Goal: Task Accomplishment & Management: Manage account settings

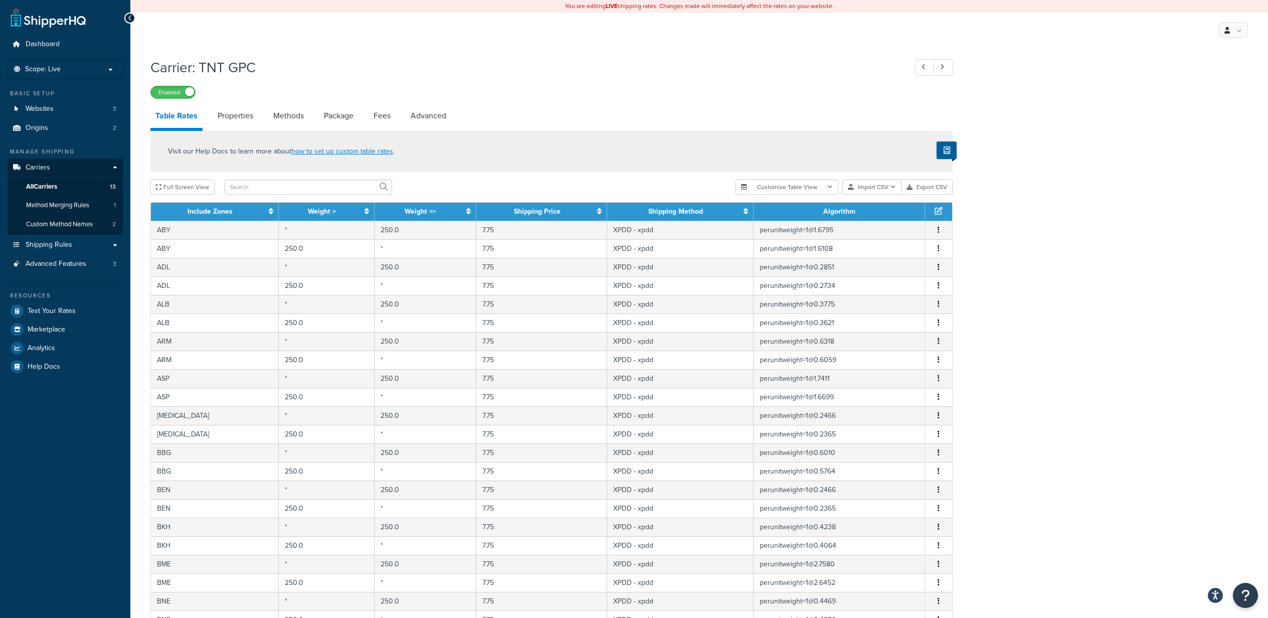
select select "25"
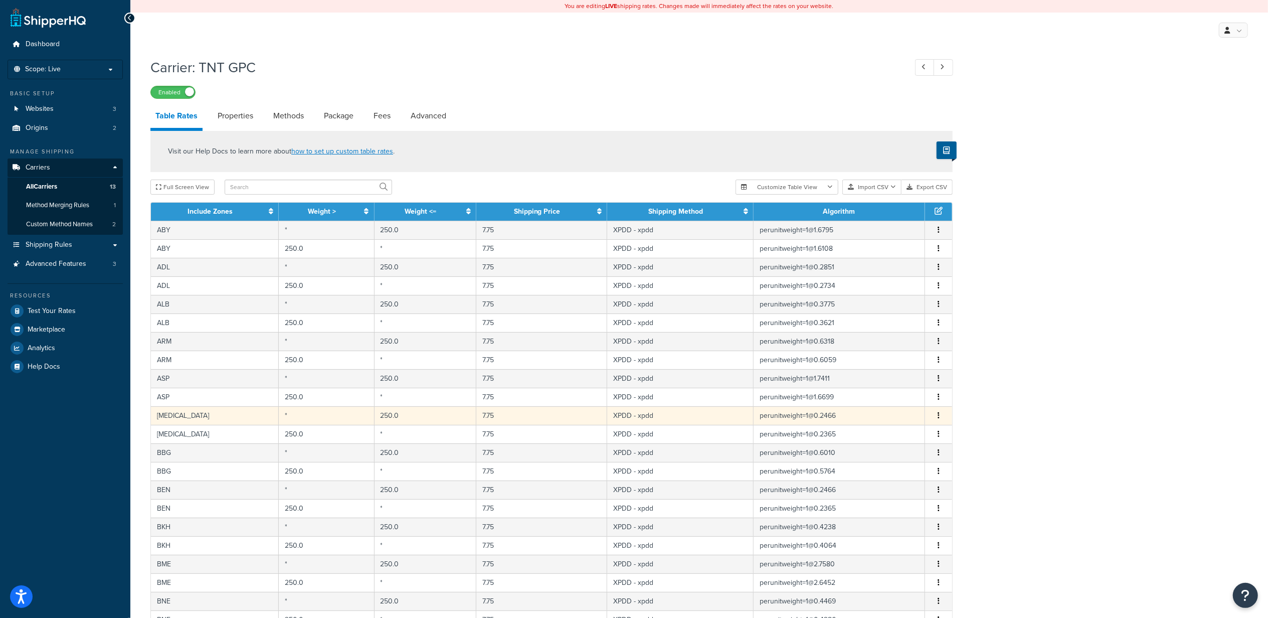
scroll to position [213, 0]
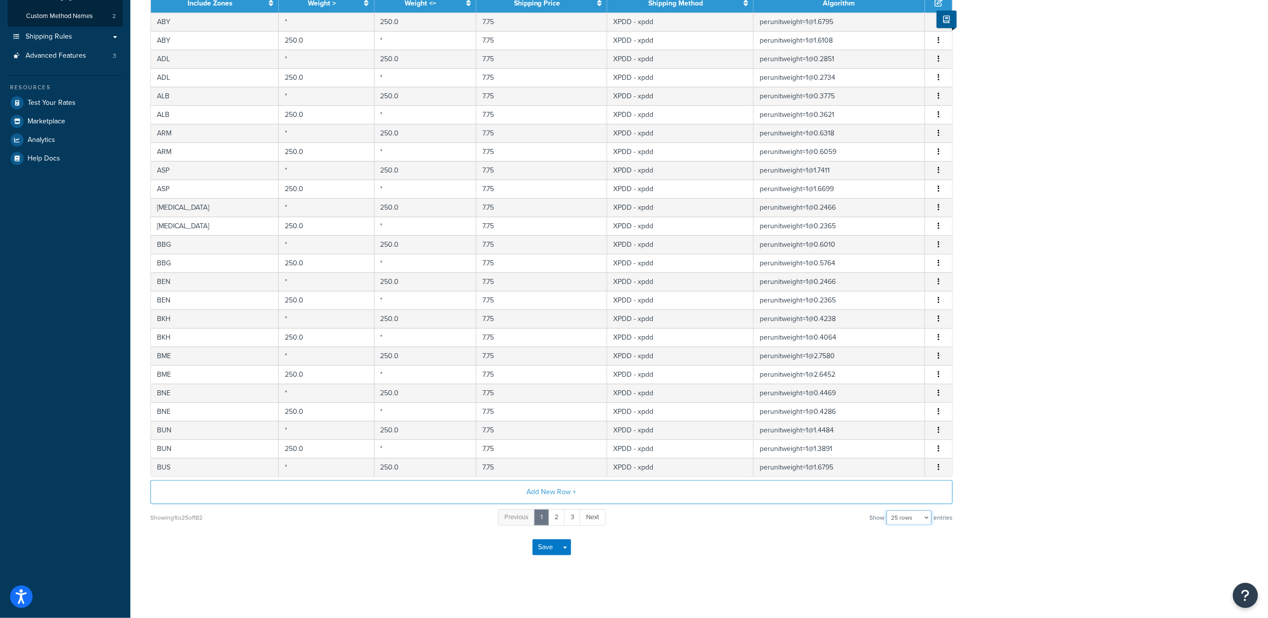
click at [897, 516] on select "10 rows 15 rows 25 rows 50 rows 100 rows 1000 rows" at bounding box center [908, 517] width 45 height 15
click at [907, 519] on select "10 rows 15 rows 25 rows 50 rows 100 rows 1000 rows" at bounding box center [908, 517] width 45 height 15
select select "1000"
click at [887, 510] on select "10 rows 15 rows 25 rows 50 rows 100 rows 1000 rows" at bounding box center [908, 517] width 45 height 15
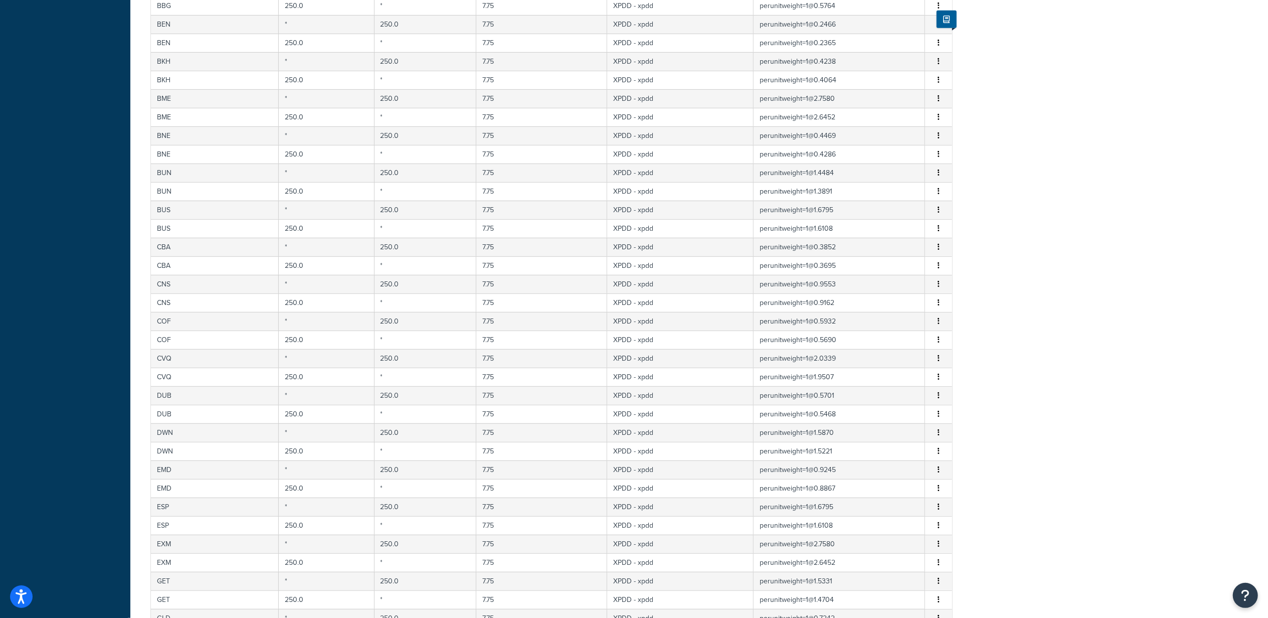
scroll to position [0, 0]
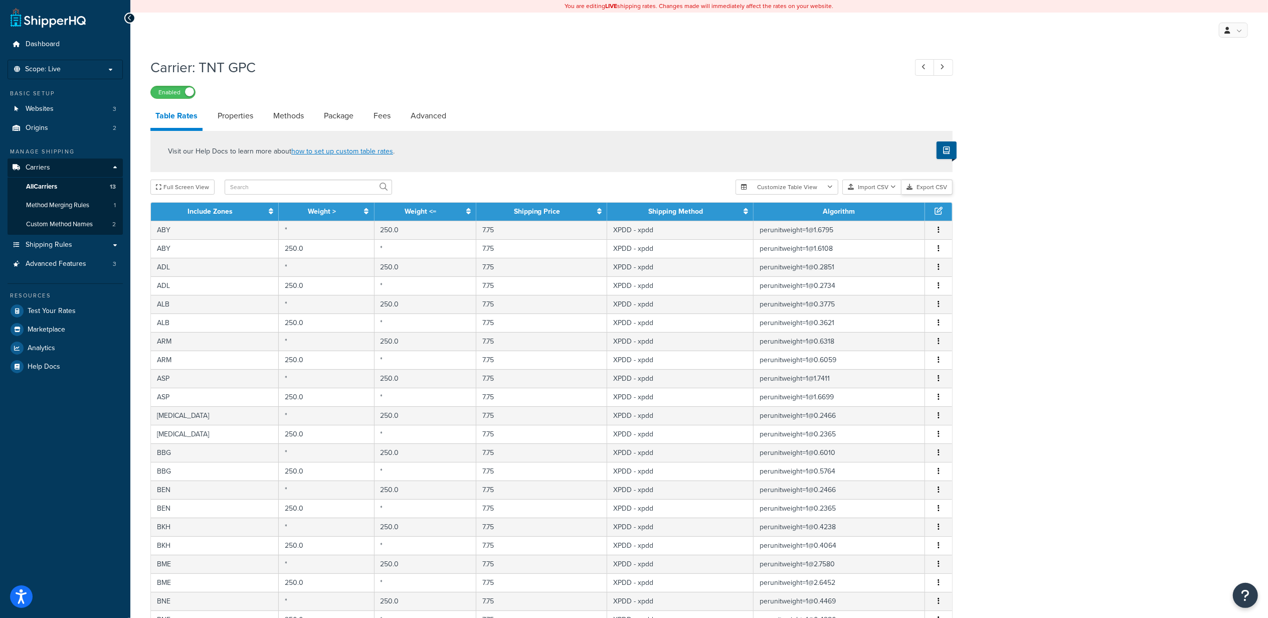
click at [919, 184] on button "Export CSV" at bounding box center [926, 186] width 51 height 15
click at [921, 185] on button "Export CSV" at bounding box center [926, 186] width 51 height 15
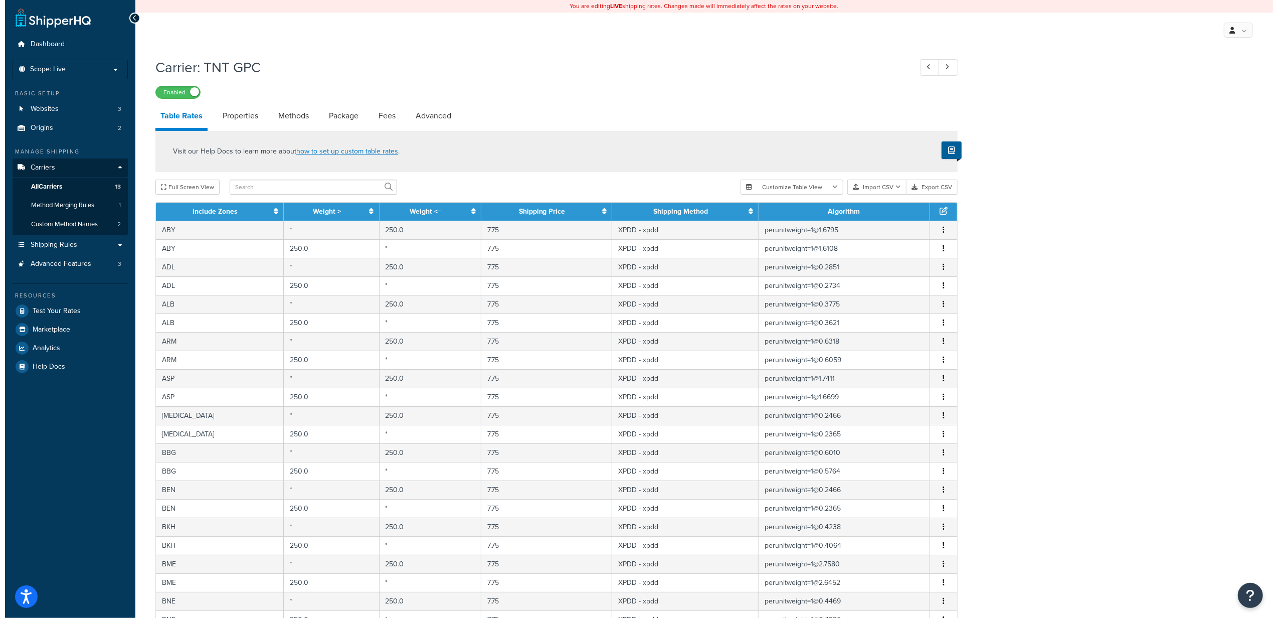
scroll to position [3151, 0]
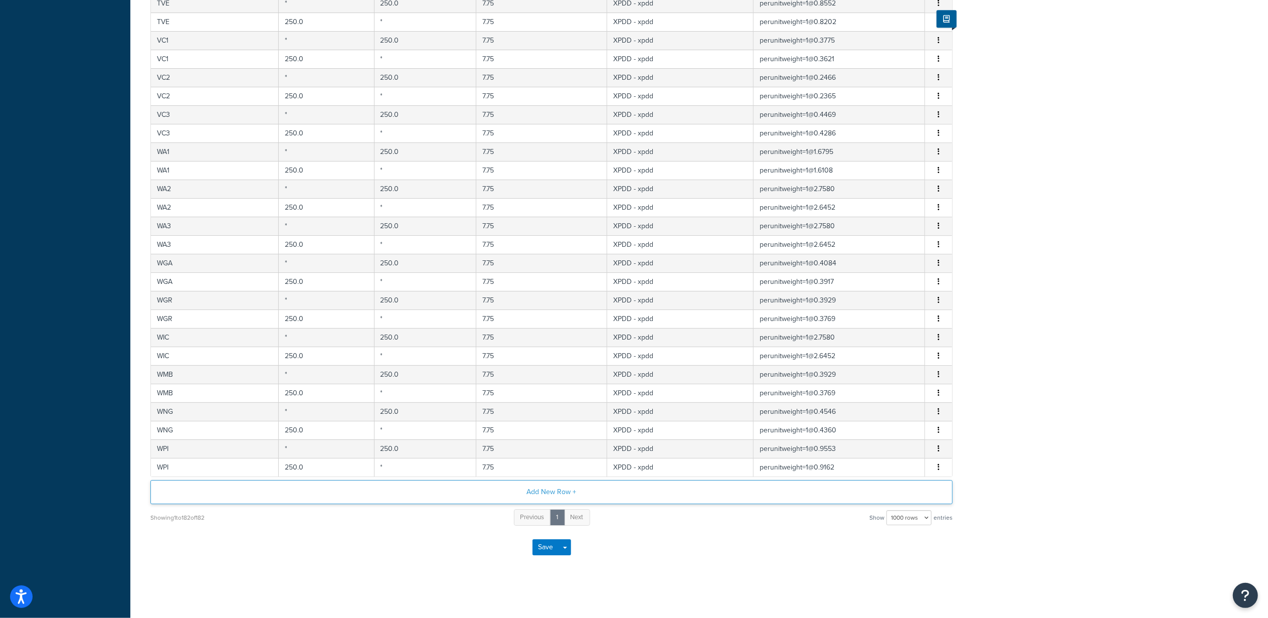
click at [514, 486] on button "Add New Row +" at bounding box center [551, 492] width 802 height 24
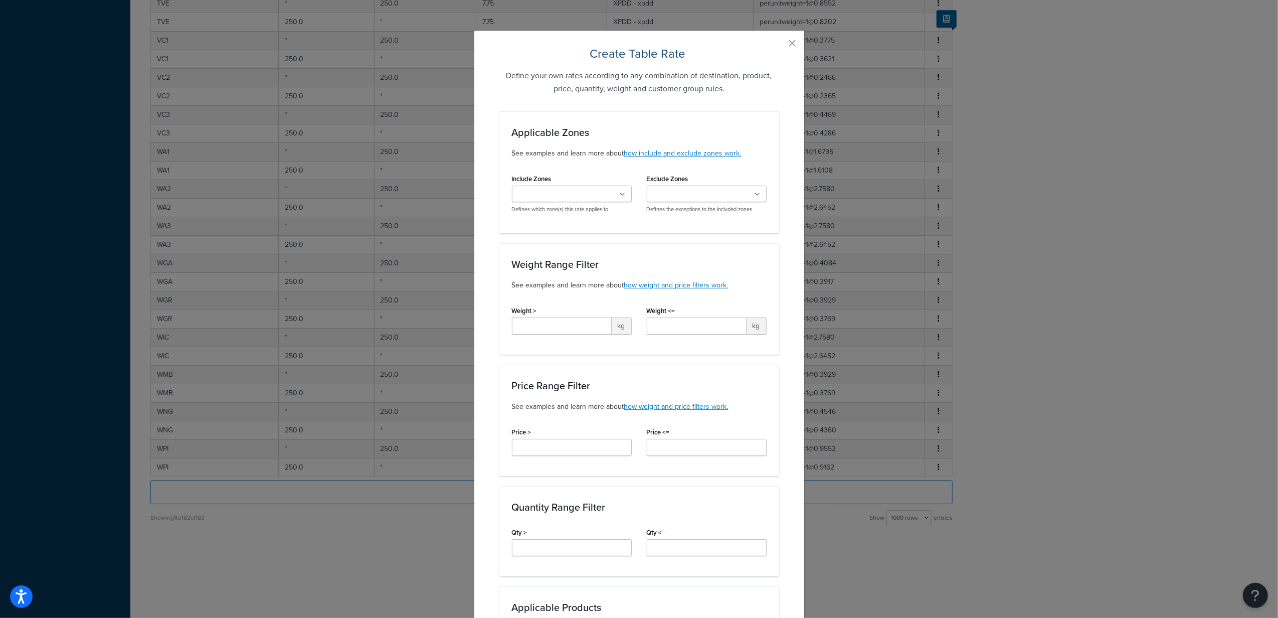
scroll to position [480, 0]
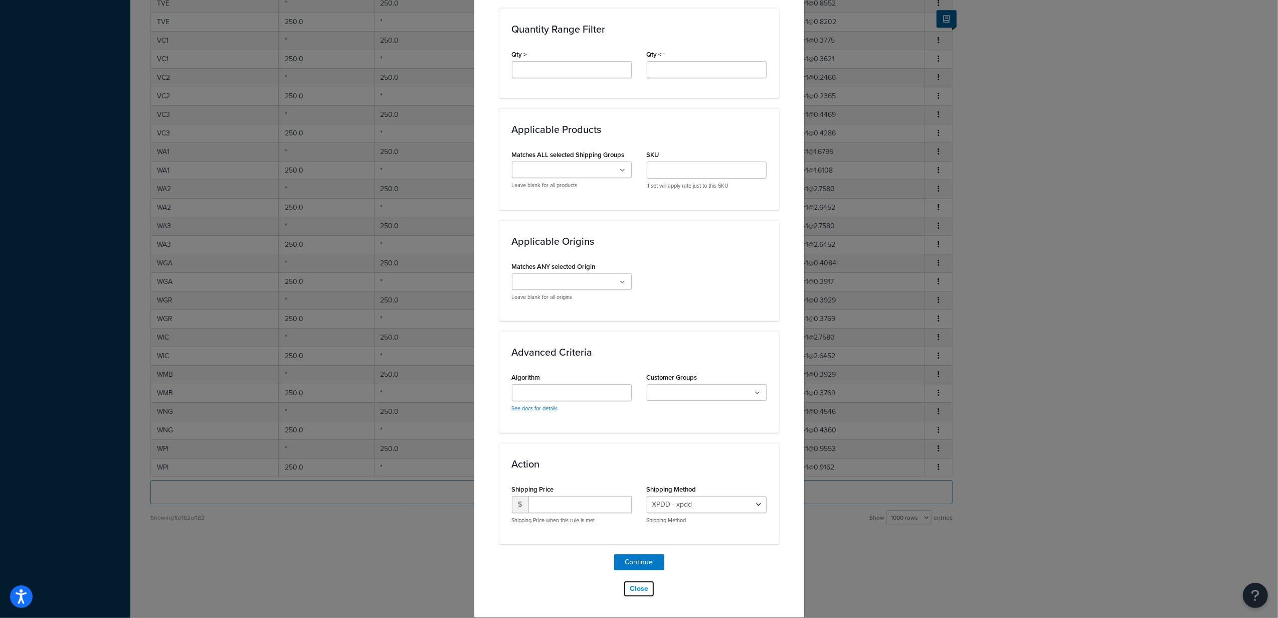
click at [638, 588] on button "Close" at bounding box center [639, 588] width 32 height 17
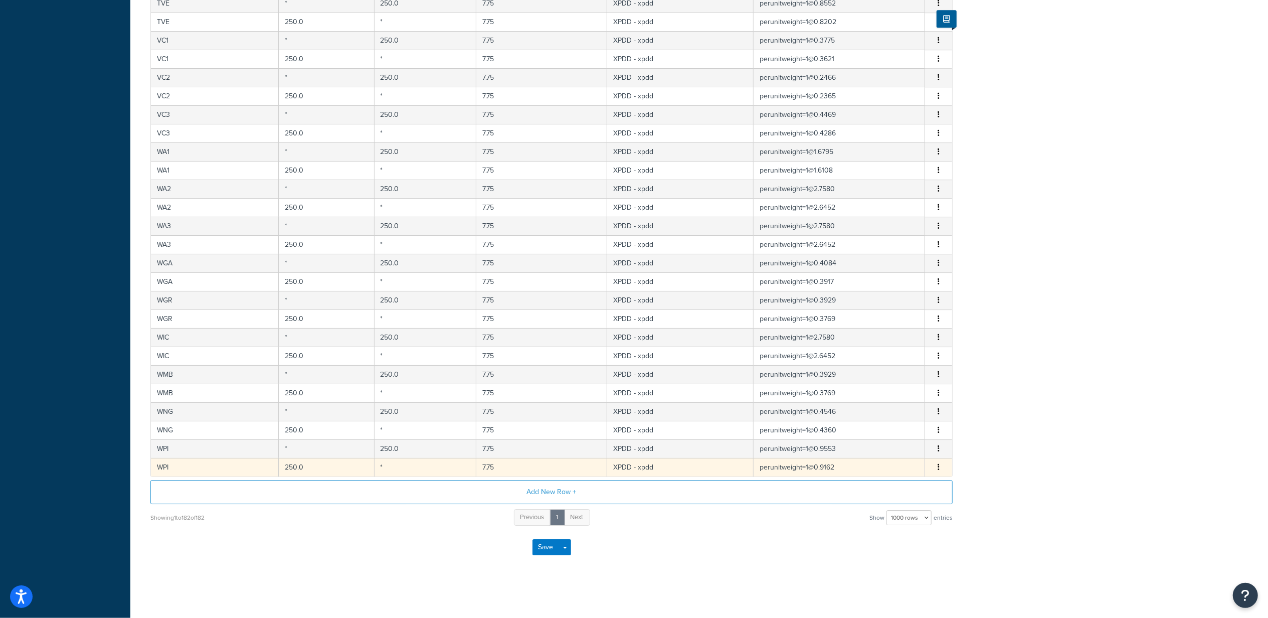
click at [937, 466] on icon "button" at bounding box center [938, 466] width 2 height 7
click at [895, 466] on div "Duplicate" at bounding box center [887, 466] width 71 height 21
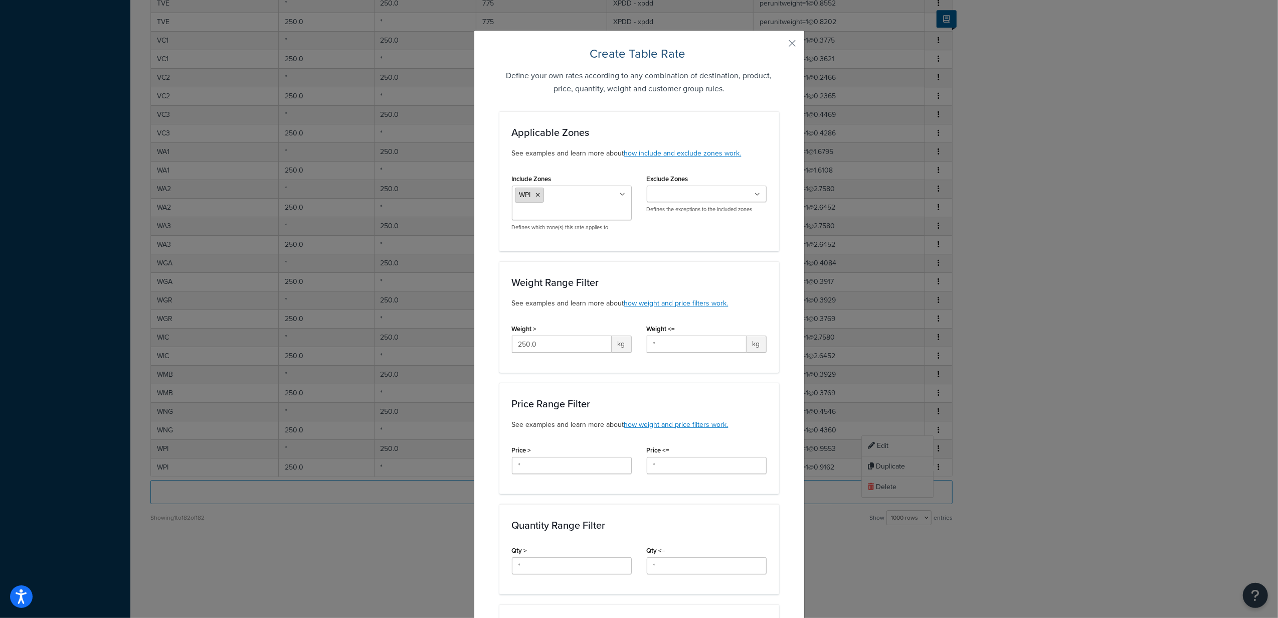
click at [536, 195] on icon at bounding box center [538, 195] width 5 height 6
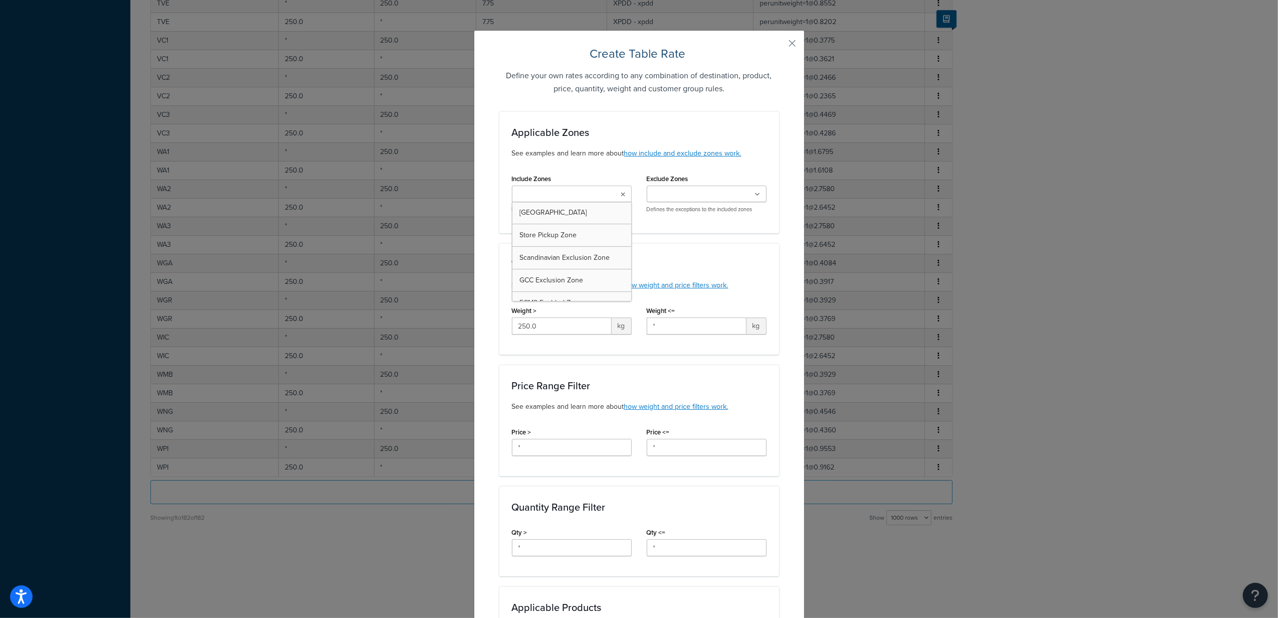
click at [557, 191] on input "Include Zones" at bounding box center [559, 194] width 89 height 11
type input "PAN"
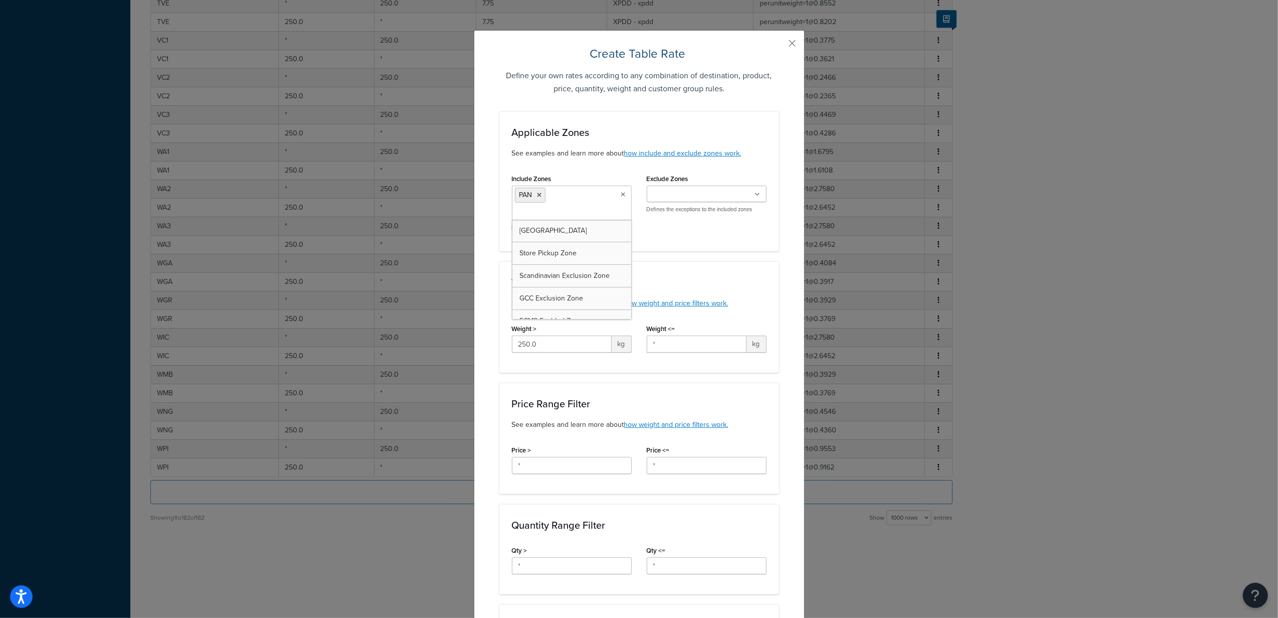
click at [712, 239] on div "Include Zones PAN Australia Store Pickup Zone Scandinavian Exclusion Zone GCC E…" at bounding box center [639, 204] width 270 height 67
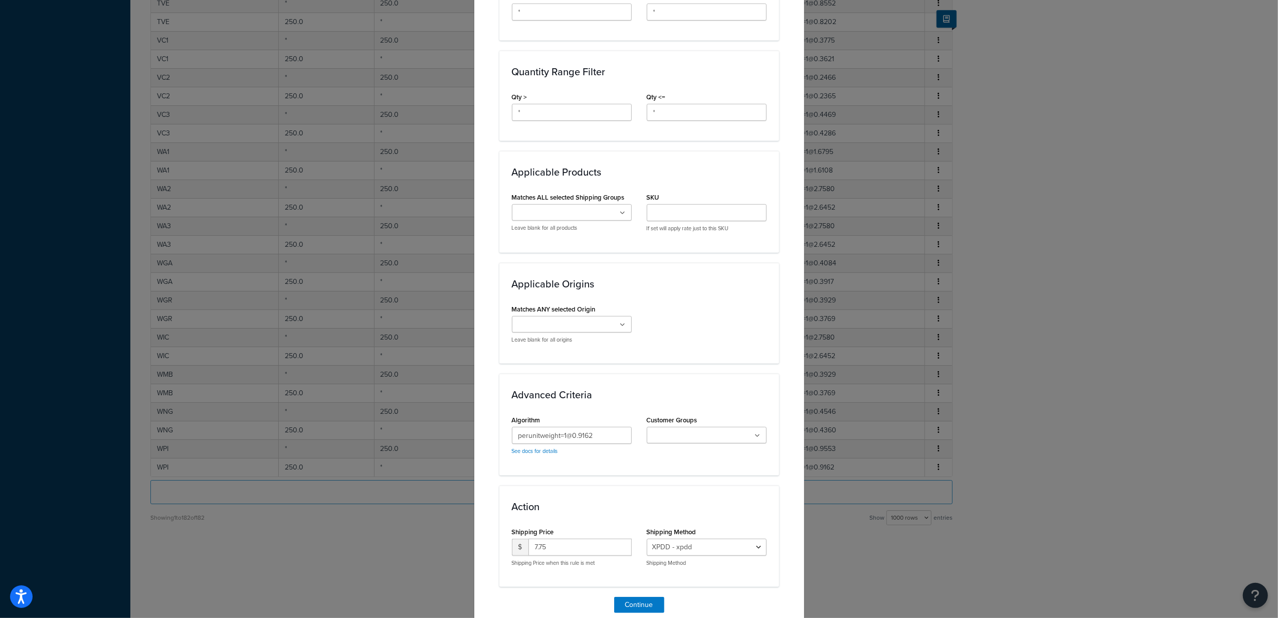
scroll to position [498, 0]
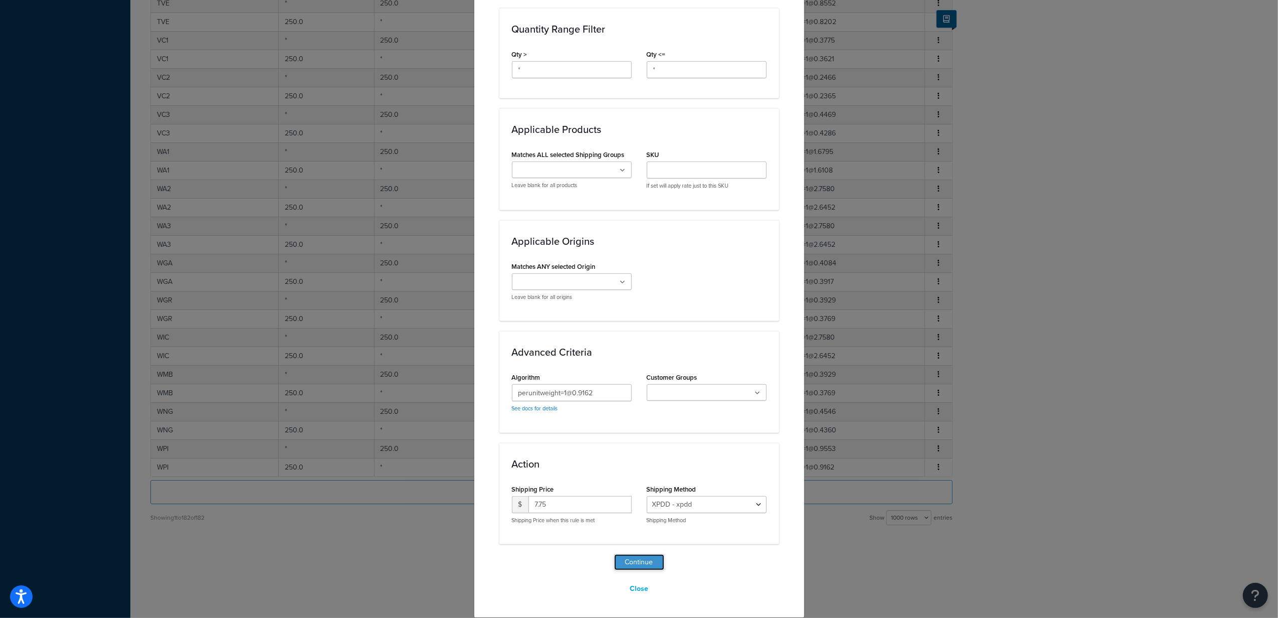
click at [652, 560] on button "Continue" at bounding box center [639, 562] width 50 height 16
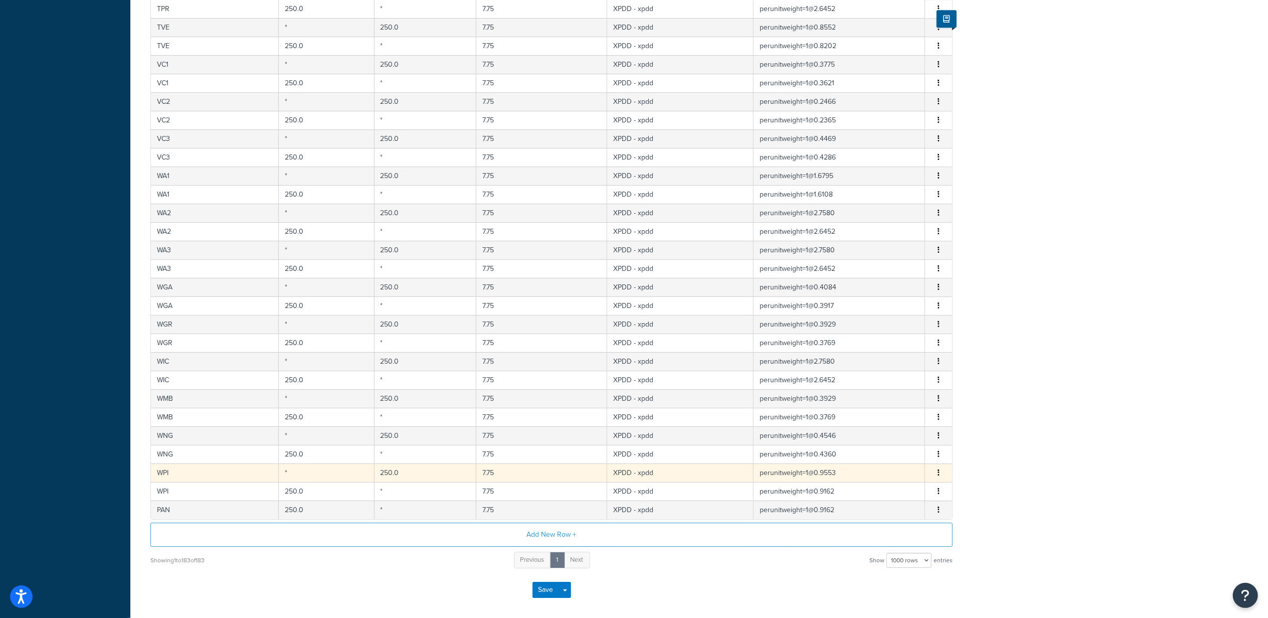
click at [939, 476] on icon "button" at bounding box center [938, 472] width 2 height 7
click at [889, 504] on div "Duplicate" at bounding box center [887, 503] width 71 height 21
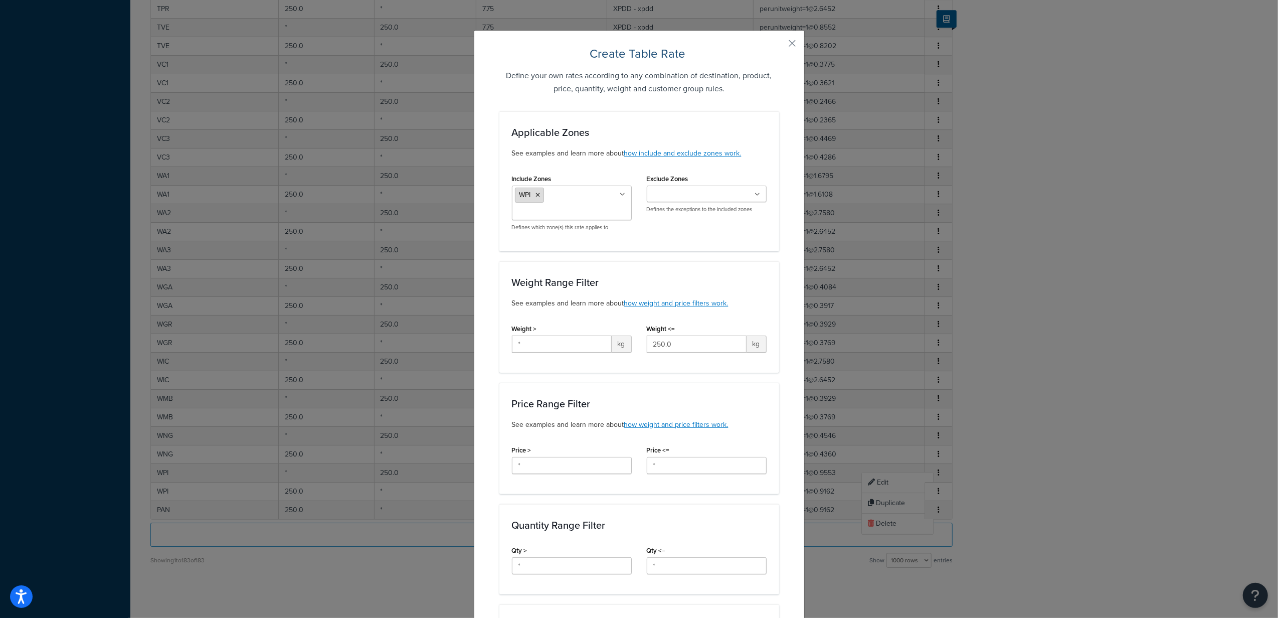
click at [536, 196] on icon at bounding box center [538, 195] width 5 height 6
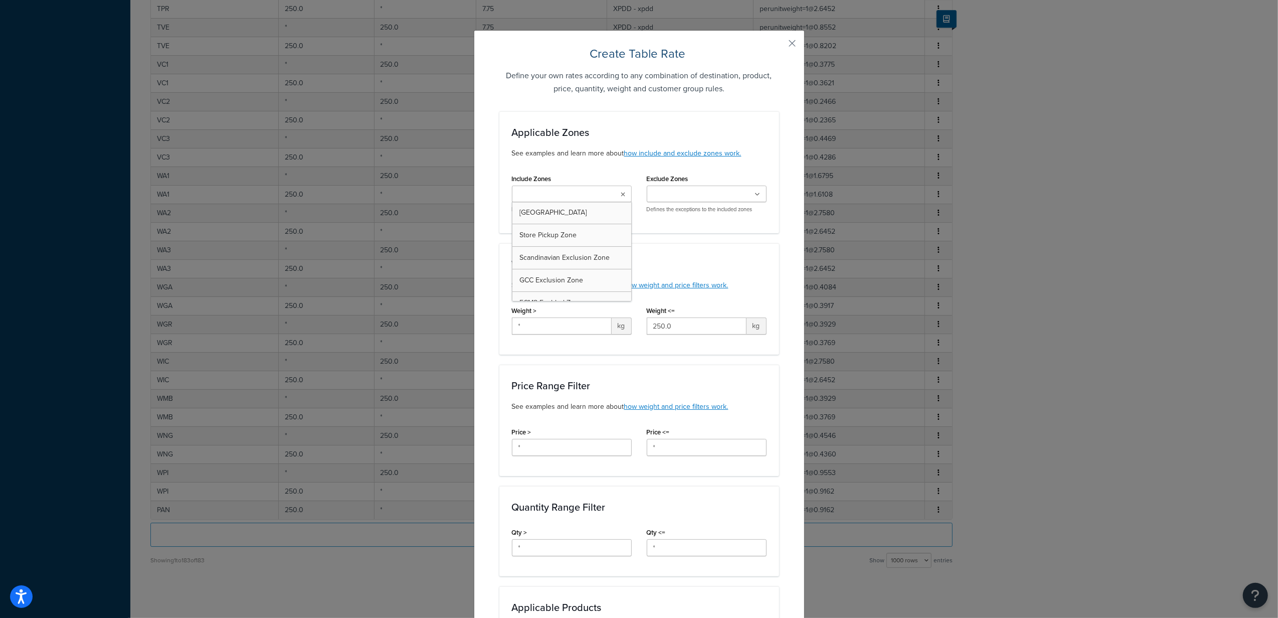
click at [542, 198] on input "Include Zones" at bounding box center [559, 194] width 89 height 11
type input "PAN"
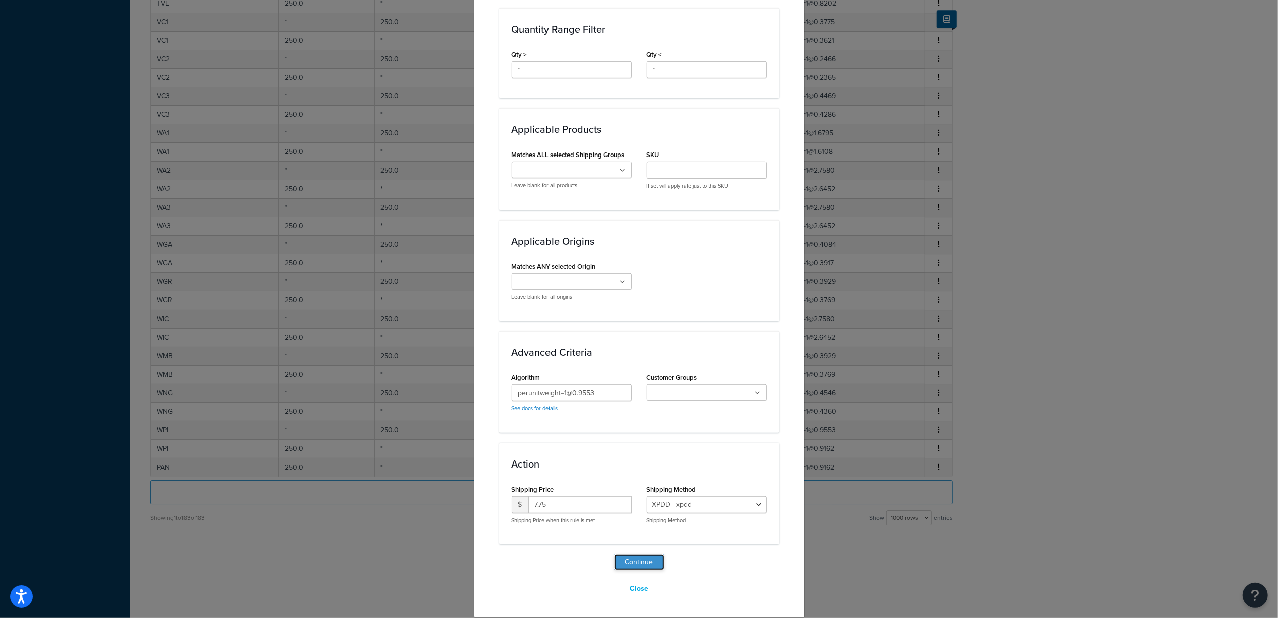
click at [640, 562] on button "Continue" at bounding box center [639, 562] width 50 height 16
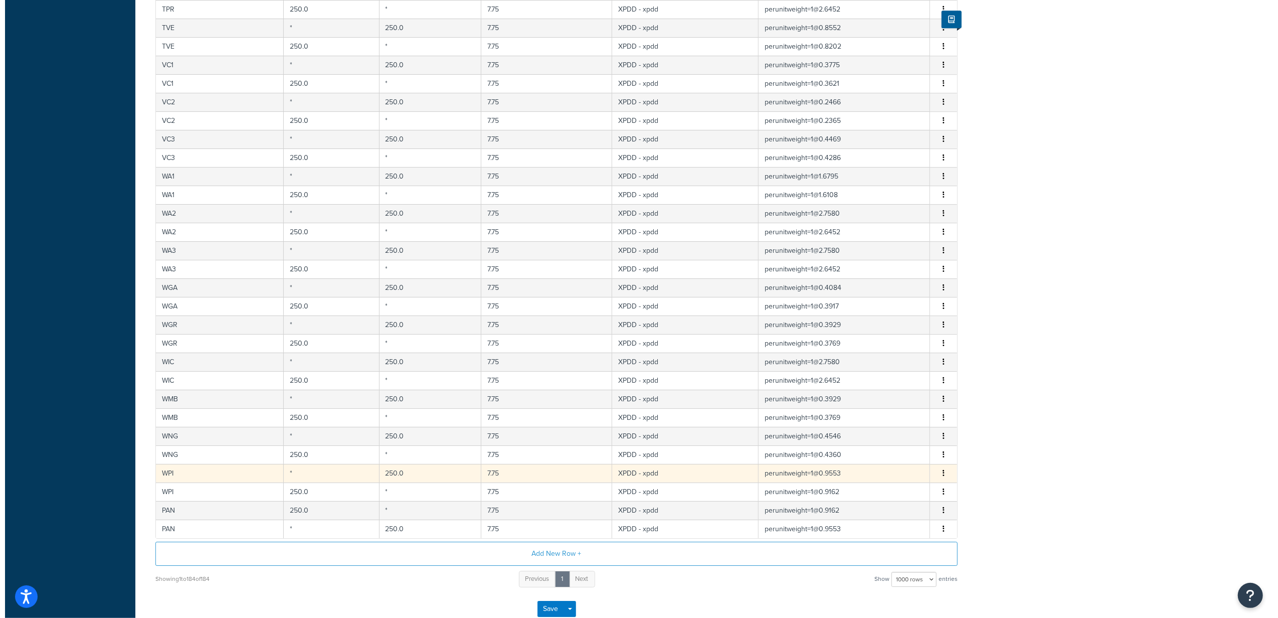
scroll to position [3191, 0]
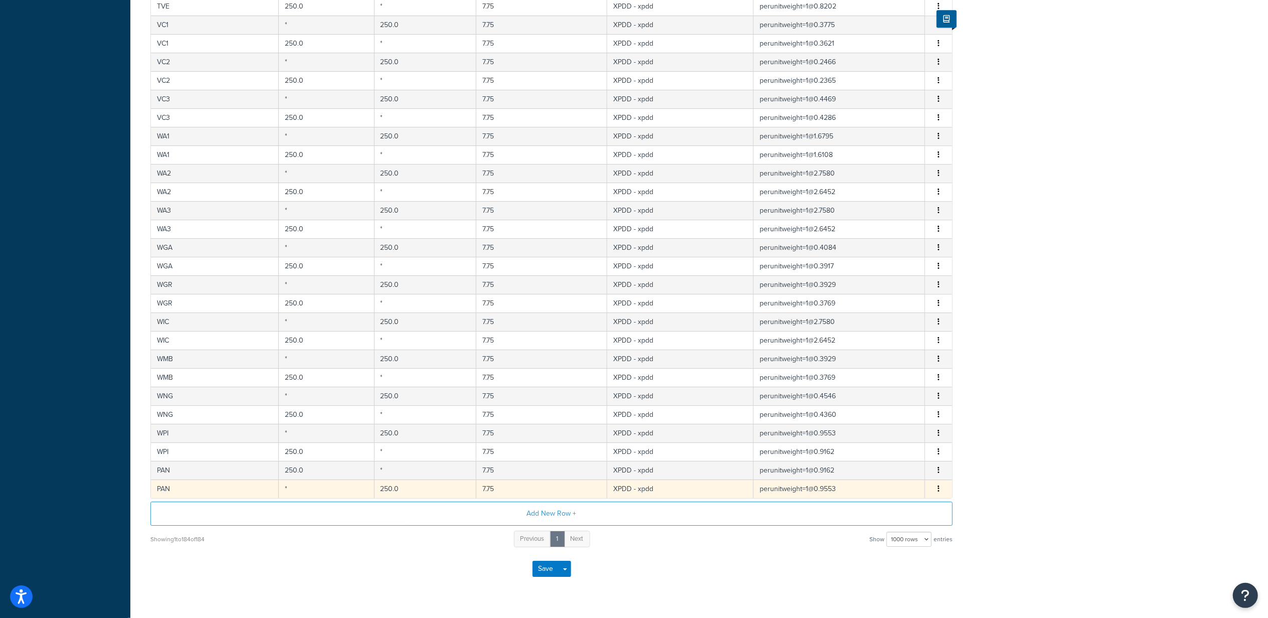
click at [941, 494] on button "button" at bounding box center [938, 488] width 8 height 11
click at [890, 517] on div "Duplicate" at bounding box center [887, 520] width 71 height 21
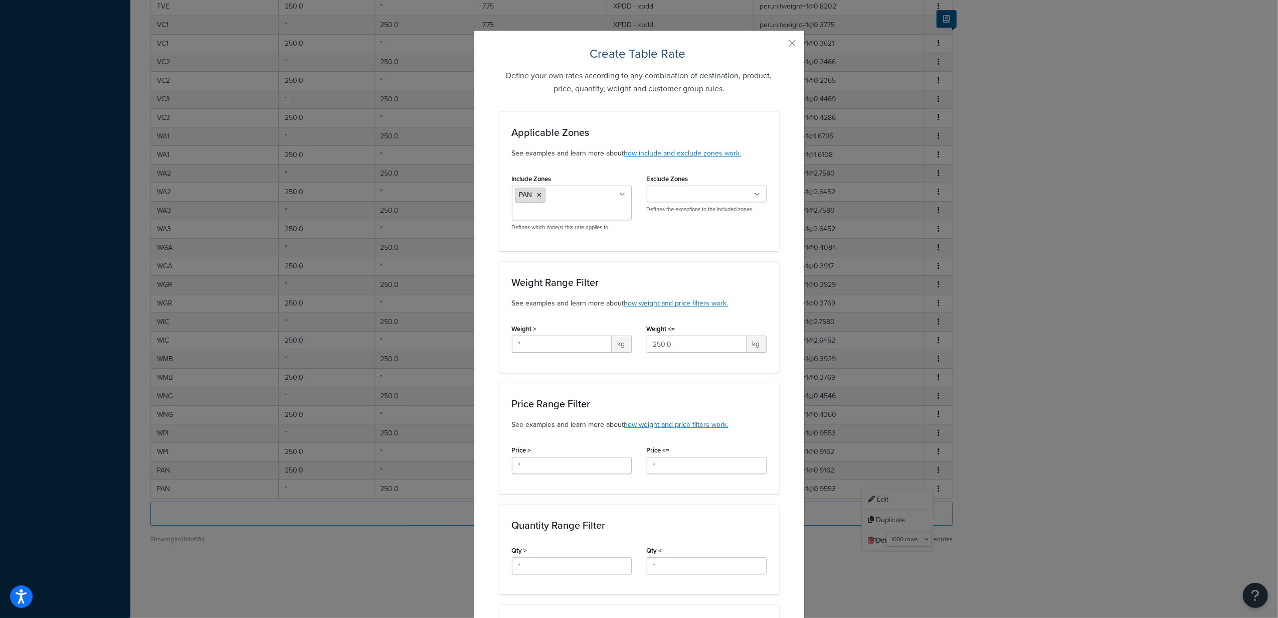
click at [537, 193] on icon at bounding box center [539, 195] width 5 height 6
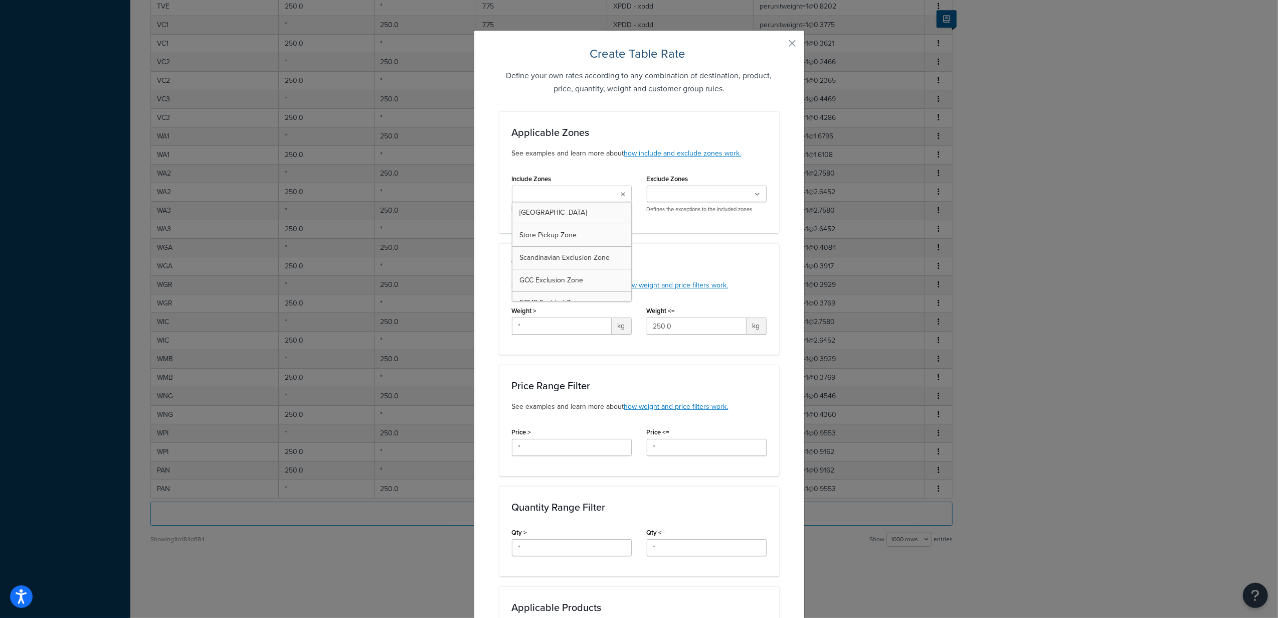
click at [536, 196] on input "Include Zones" at bounding box center [559, 194] width 89 height 11
type input "OOL"
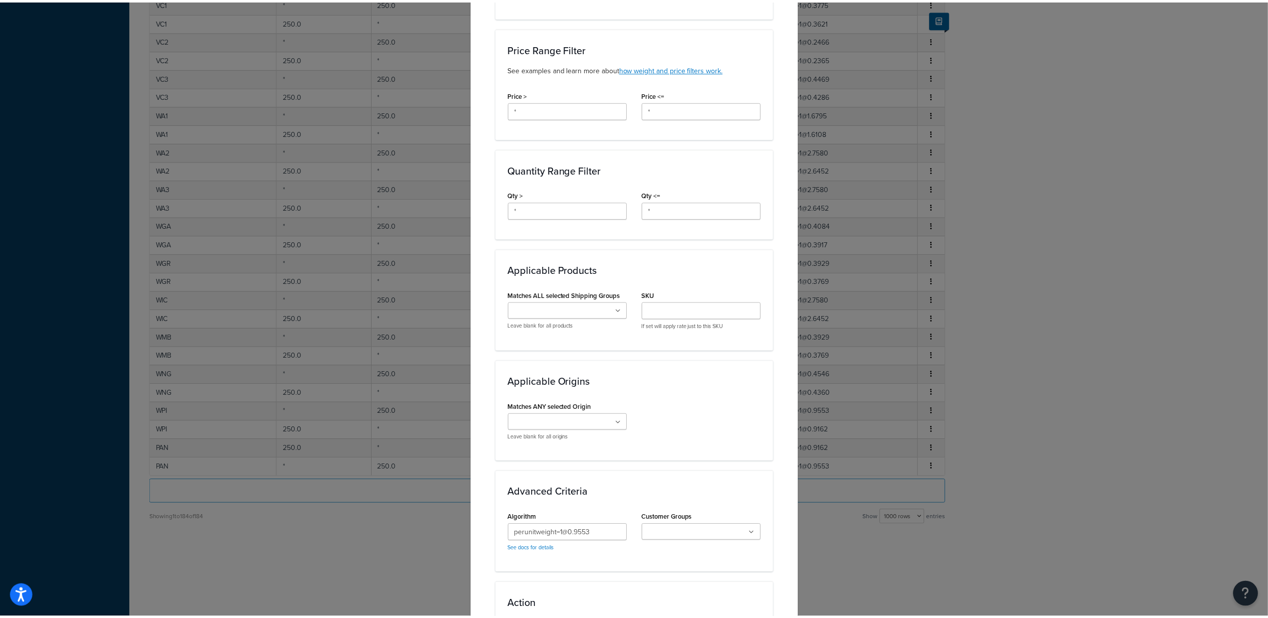
scroll to position [498, 0]
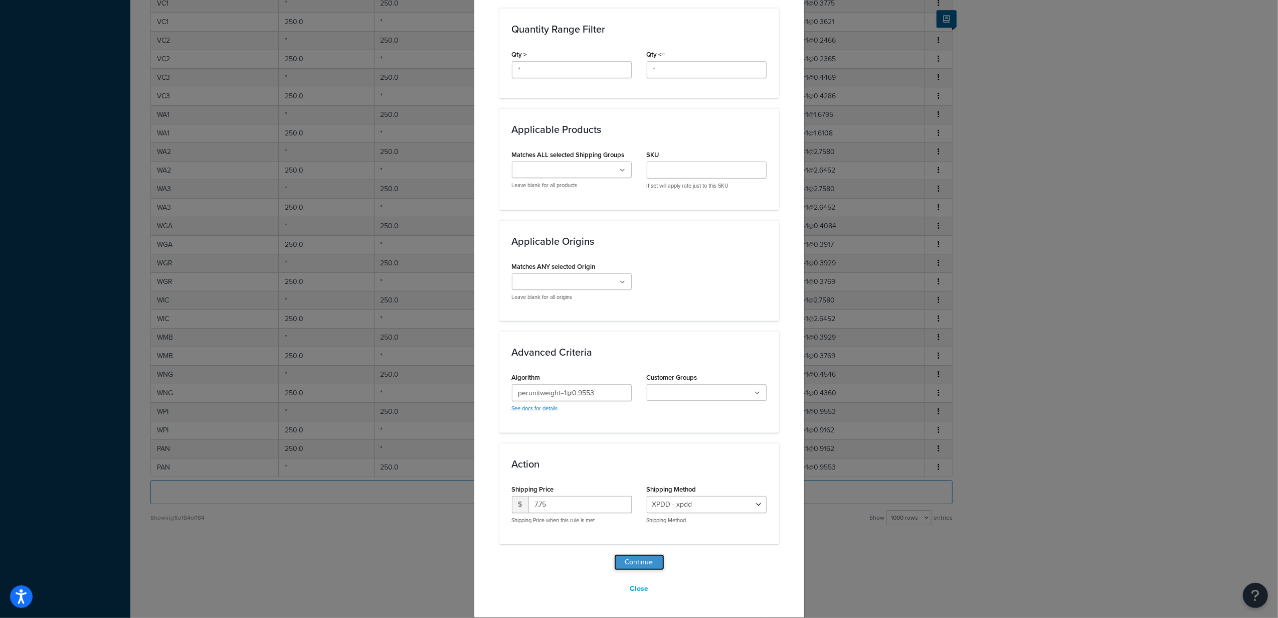
click at [630, 561] on button "Continue" at bounding box center [639, 562] width 50 height 16
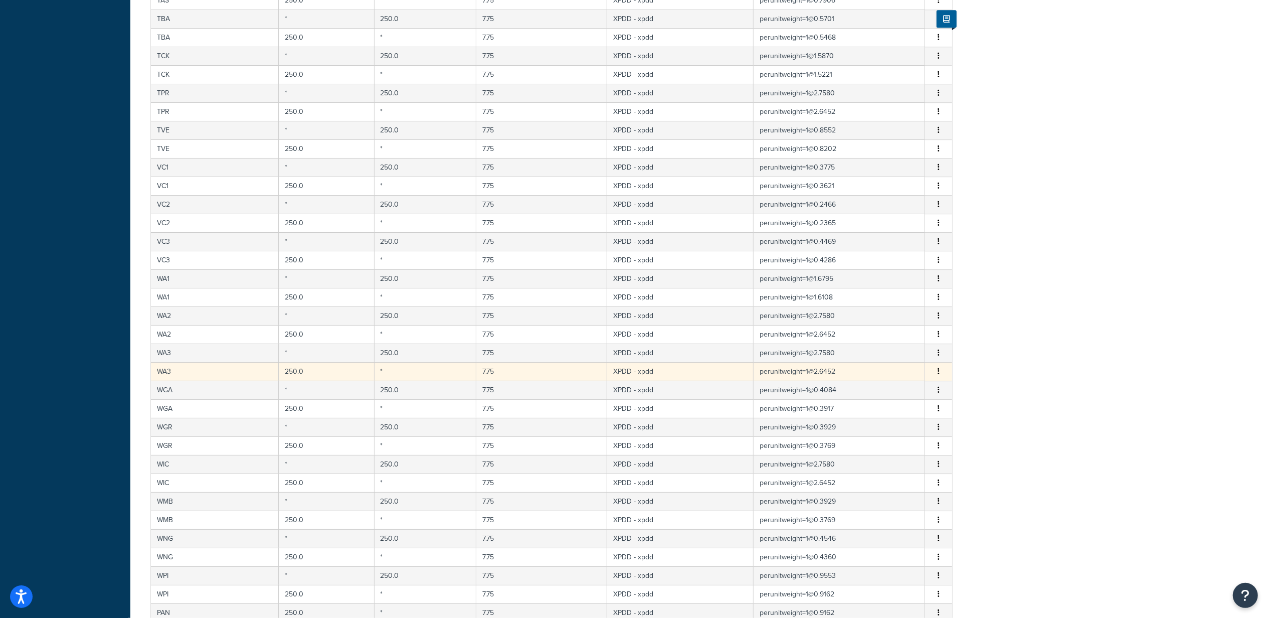
scroll to position [3263, 0]
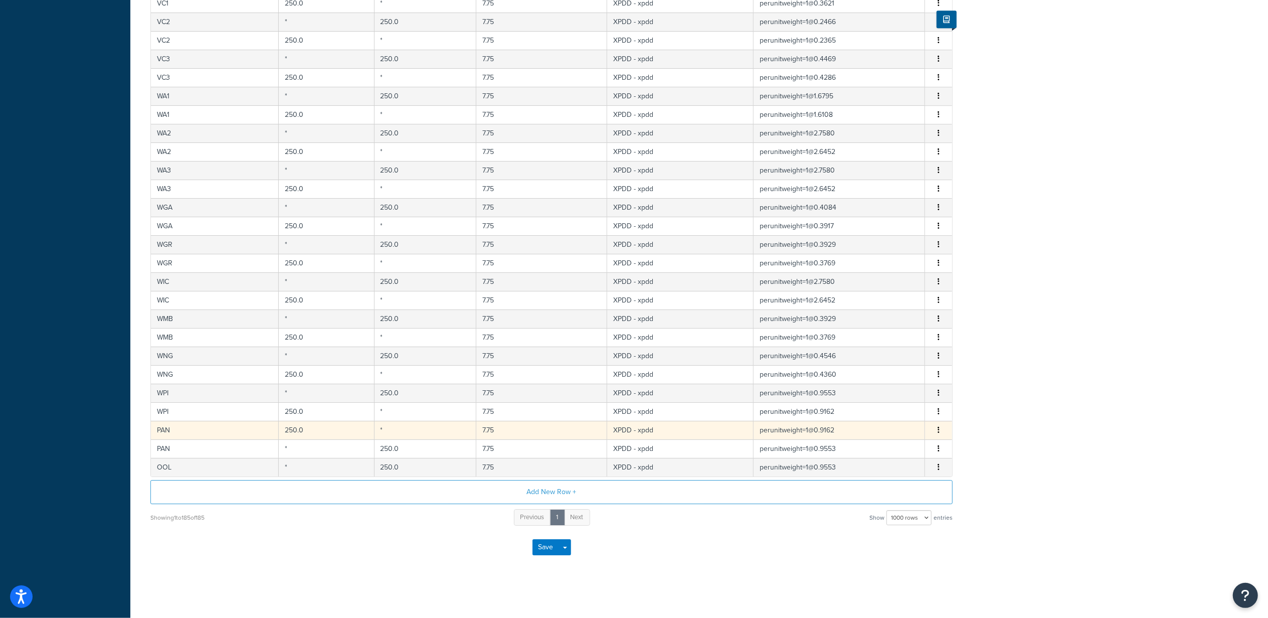
click at [938, 428] on icon "button" at bounding box center [938, 429] width 2 height 7
click at [896, 426] on div "Duplicate" at bounding box center [887, 429] width 71 height 21
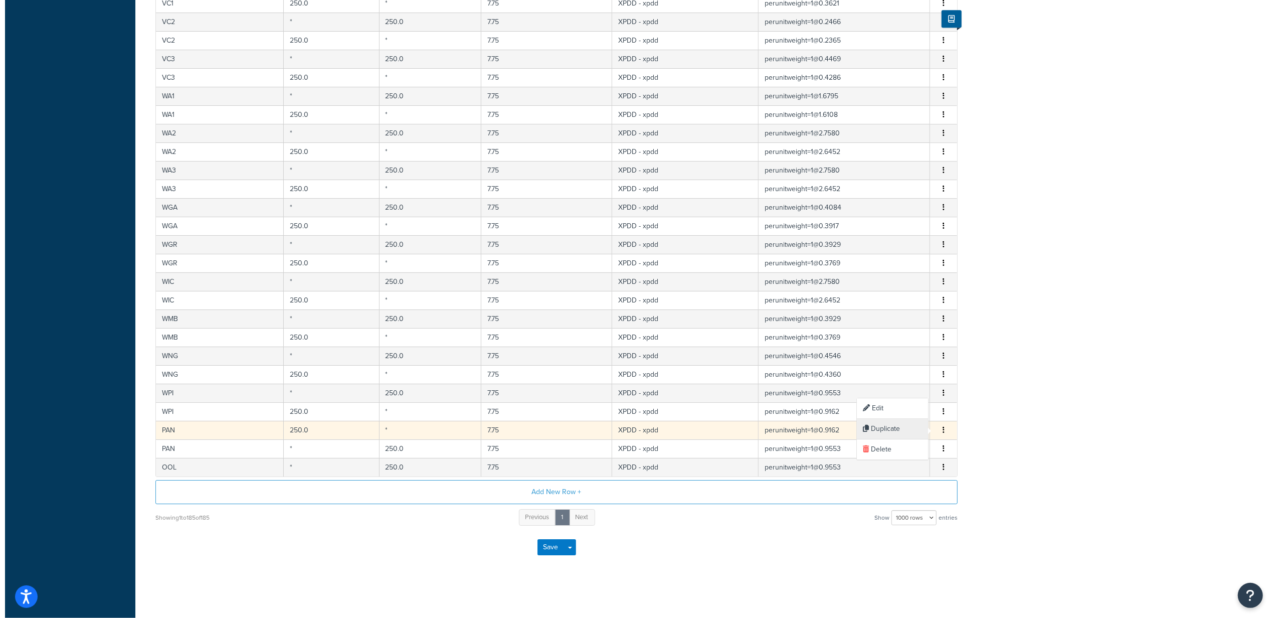
scroll to position [3207, 0]
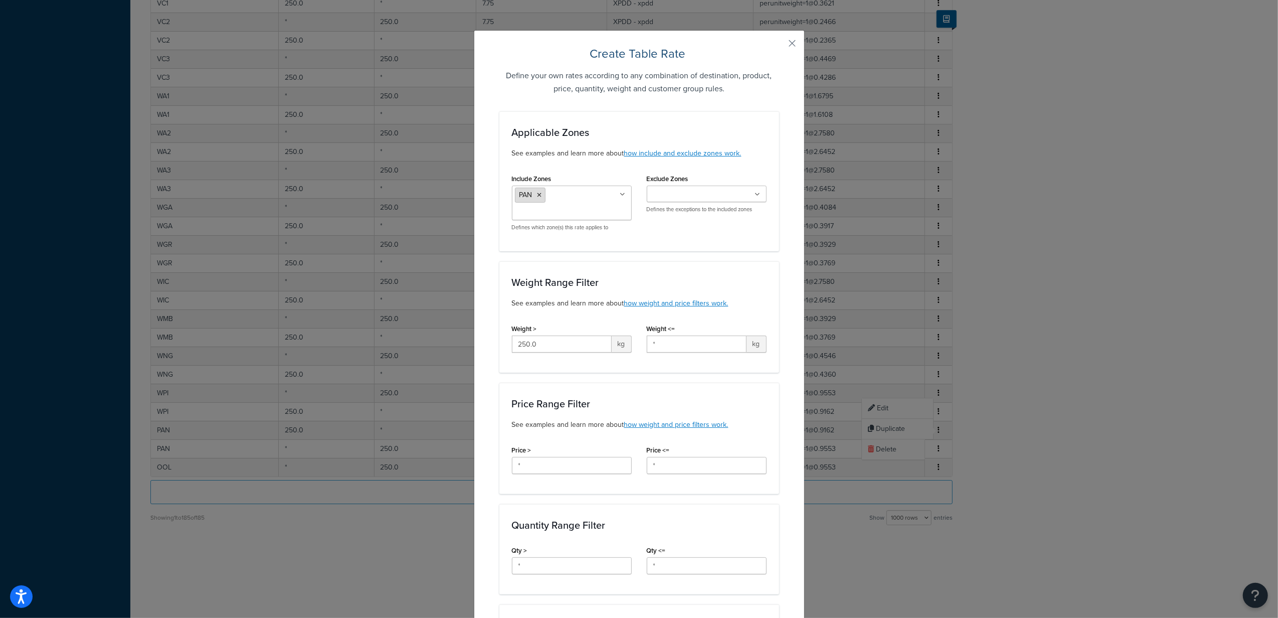
click at [537, 197] on icon at bounding box center [539, 195] width 5 height 6
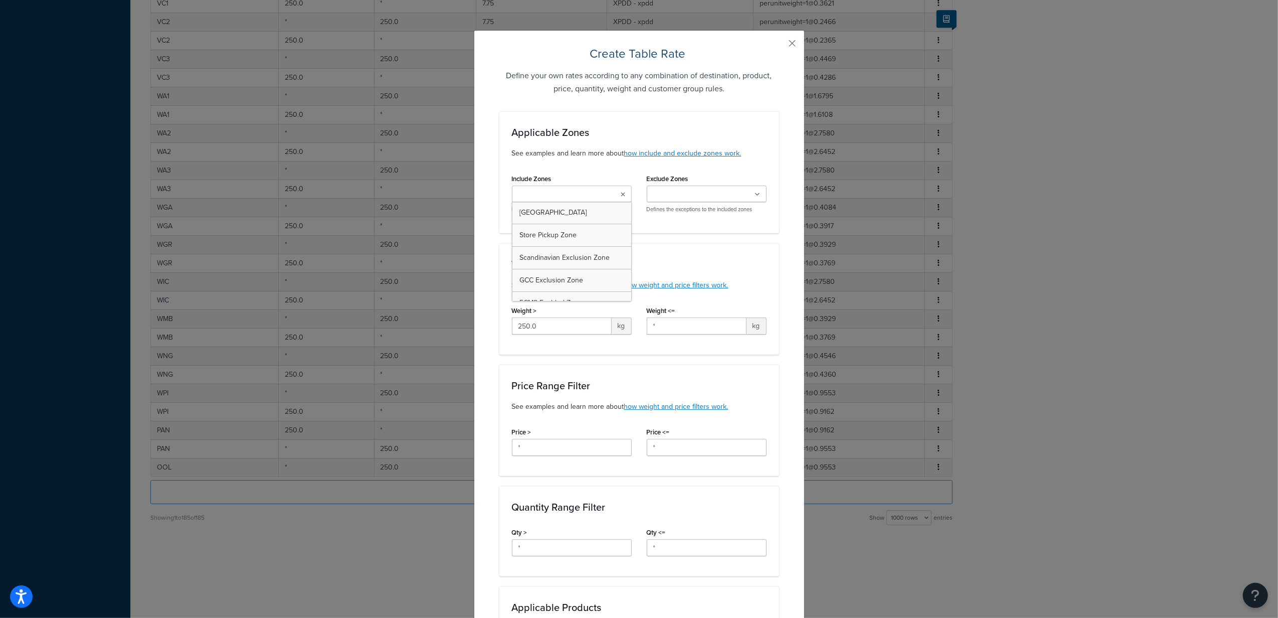
click at [535, 199] on input "Include Zones" at bounding box center [559, 194] width 89 height 11
type input "OOL"
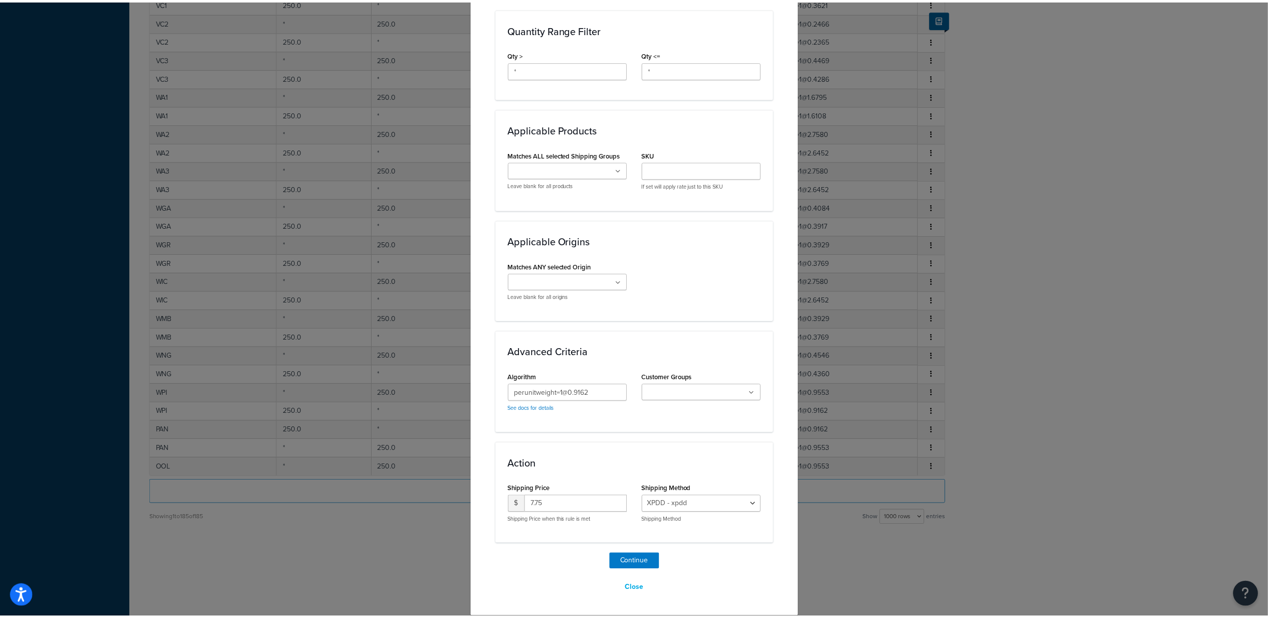
scroll to position [498, 0]
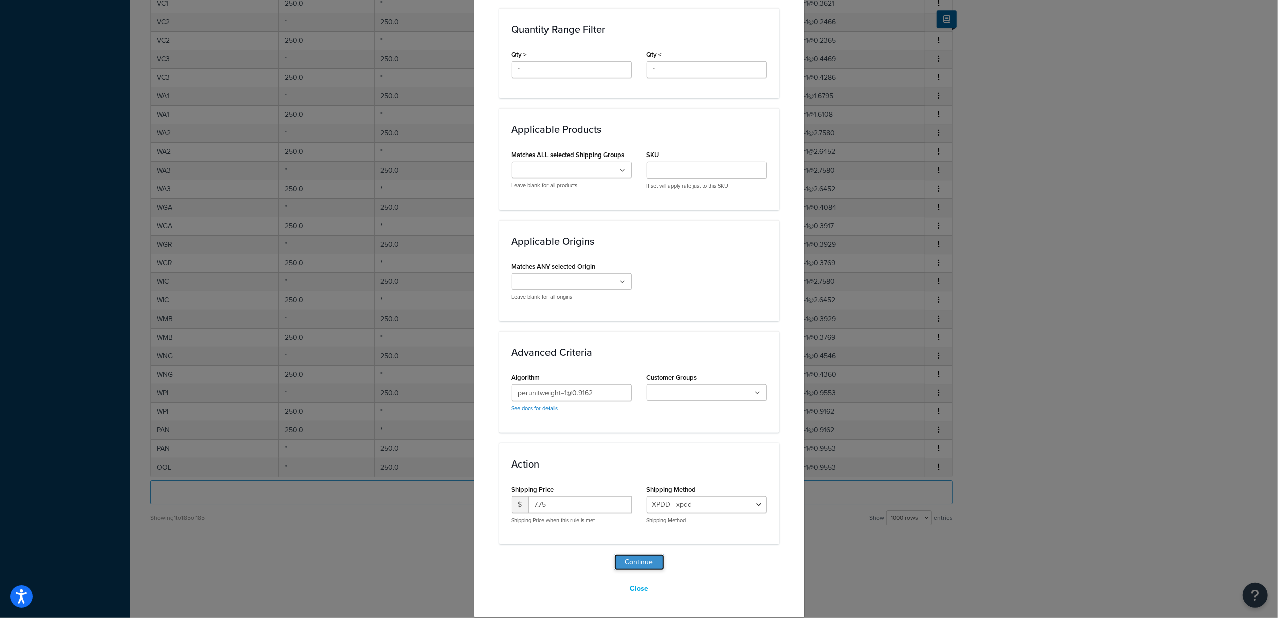
click at [632, 566] on button "Continue" at bounding box center [639, 562] width 50 height 16
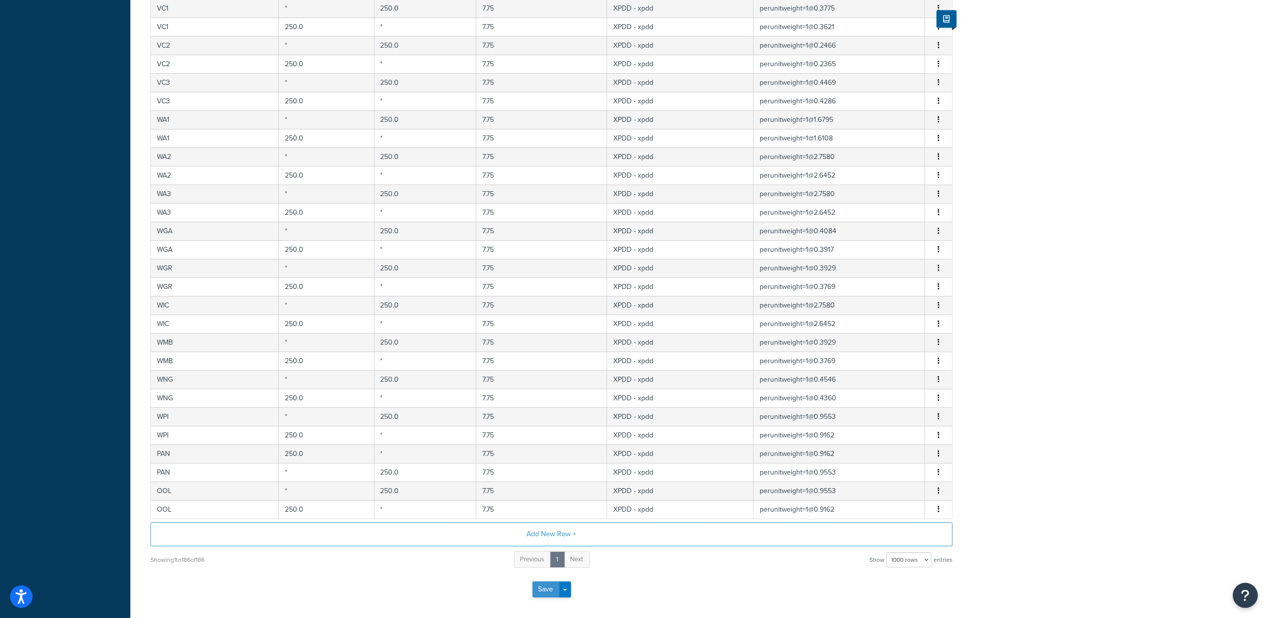
scroll to position [3281, 0]
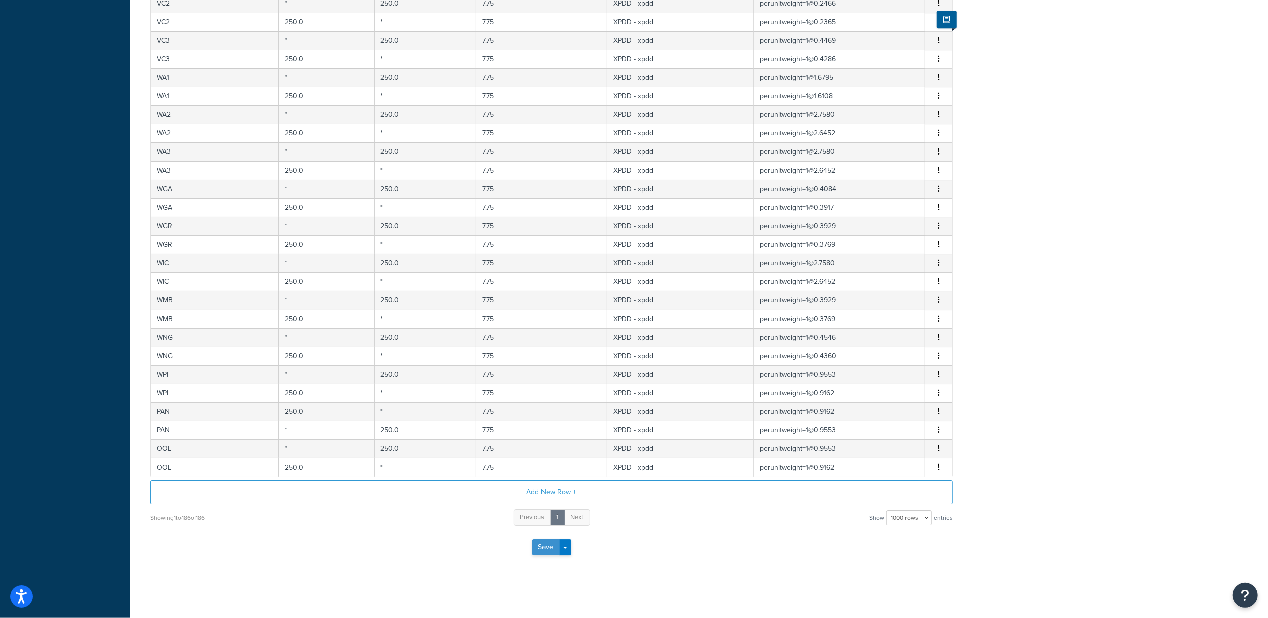
click at [545, 551] on button "Save" at bounding box center [545, 547] width 27 height 16
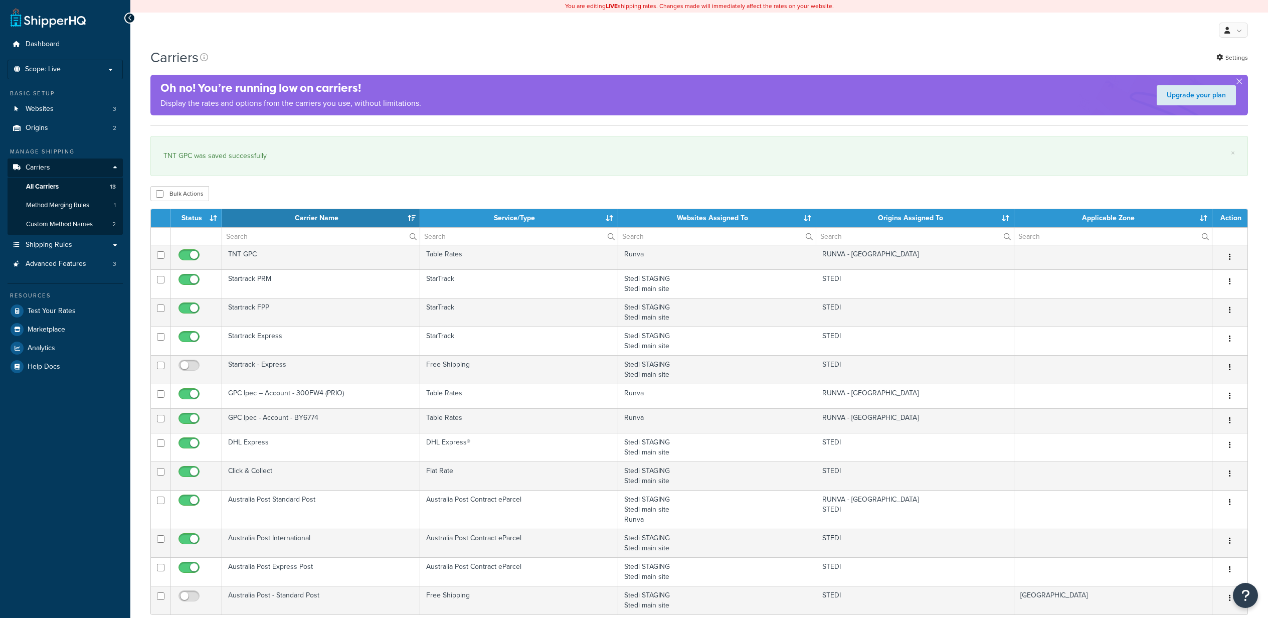
select select "15"
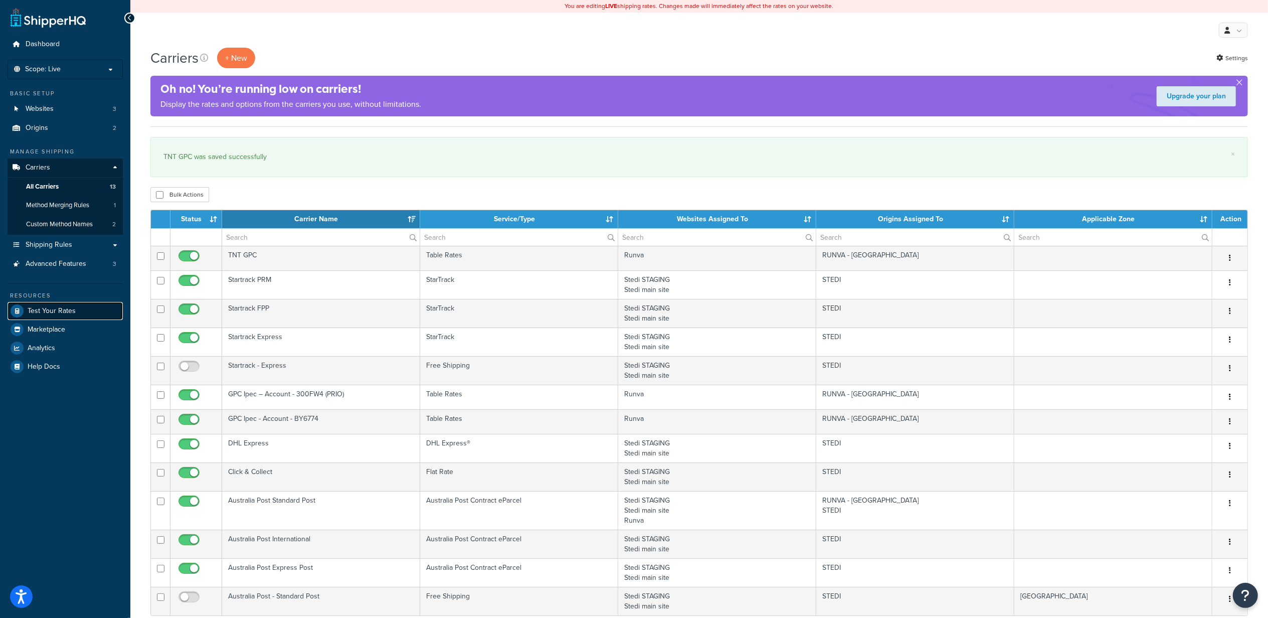
click at [63, 305] on link "Test Your Rates" at bounding box center [65, 311] width 115 height 18
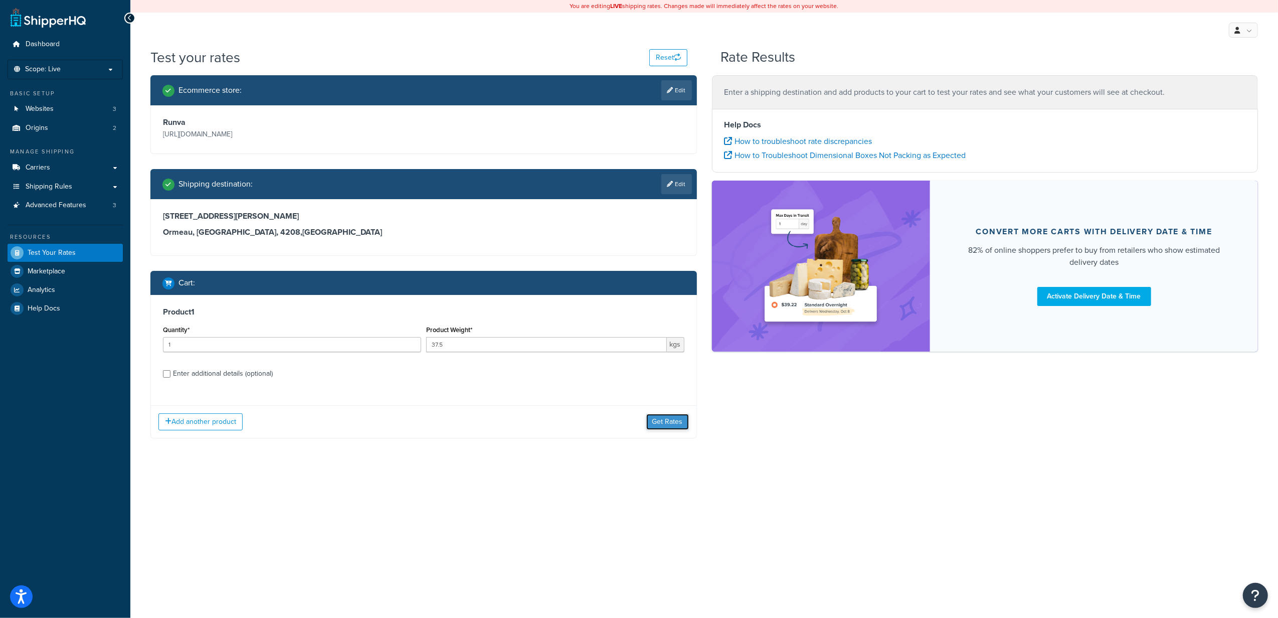
click at [662, 422] on button "Get Rates" at bounding box center [667, 422] width 43 height 16
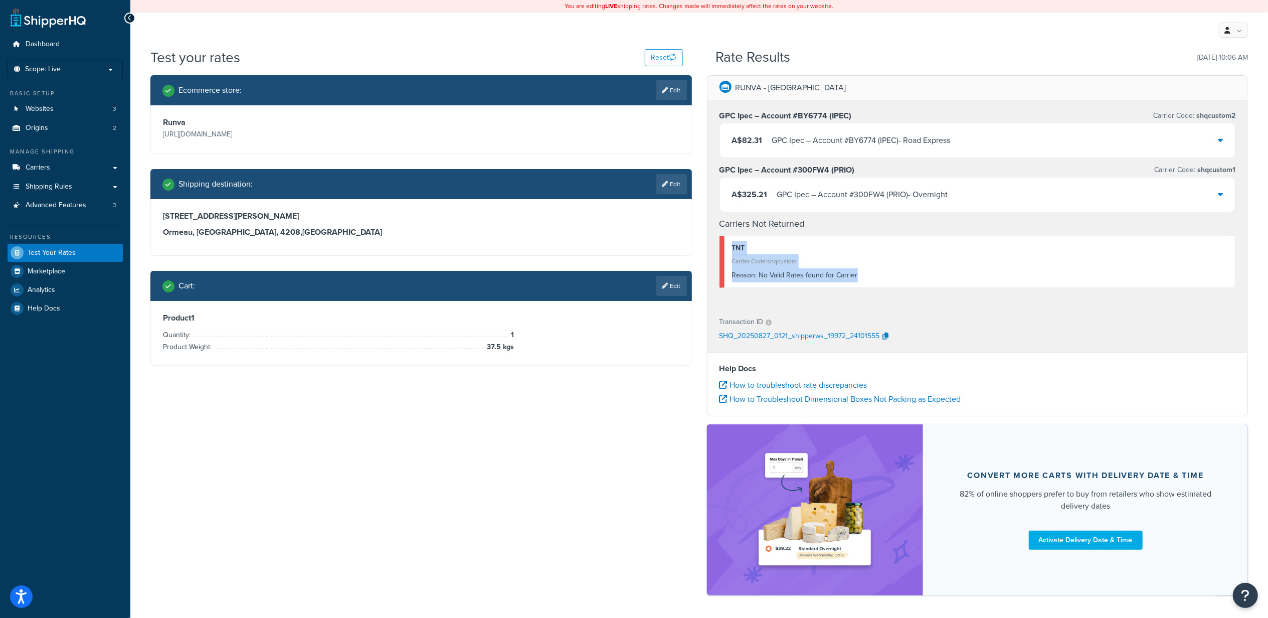
drag, startPoint x: 730, startPoint y: 251, endPoint x: 878, endPoint y: 276, distance: 150.0
click at [878, 276] on div "TNT Carrier Code: shqcustom Reason: No Valid Rates found for Carrier" at bounding box center [977, 262] width 516 height 52
copy div "TNT Carrier Code: shqcustom Reason: No Valid Rates found for Carrier"
click at [79, 161] on link "Carriers" at bounding box center [65, 167] width 115 height 19
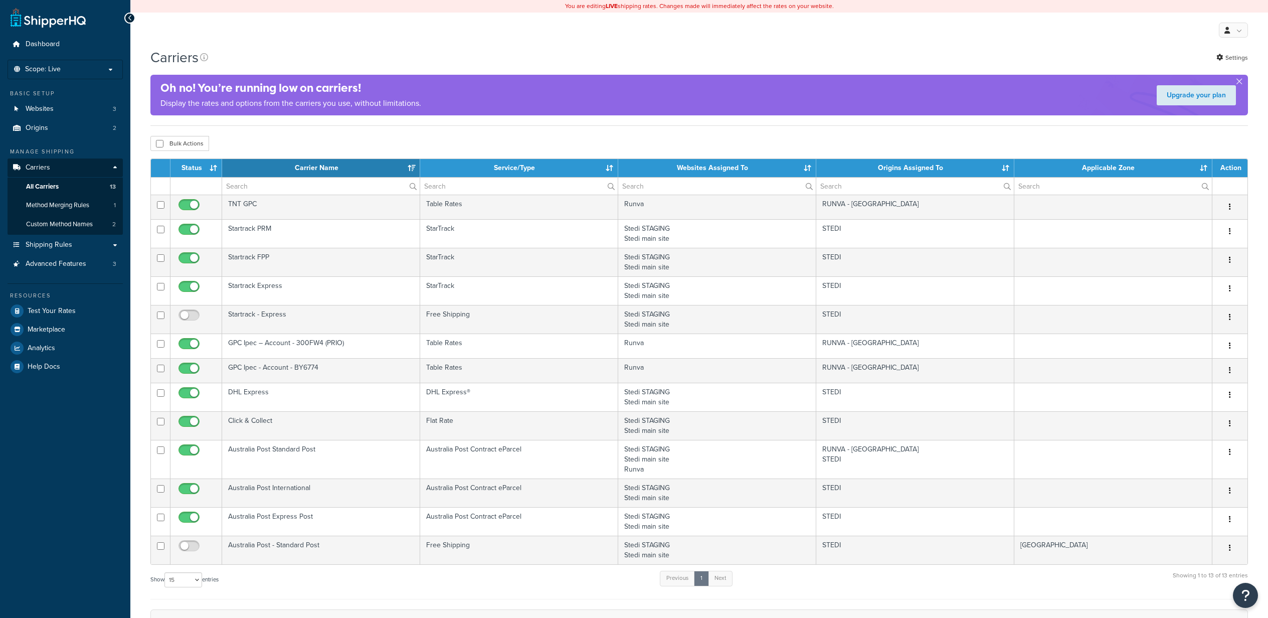
select select "15"
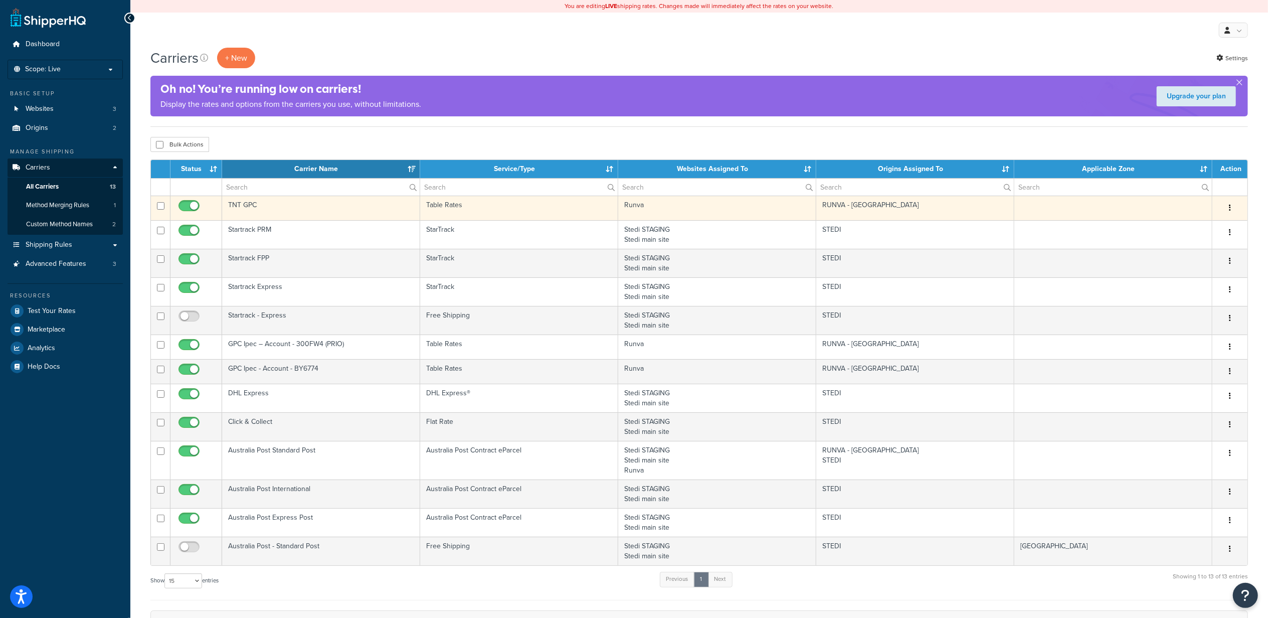
click at [951, 207] on td "RUNVA - [GEOGRAPHIC_DATA]" at bounding box center [915, 208] width 198 height 25
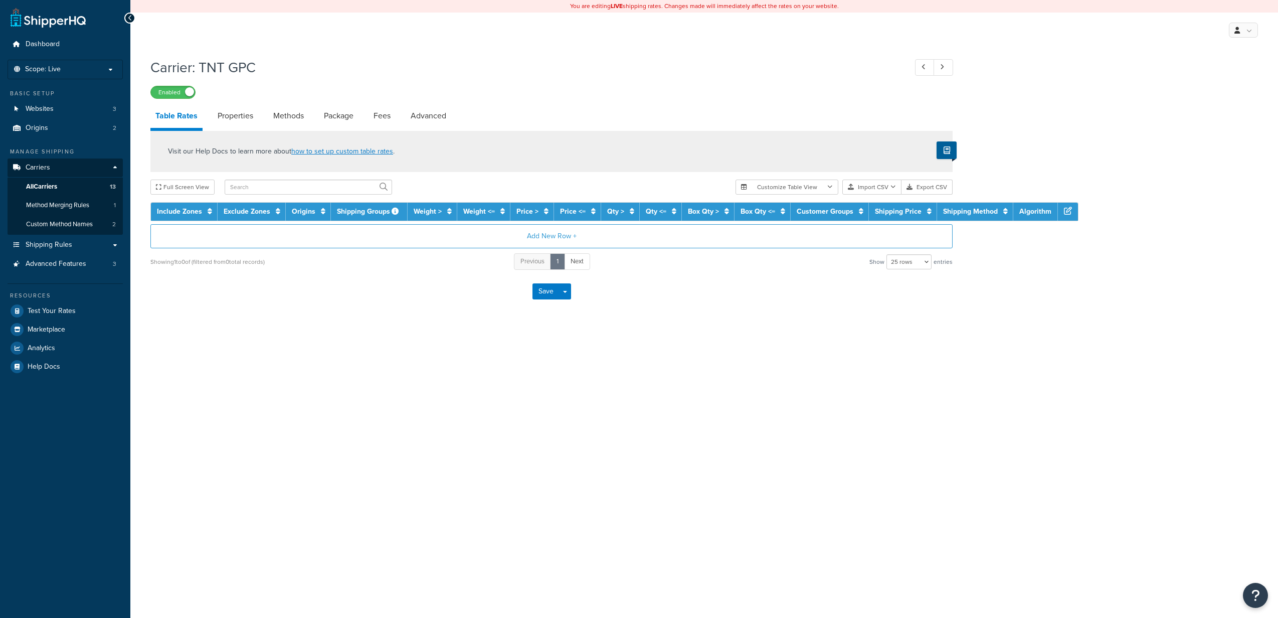
select select "25"
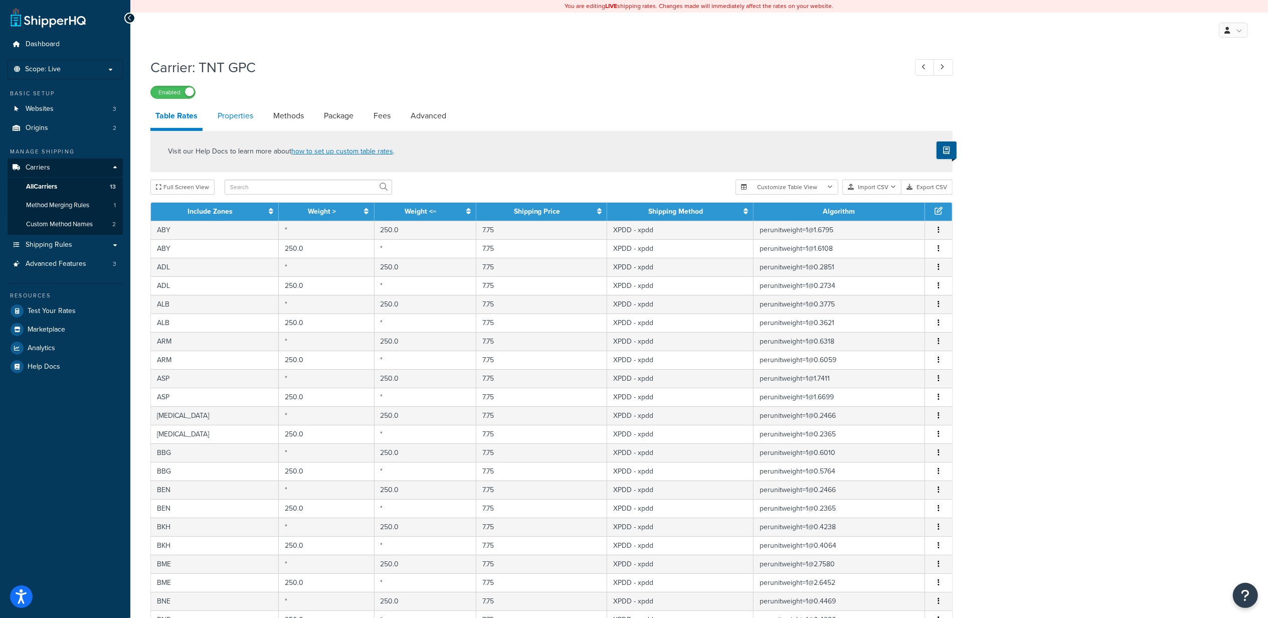
click at [232, 116] on link "Properties" at bounding box center [236, 116] width 46 height 24
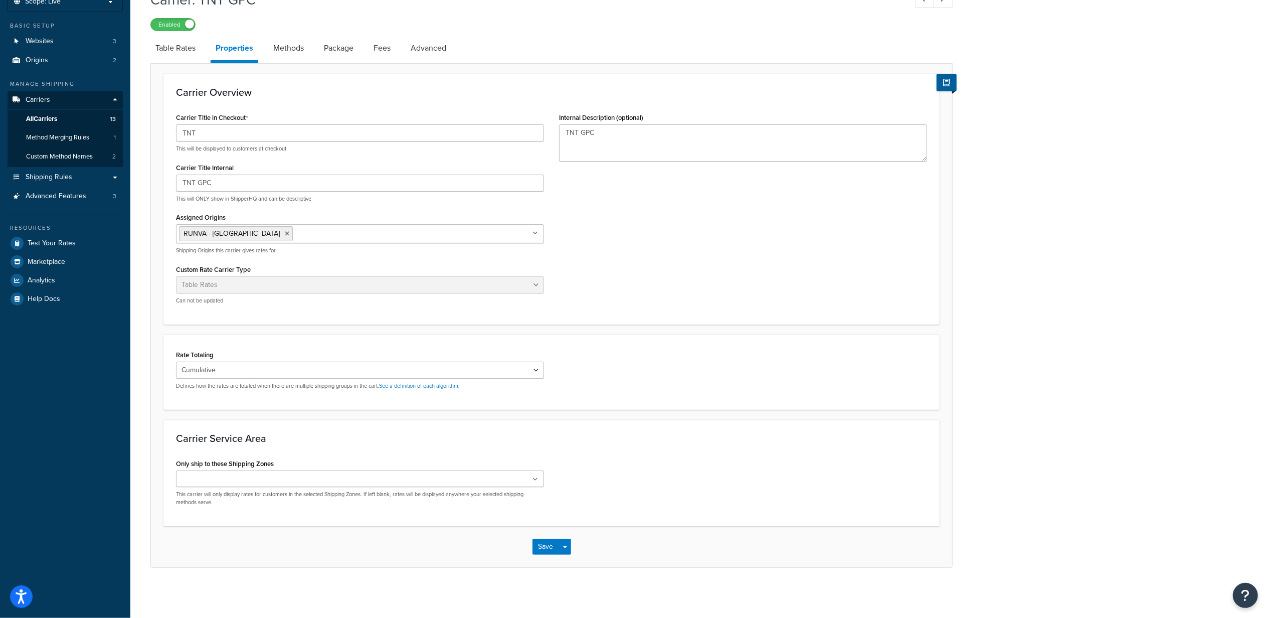
scroll to position [69, 0]
click at [285, 49] on link "Methods" at bounding box center [288, 48] width 41 height 24
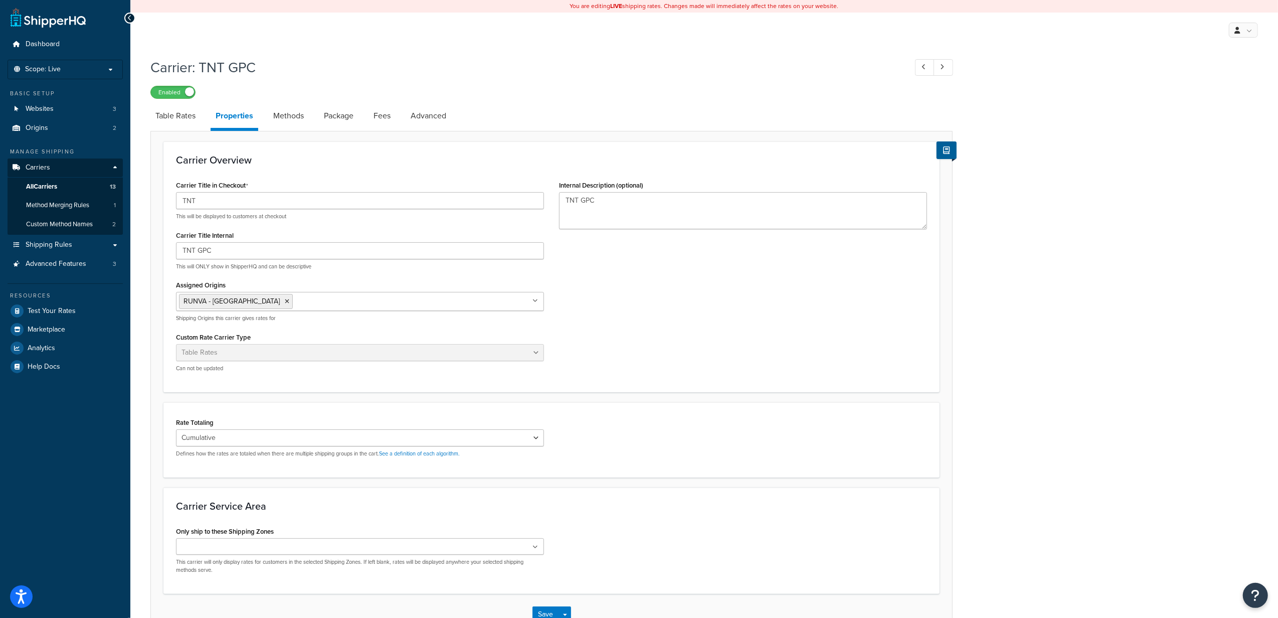
select select "25"
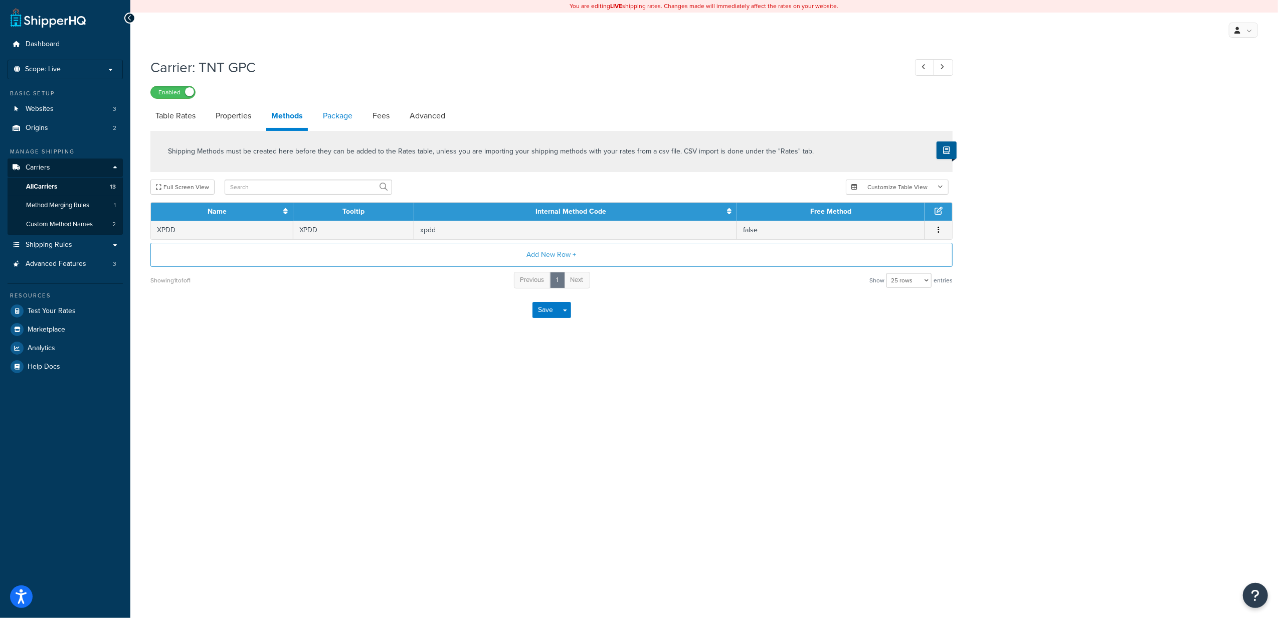
click at [341, 119] on link "Package" at bounding box center [338, 116] width 40 height 24
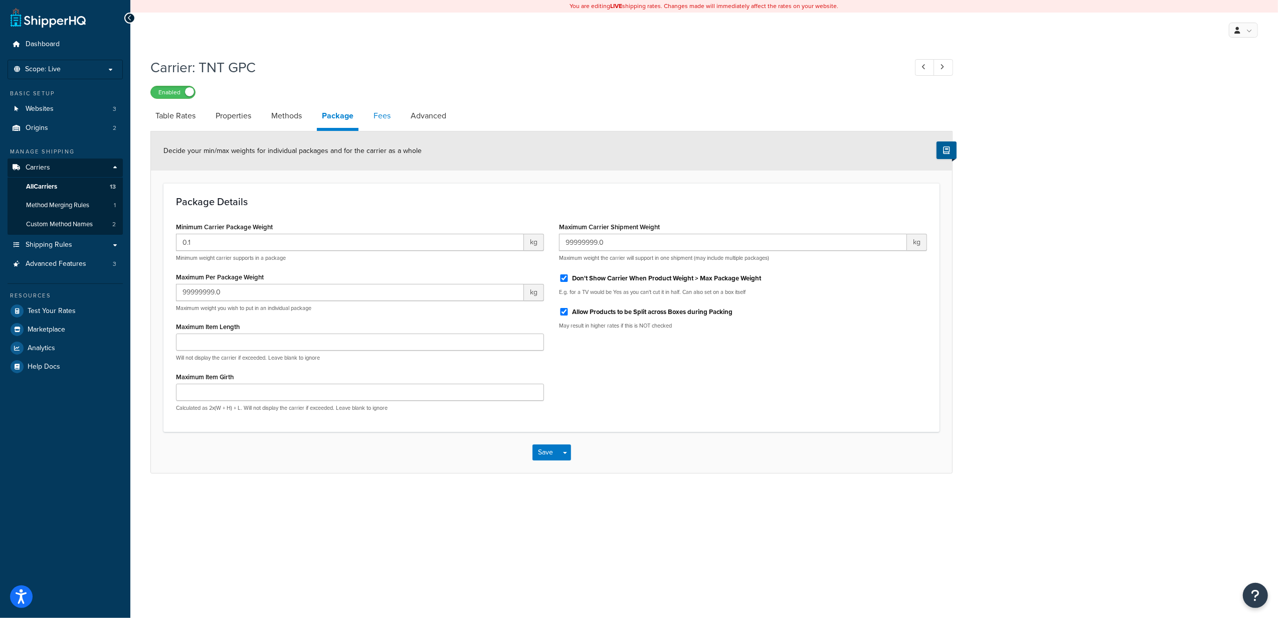
click at [396, 121] on link "Fees" at bounding box center [381, 116] width 27 height 24
select select "AFTER"
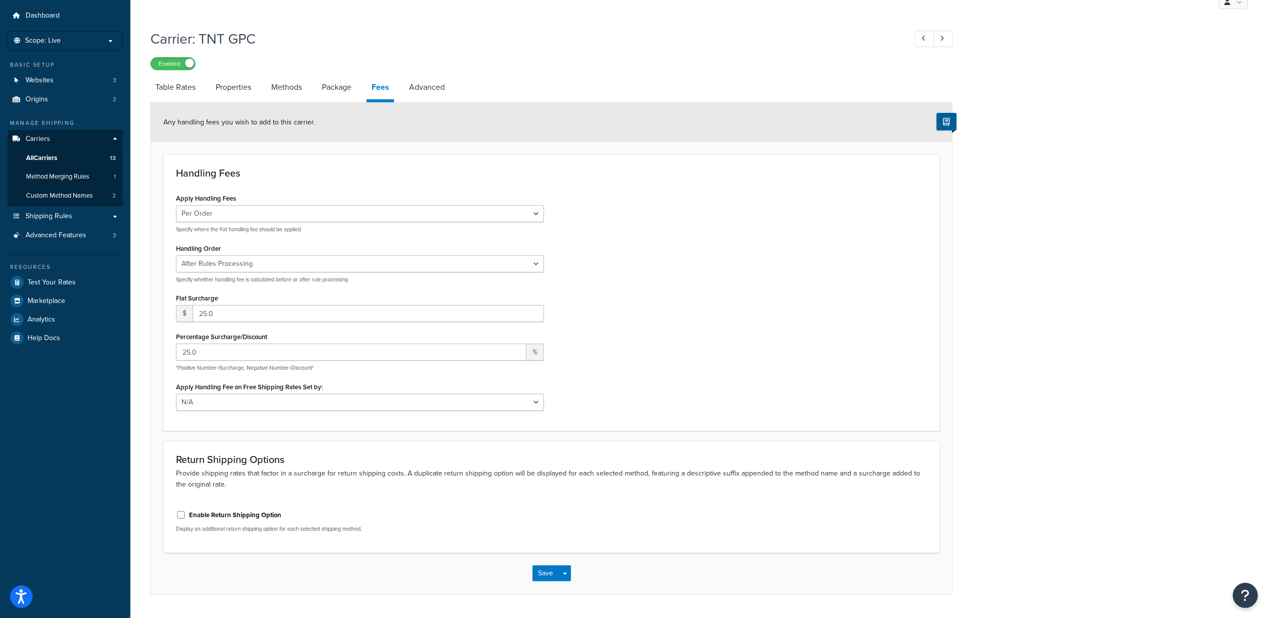
scroll to position [56, 0]
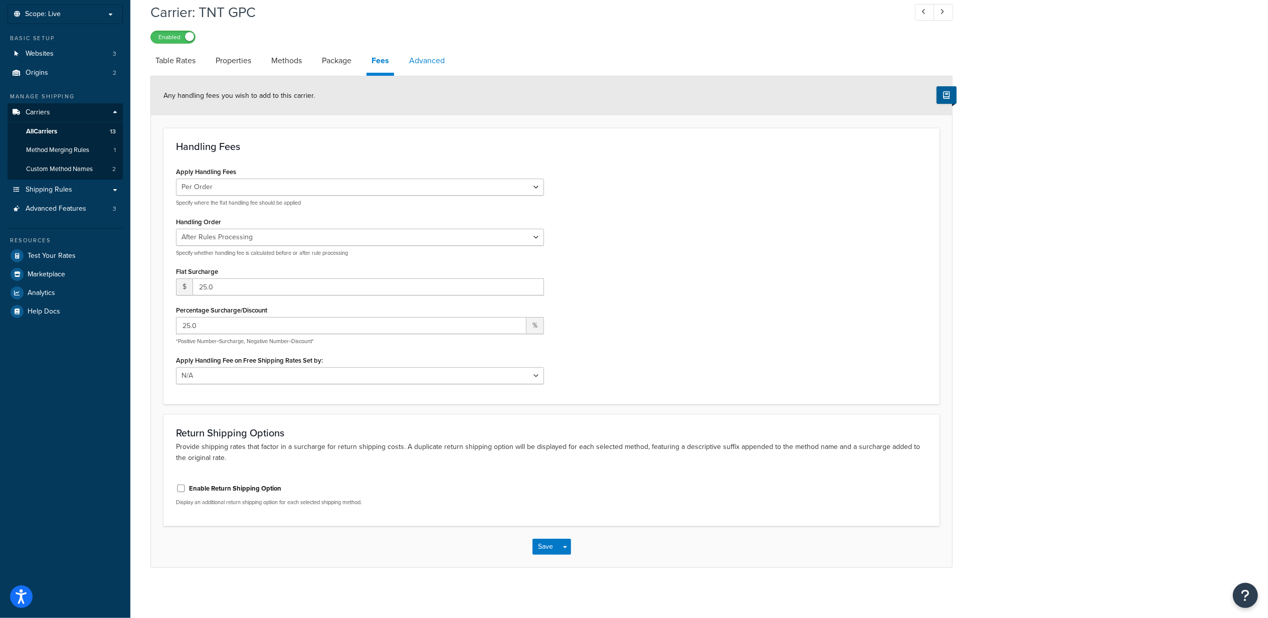
click at [438, 68] on link "Advanced" at bounding box center [427, 61] width 46 height 24
select select "false"
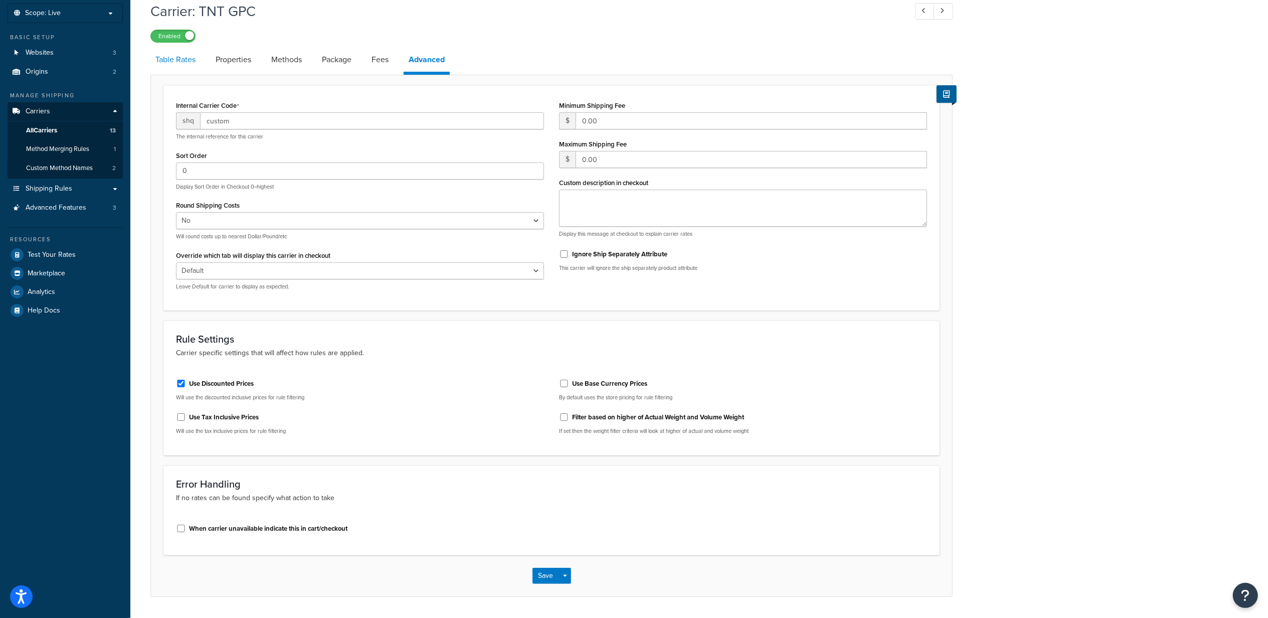
click at [171, 61] on link "Table Rates" at bounding box center [175, 60] width 50 height 24
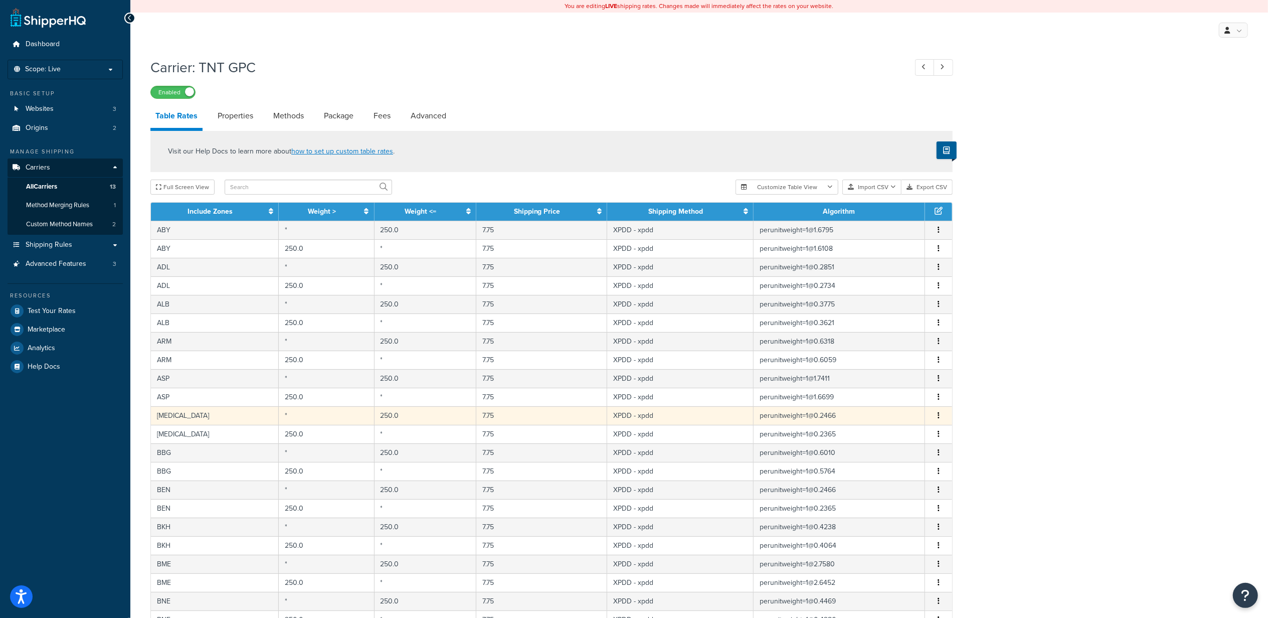
scroll to position [213, 0]
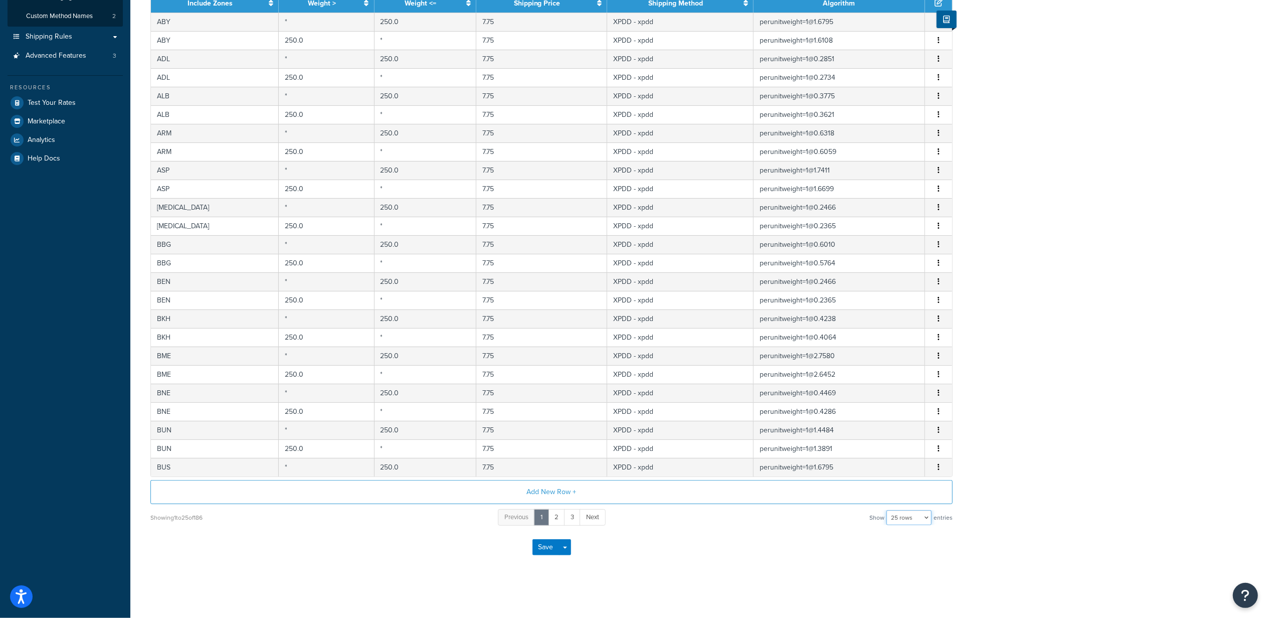
drag, startPoint x: 903, startPoint y: 518, endPoint x: 893, endPoint y: 526, distance: 12.8
click at [903, 518] on select "10 rows 15 rows 25 rows 50 rows 100 rows 1000 rows" at bounding box center [908, 517] width 45 height 15
click at [904, 514] on select "10 rows 15 rows 25 rows 50 rows 100 rows 1000 rows" at bounding box center [908, 517] width 45 height 15
select select "1000"
click at [887, 510] on select "10 rows 15 rows 25 rows 50 rows 100 rows 1000 rows" at bounding box center [908, 517] width 45 height 15
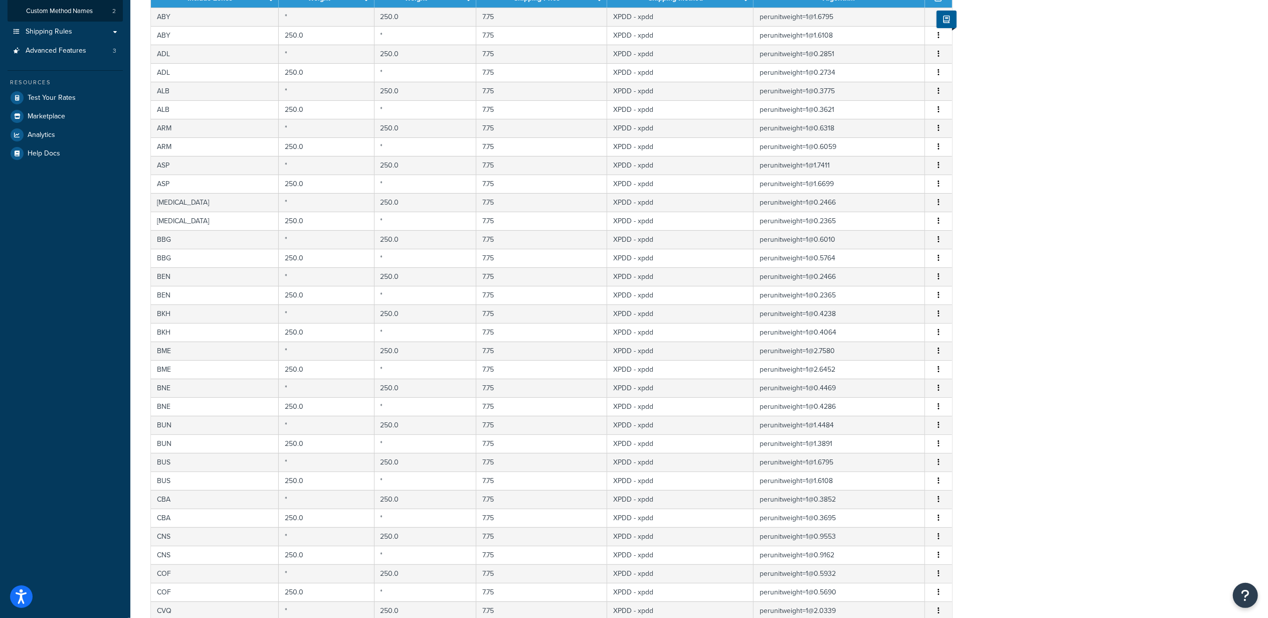
scroll to position [3226, 0]
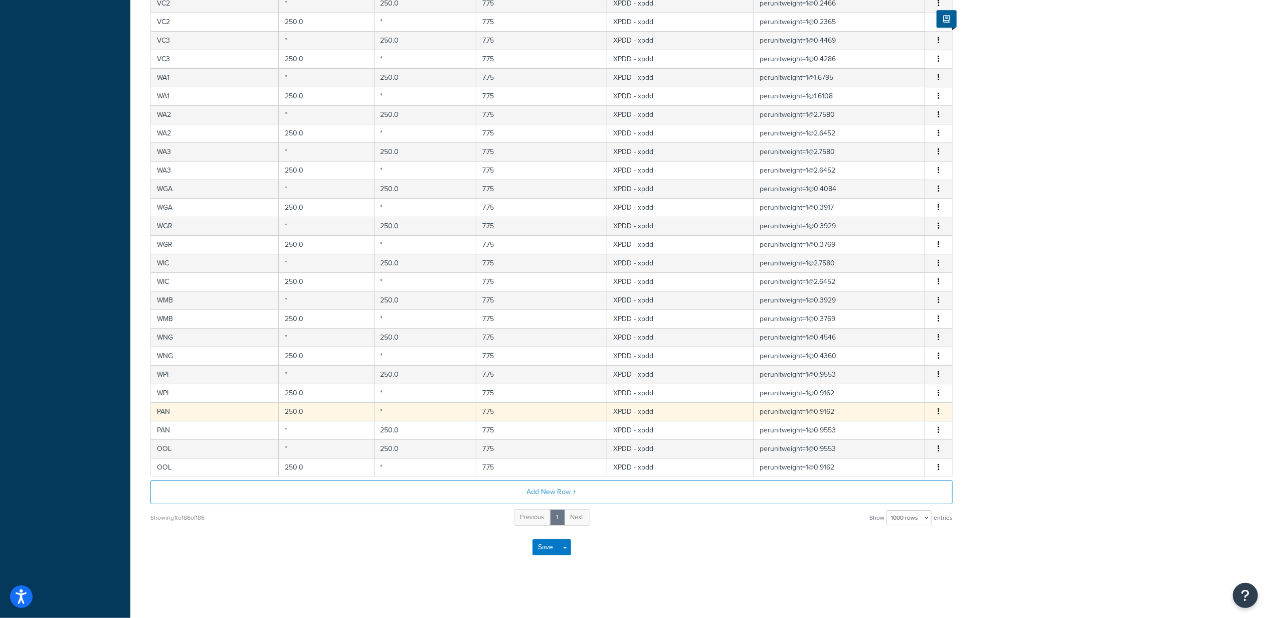
click at [452, 410] on td "*" at bounding box center [425, 411] width 102 height 19
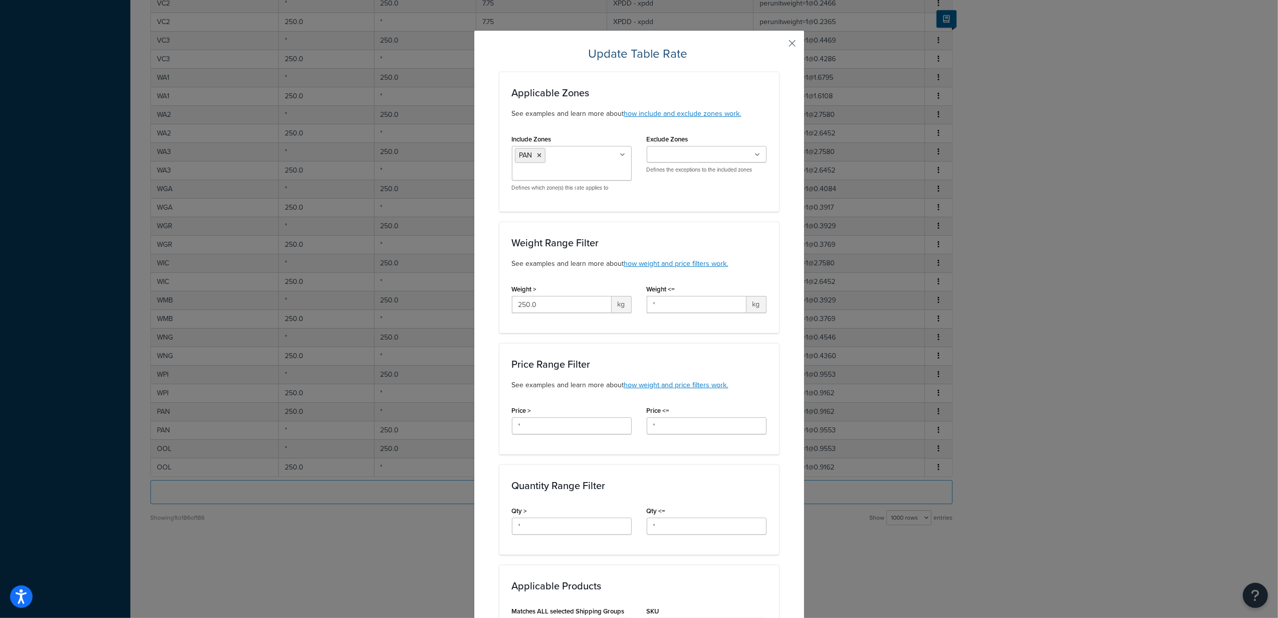
click at [779, 46] on button "button" at bounding box center [777, 47] width 3 height 3
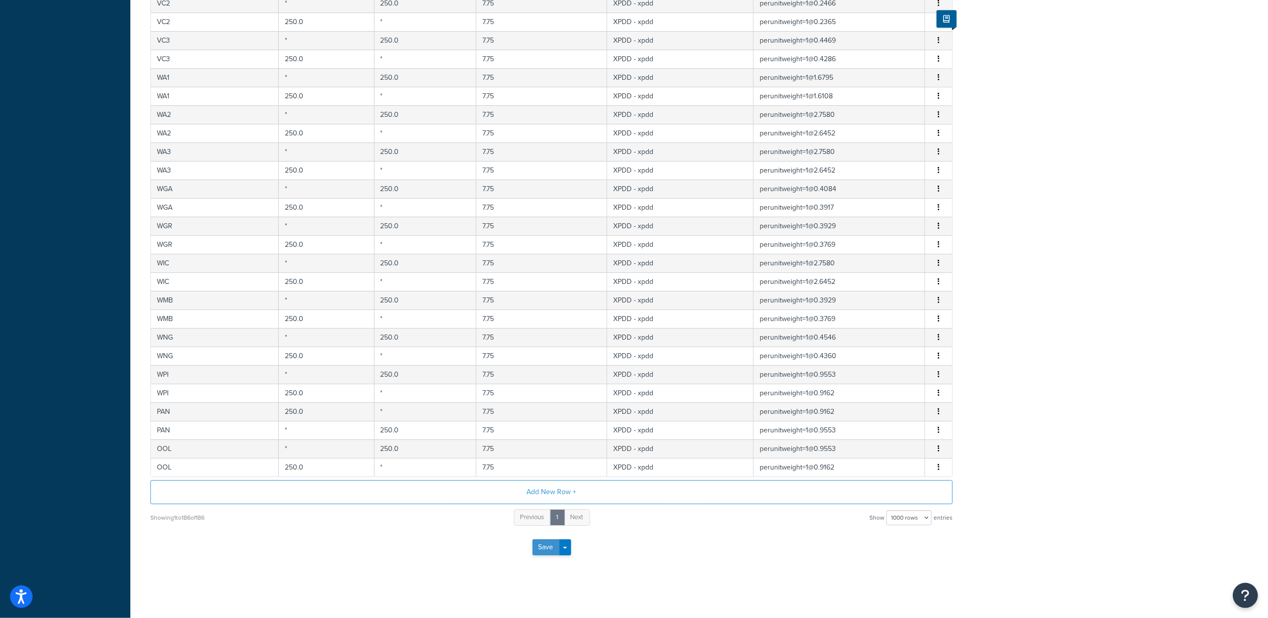
click at [548, 553] on button "Save" at bounding box center [545, 547] width 27 height 16
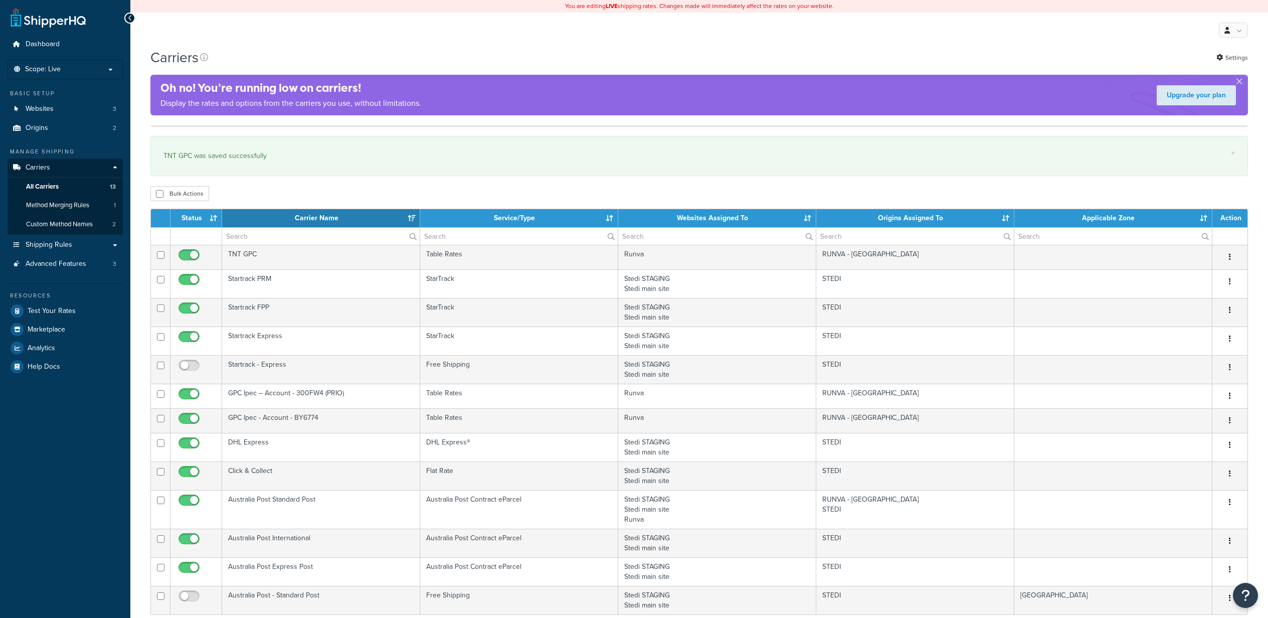
select select "15"
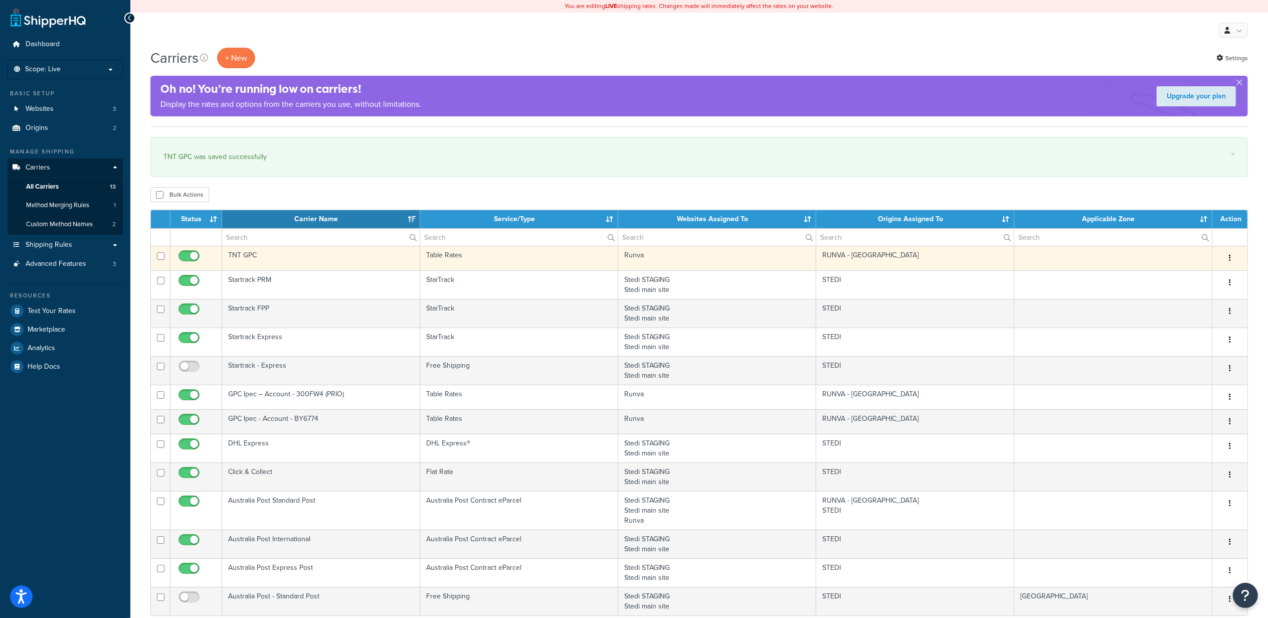
click at [322, 256] on td "TNT GPC" at bounding box center [321, 258] width 198 height 25
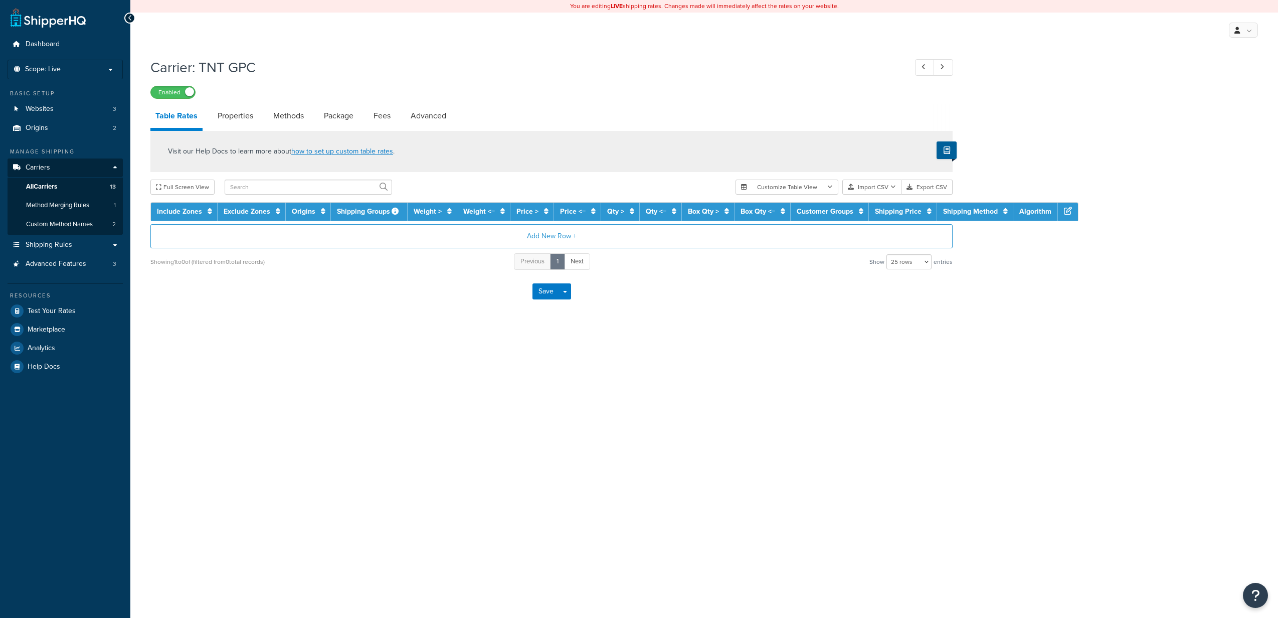
select select "25"
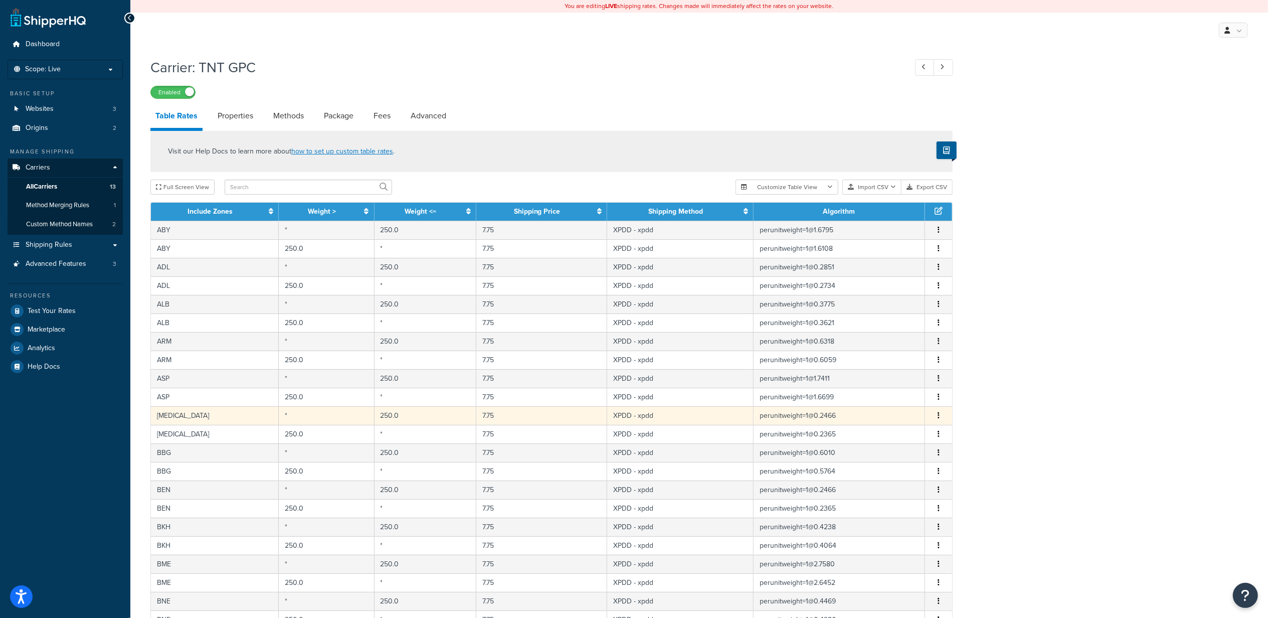
scroll to position [213, 0]
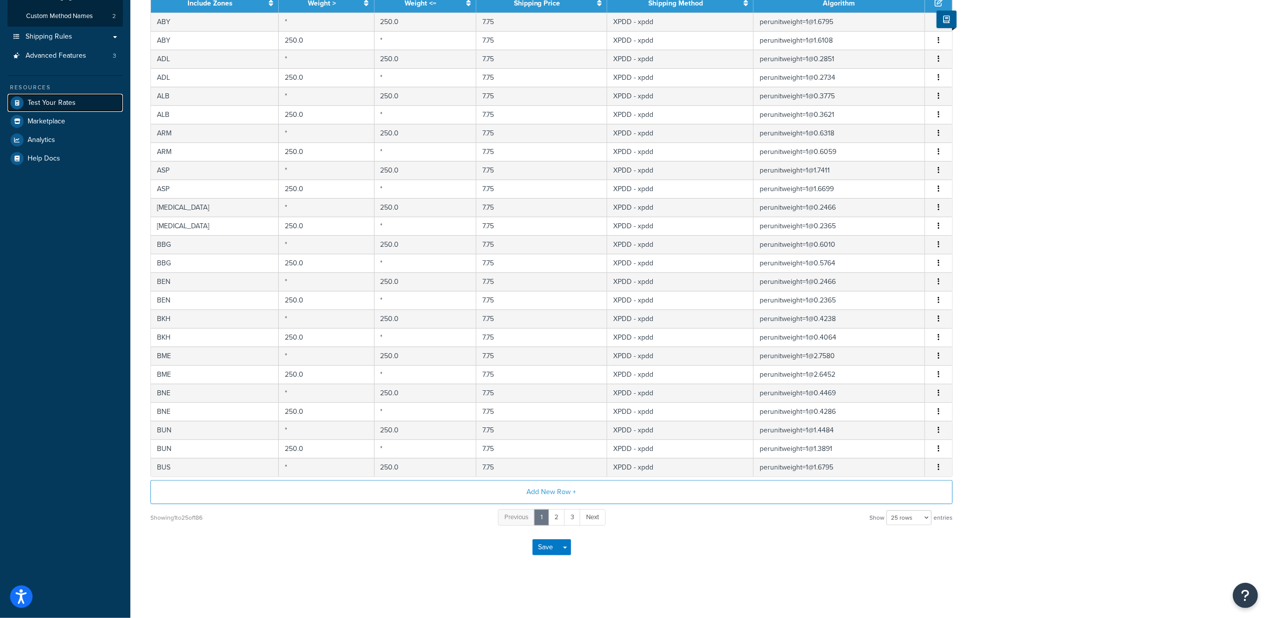
click at [91, 103] on link "Test Your Rates" at bounding box center [65, 103] width 115 height 18
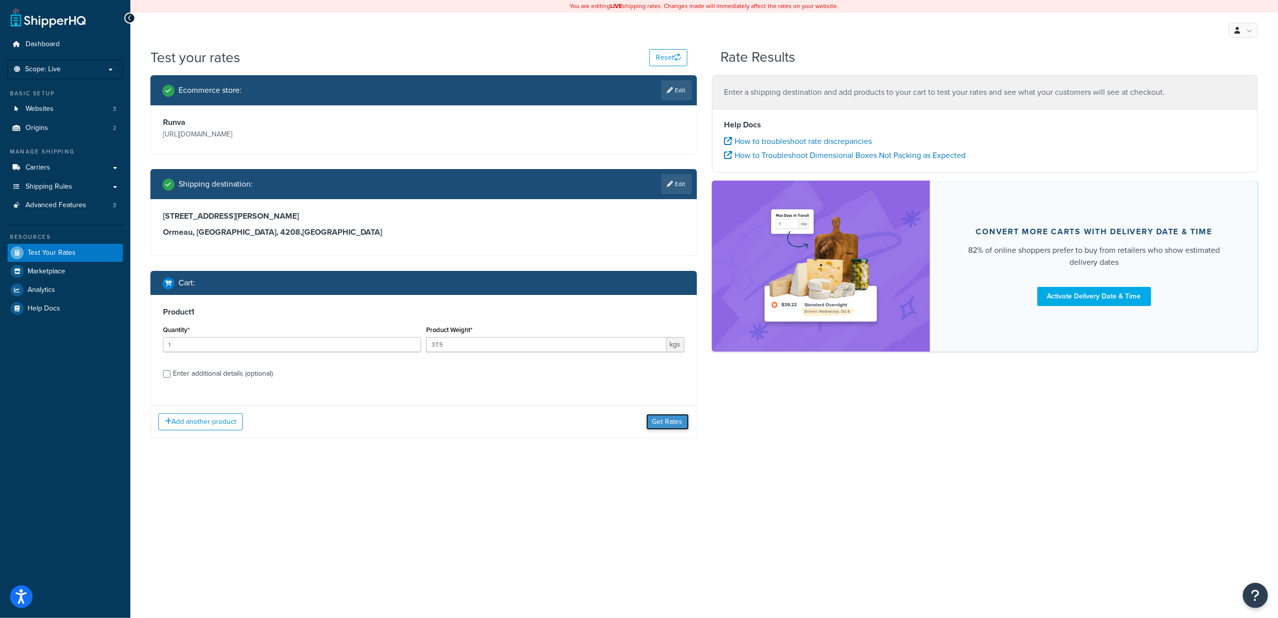
click at [662, 424] on button "Get Rates" at bounding box center [667, 422] width 43 height 16
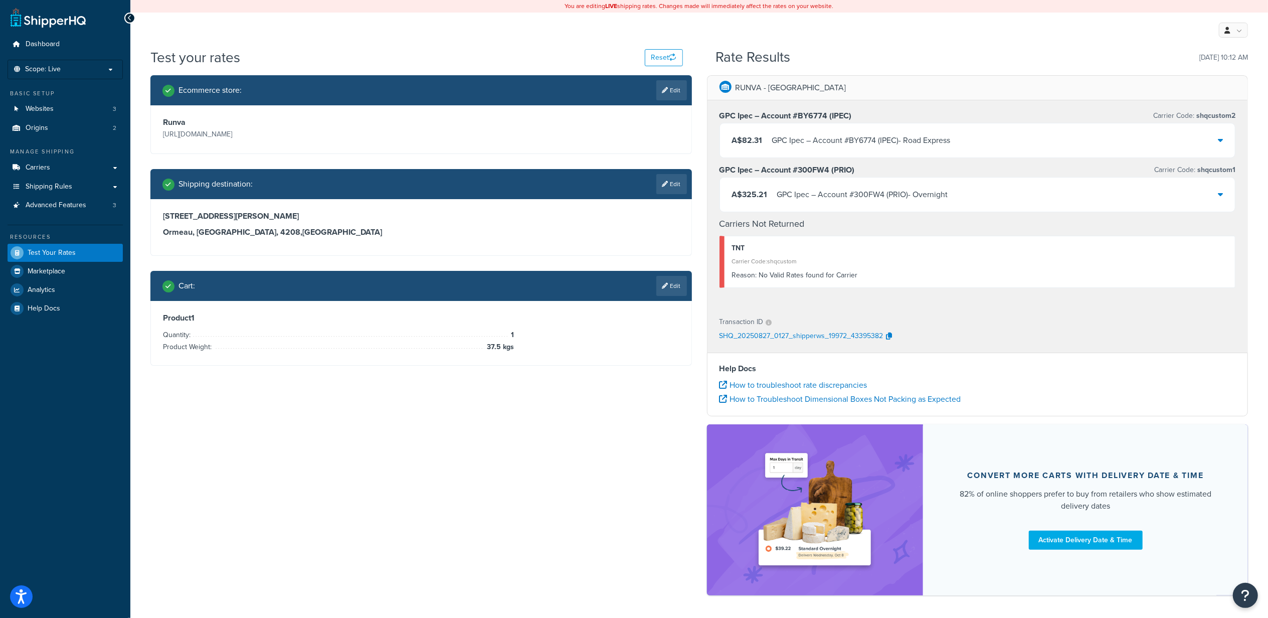
click at [1240, 143] on div "GPC Ipec – Account #BY6774 (IPEC) Carrier Code: shqcustom2 A$82.31 GPC Ipec – A…" at bounding box center [977, 203] width 540 height 206
click at [1224, 144] on div "A$82.31 GPC Ipec – Account #BY6774 (IPEC) - Road Express" at bounding box center [977, 140] width 515 height 34
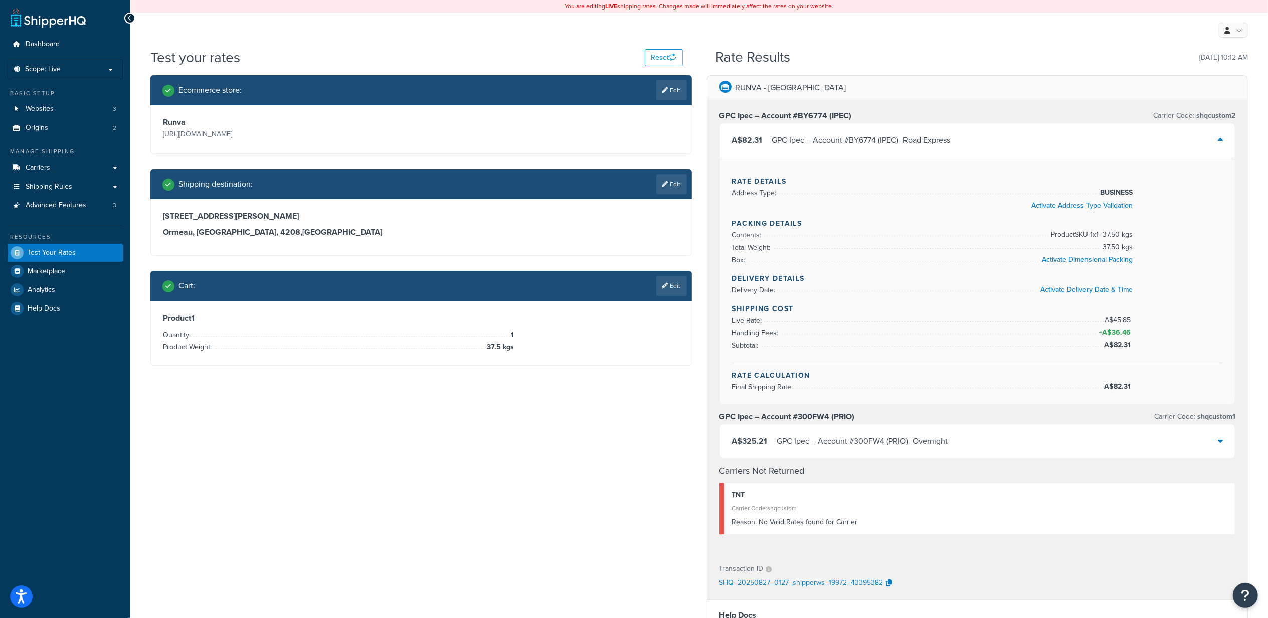
click at [840, 79] on div "RUNVA - [GEOGRAPHIC_DATA]" at bounding box center [977, 88] width 540 height 25
click at [845, 95] on div "RUNVA - [GEOGRAPHIC_DATA]" at bounding box center [977, 88] width 540 height 25
click at [1207, 139] on div "A$82.31 GPC Ipec – Account #BY6774 (IPEC) - Road Express" at bounding box center [977, 140] width 515 height 34
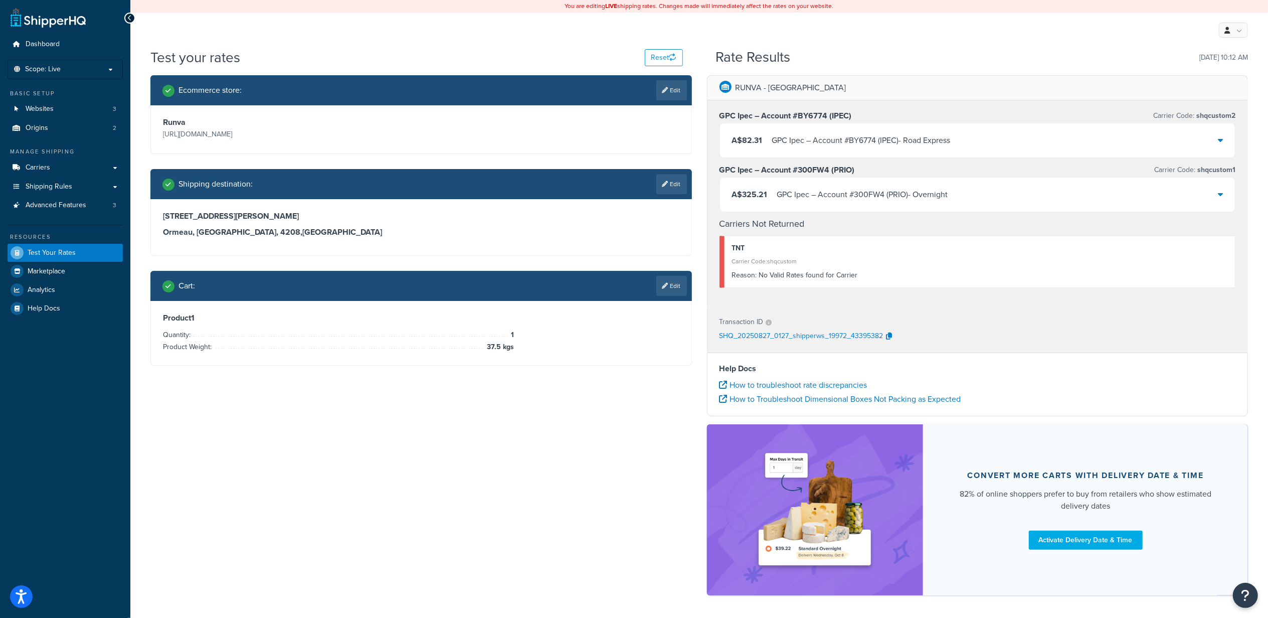
click at [1222, 113] on span "shqcustom2" at bounding box center [1214, 115] width 41 height 11
copy span "shqcustom2"
click at [43, 168] on span "Carriers" at bounding box center [38, 167] width 25 height 9
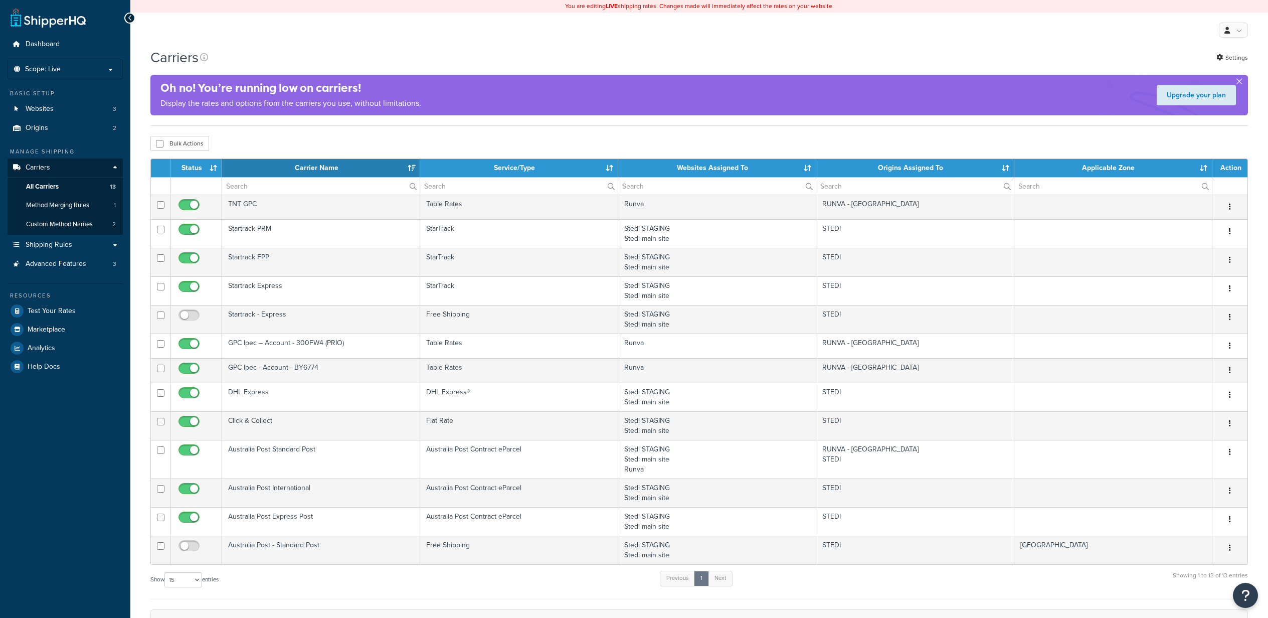
select select "15"
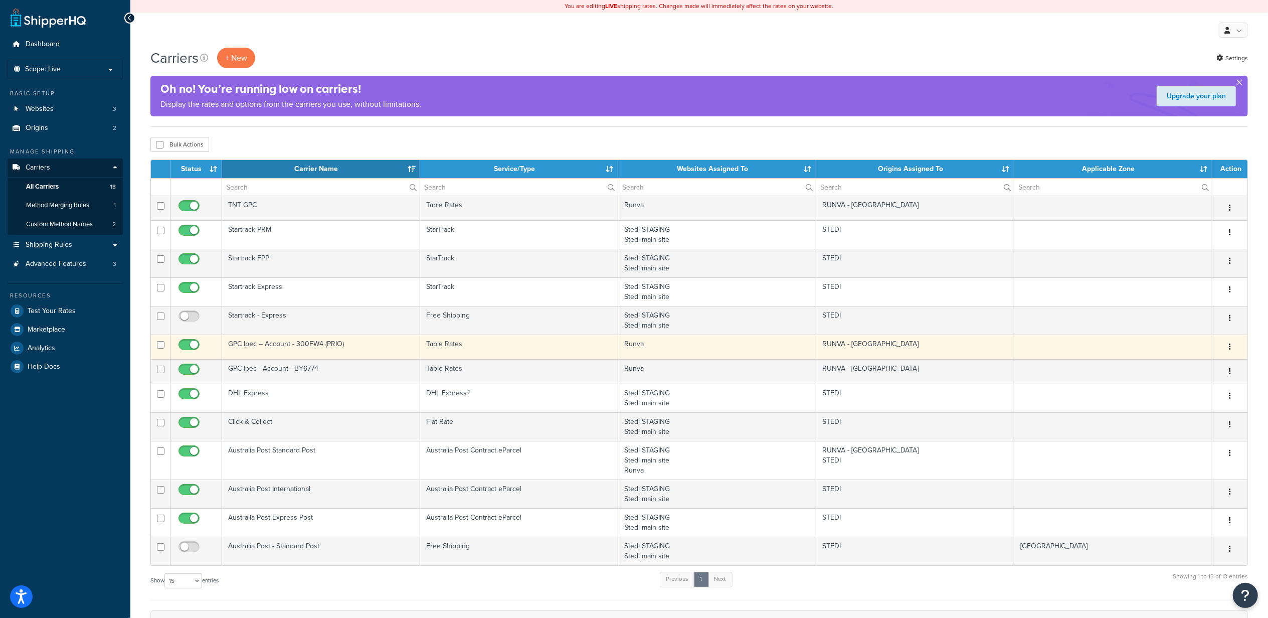
click at [544, 350] on td "Table Rates" at bounding box center [519, 346] width 198 height 25
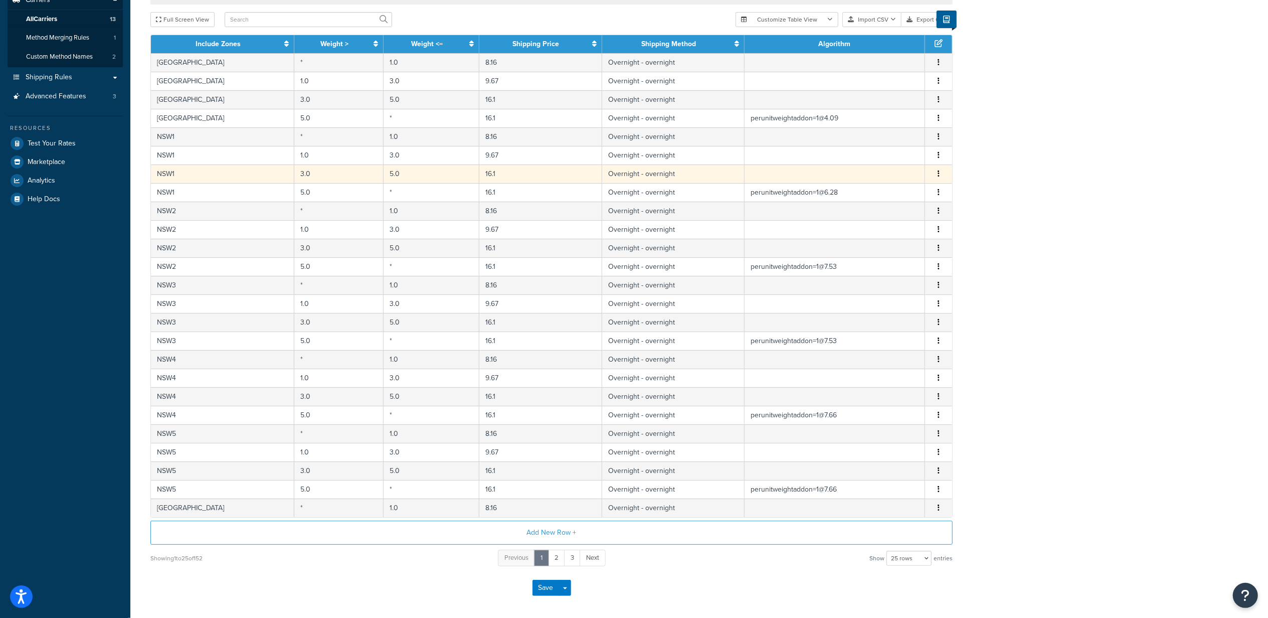
scroll to position [213, 0]
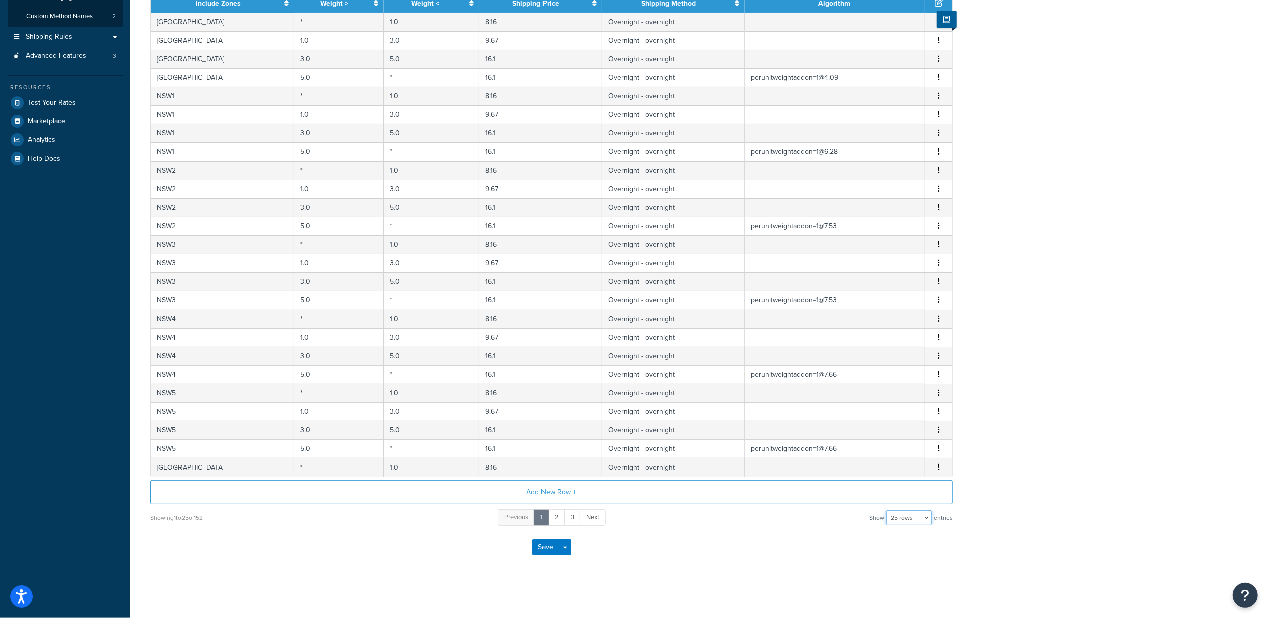
click at [907, 516] on select "10 rows 15 rows 25 rows 50 rows 100 rows 1000 rows" at bounding box center [908, 517] width 45 height 15
select select "1000"
click at [887, 510] on select "10 rows 15 rows 25 rows 50 rows 100 rows 1000 rows" at bounding box center [908, 517] width 45 height 15
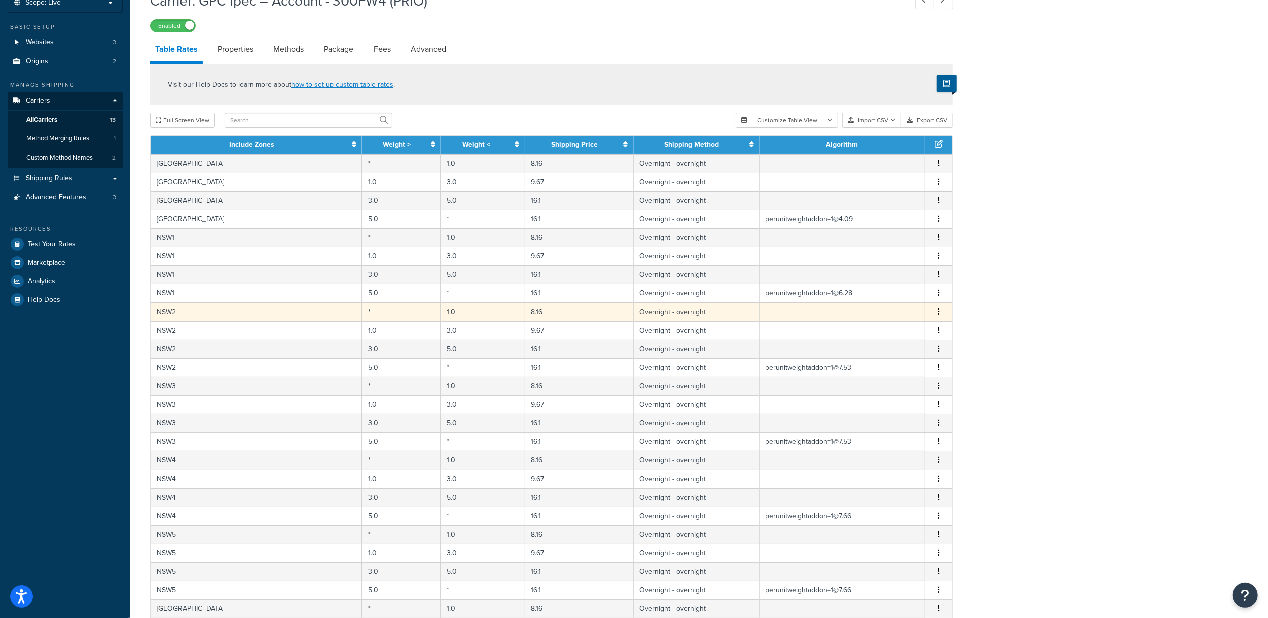
scroll to position [0, 0]
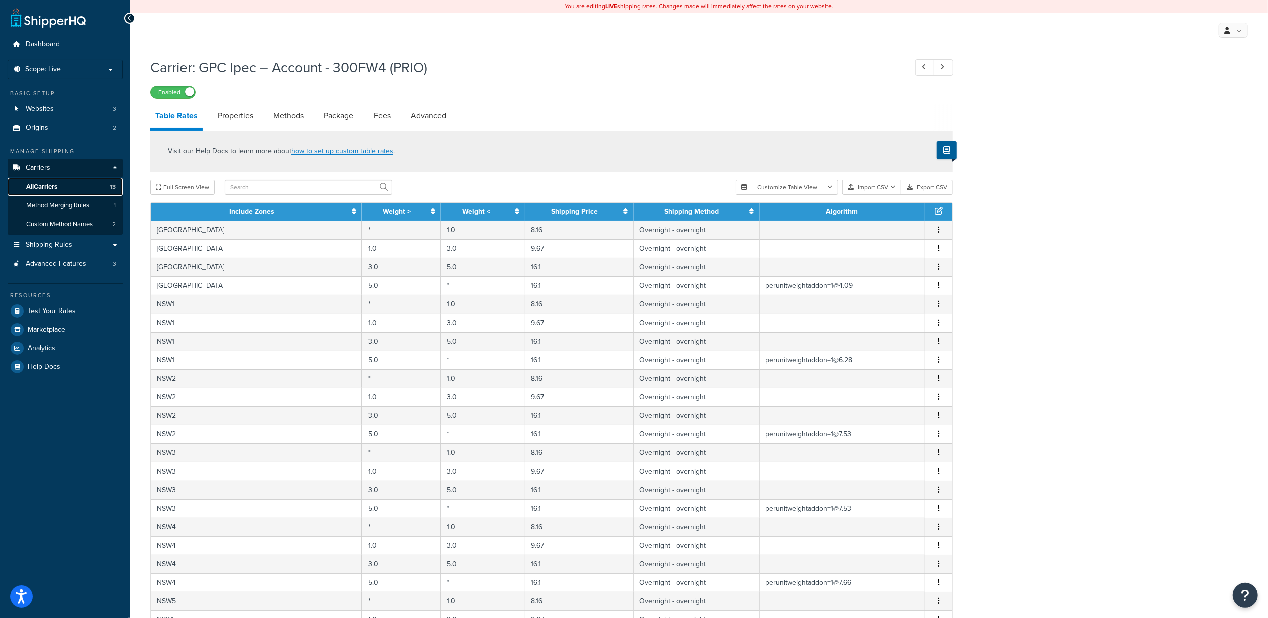
click at [73, 180] on link "All Carriers 13" at bounding box center [65, 186] width 115 height 19
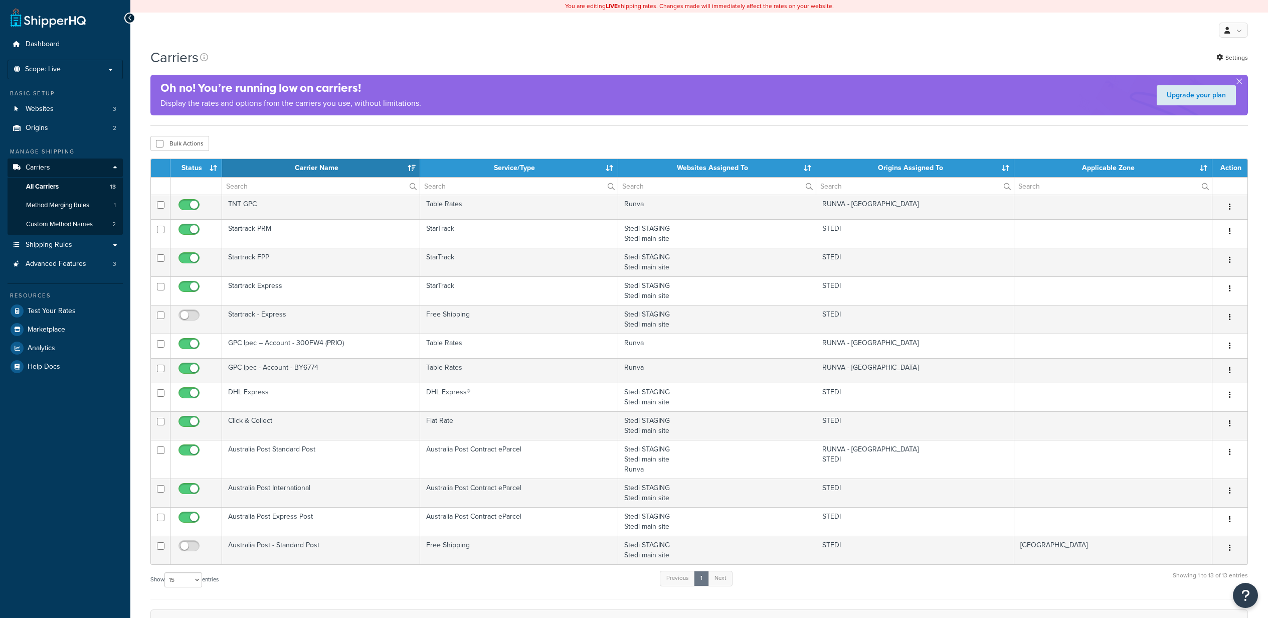
select select "15"
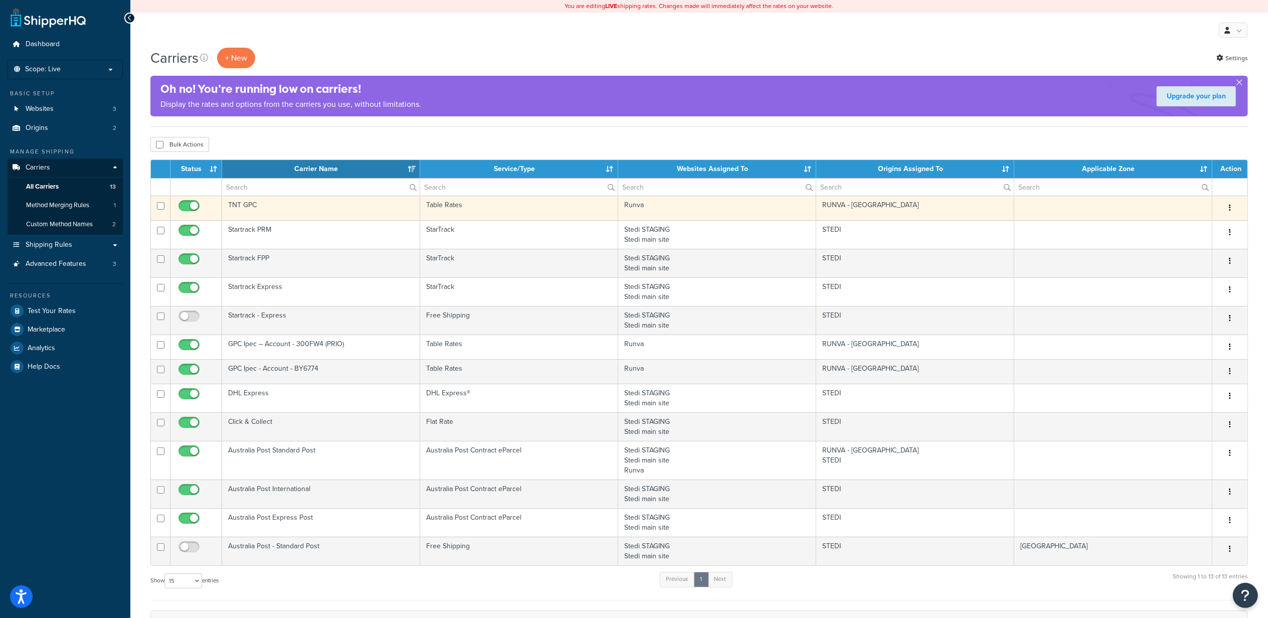
click at [304, 206] on td "TNT GPC" at bounding box center [321, 208] width 198 height 25
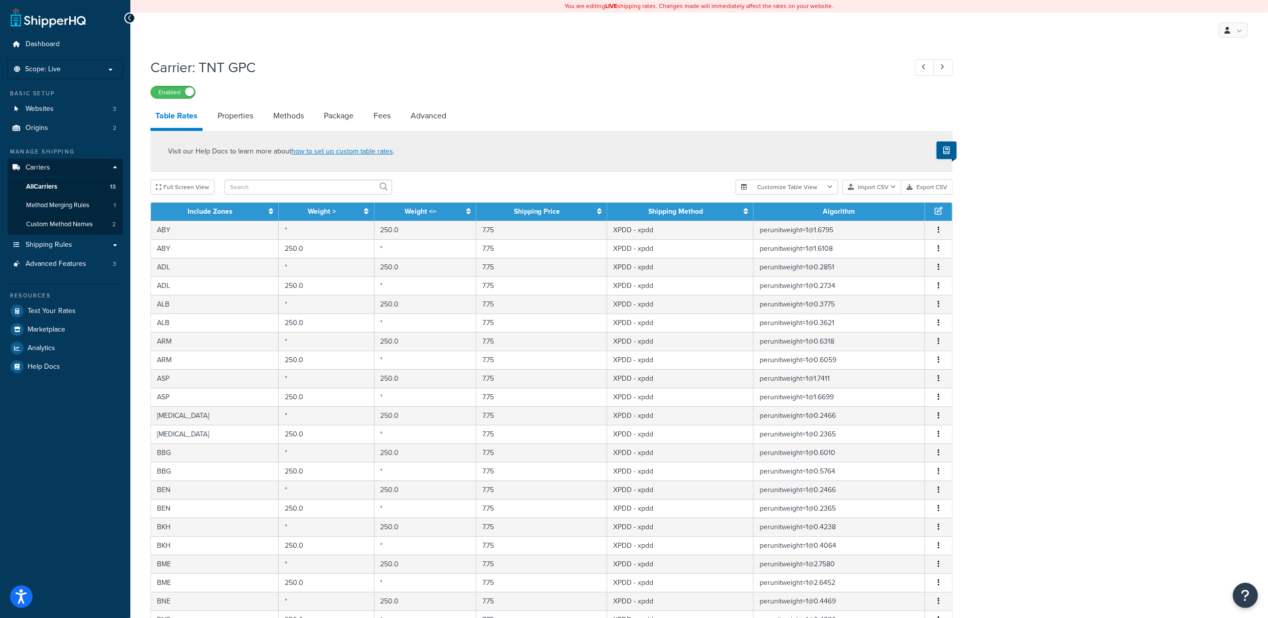
scroll to position [213, 0]
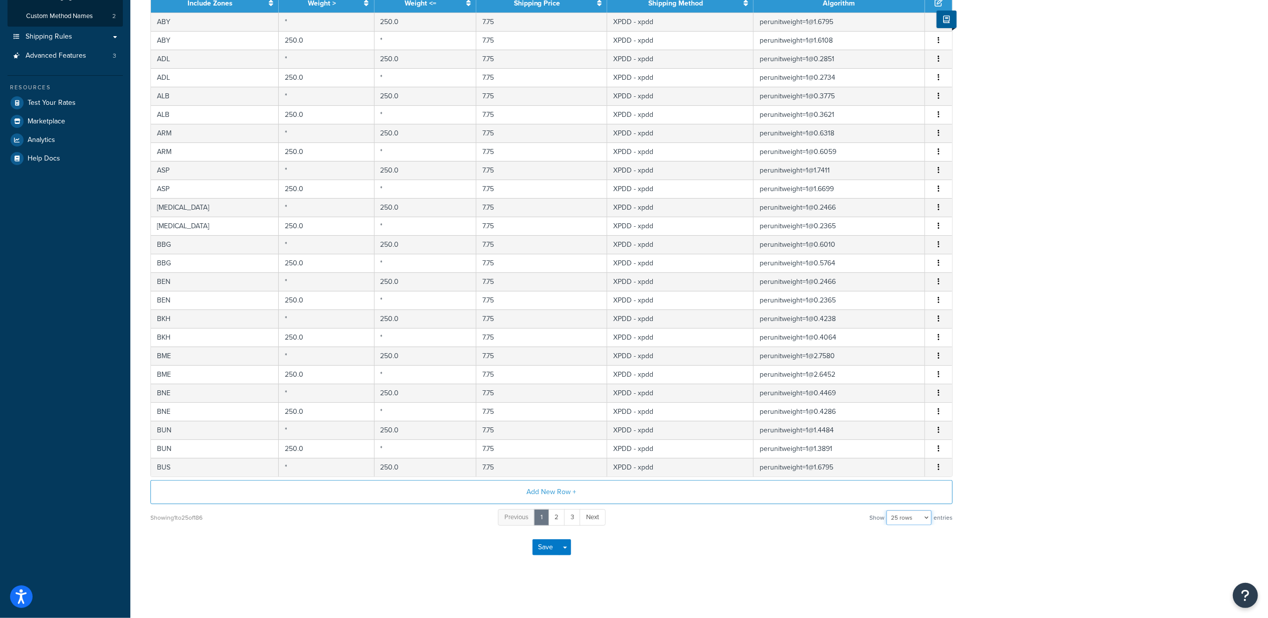
click at [912, 516] on select "10 rows 15 rows 25 rows 50 rows 100 rows 1000 rows" at bounding box center [908, 517] width 45 height 15
click at [927, 517] on select "10 rows 15 rows 25 rows 50 rows 100 rows 1000 rows" at bounding box center [908, 517] width 45 height 15
click at [916, 516] on select "10 rows 15 rows 25 rows 50 rows 100 rows 1000 rows" at bounding box center [908, 517] width 45 height 15
select select "1000"
click at [887, 510] on select "10 rows 15 rows 25 rows 50 rows 100 rows 1000 rows" at bounding box center [908, 517] width 45 height 15
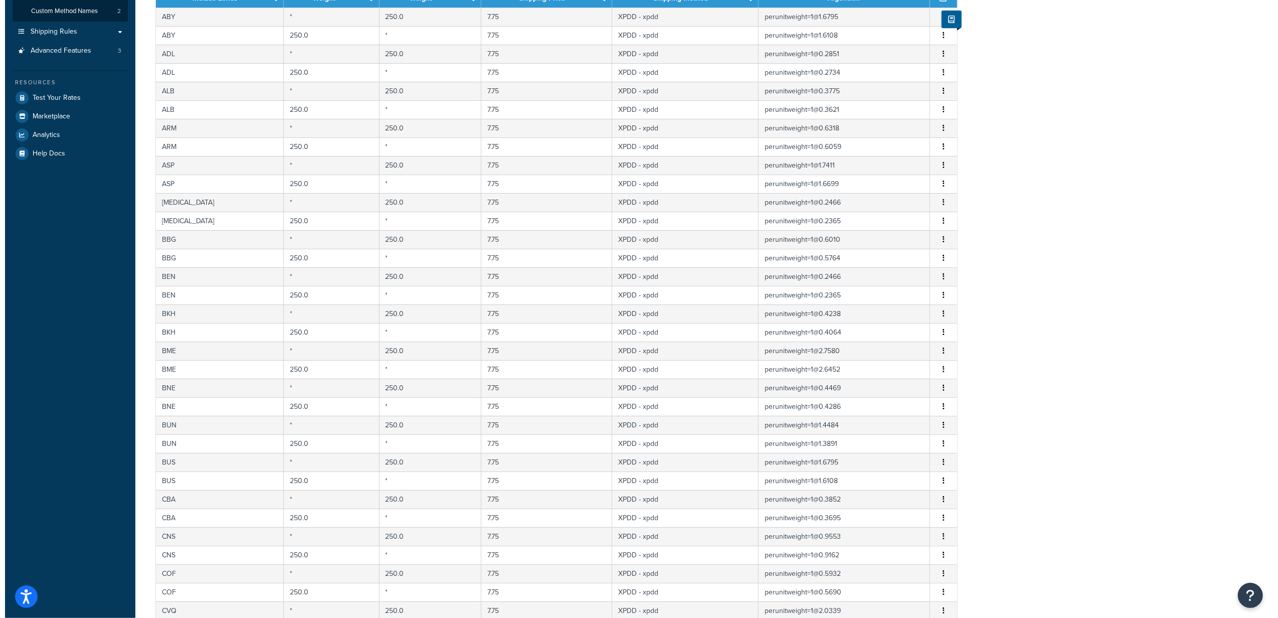
scroll to position [3226, 0]
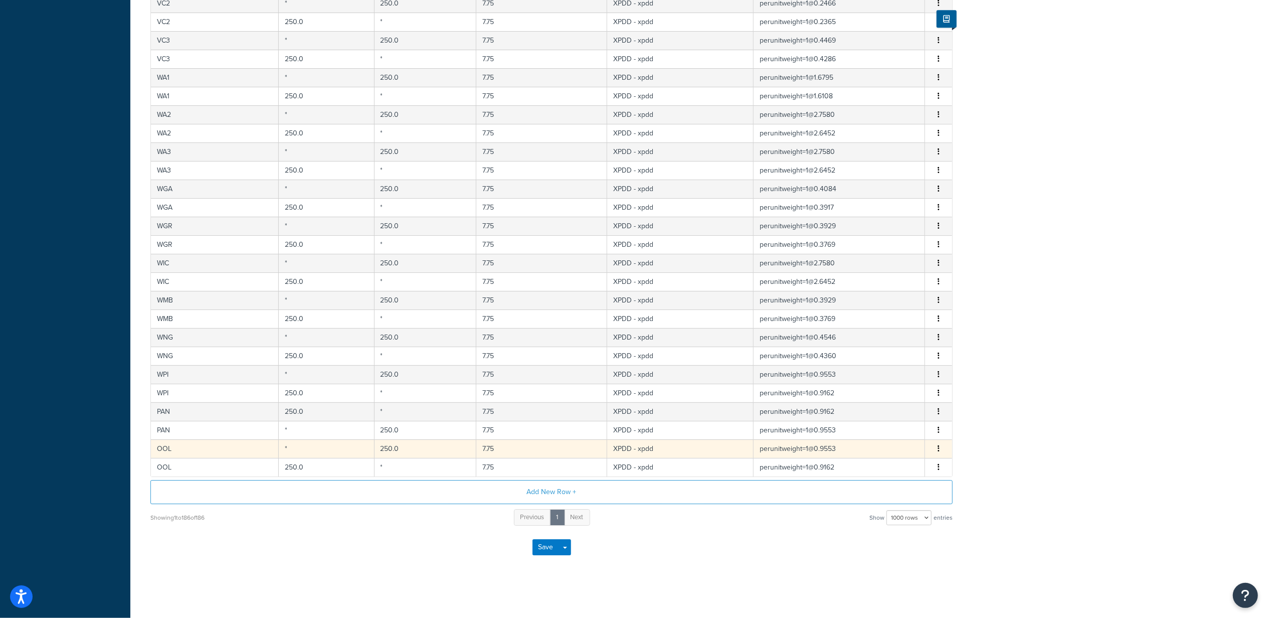
click at [940, 447] on button "button" at bounding box center [938, 448] width 8 height 11
click at [875, 424] on div "Edit" at bounding box center [887, 427] width 71 height 21
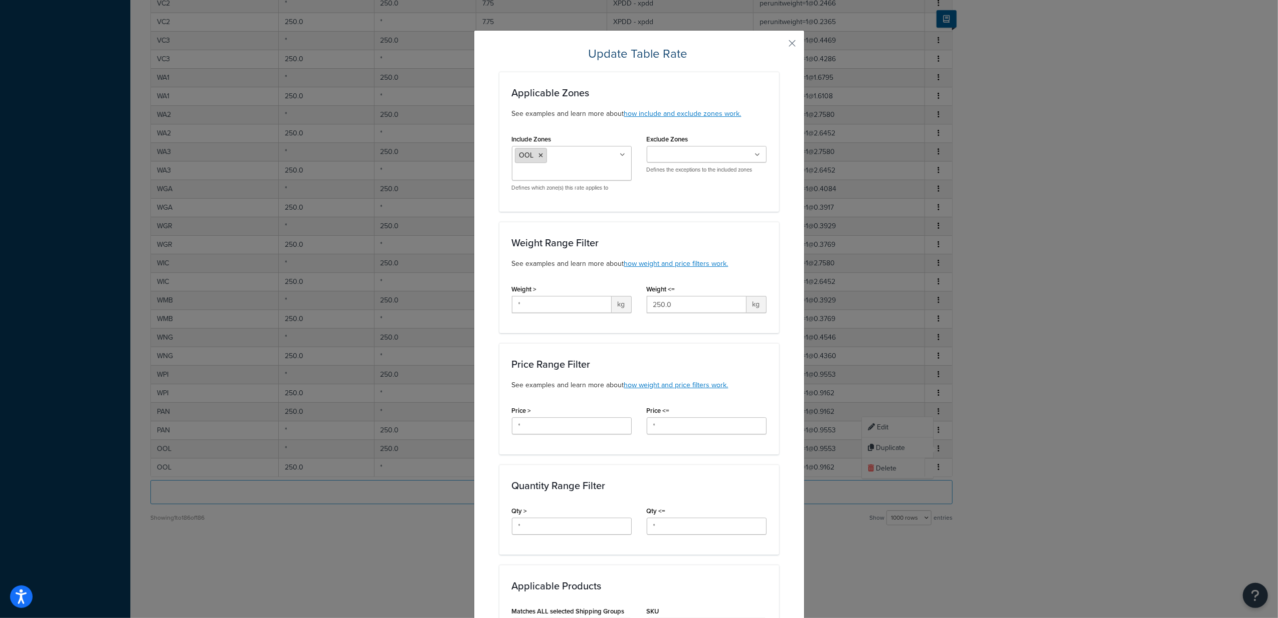
click at [539, 154] on icon at bounding box center [541, 155] width 5 height 6
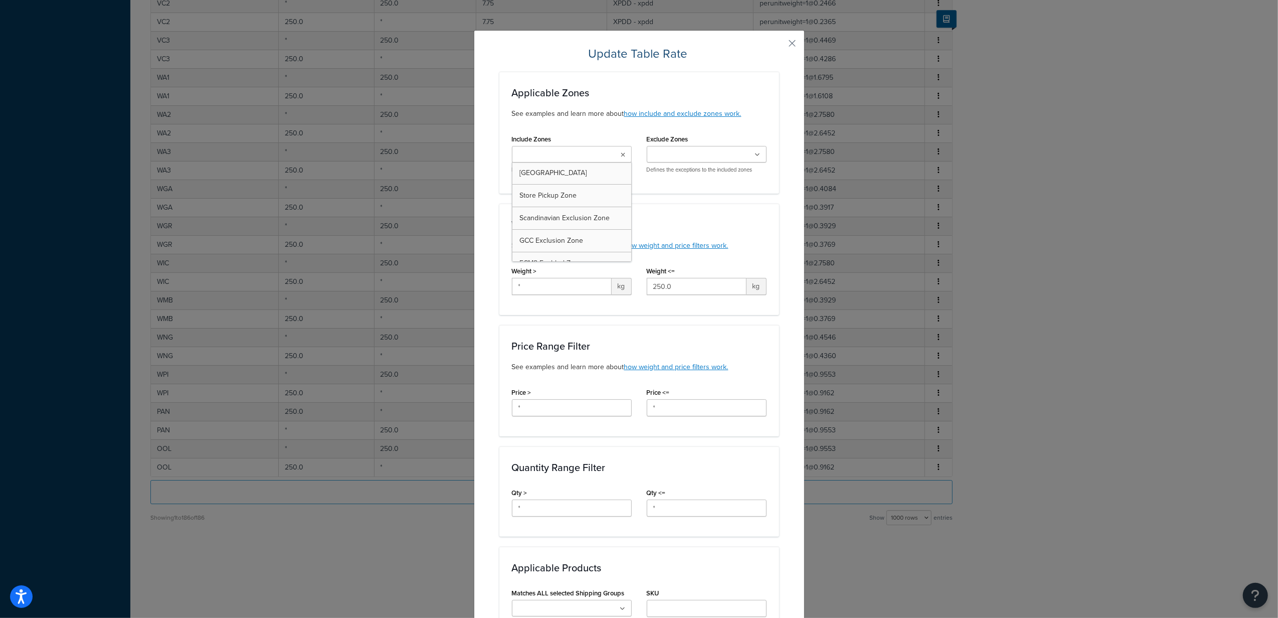
click at [539, 159] on input "Include Zones" at bounding box center [559, 154] width 89 height 11
type input "OOLA"
click at [545, 201] on div "Applicable Zones See examples and learn more about how include and exclude zone…" at bounding box center [639, 527] width 280 height 910
click at [546, 149] on ul at bounding box center [572, 154] width 120 height 17
type input "OOL"
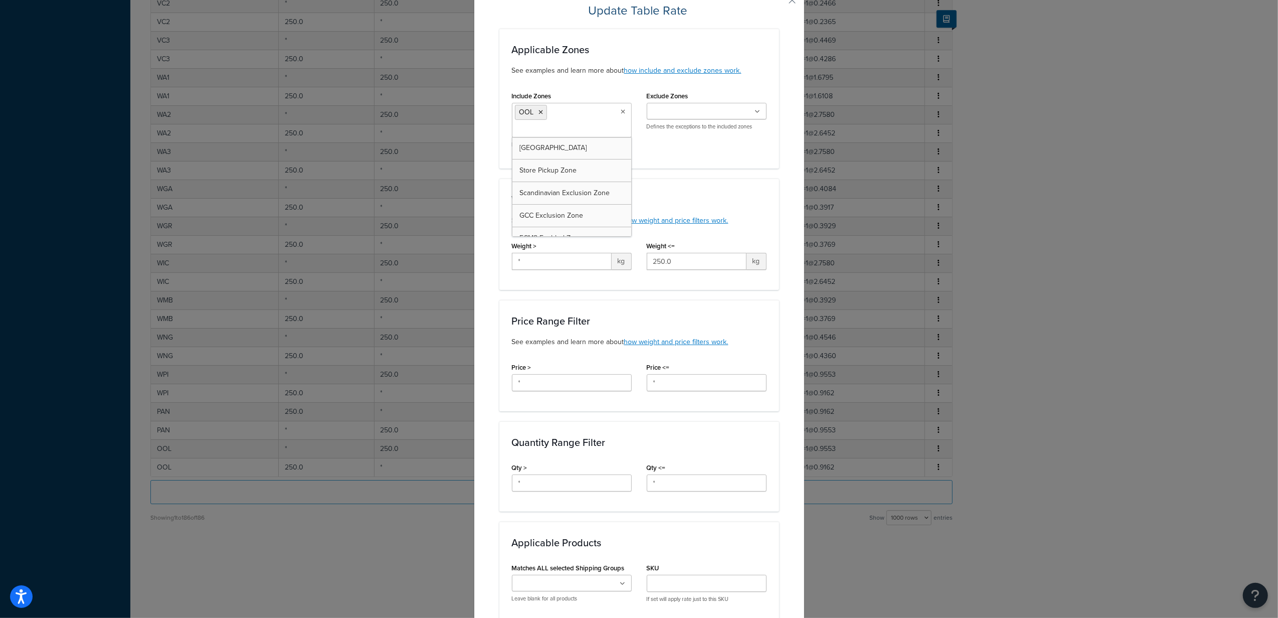
scroll to position [67, 0]
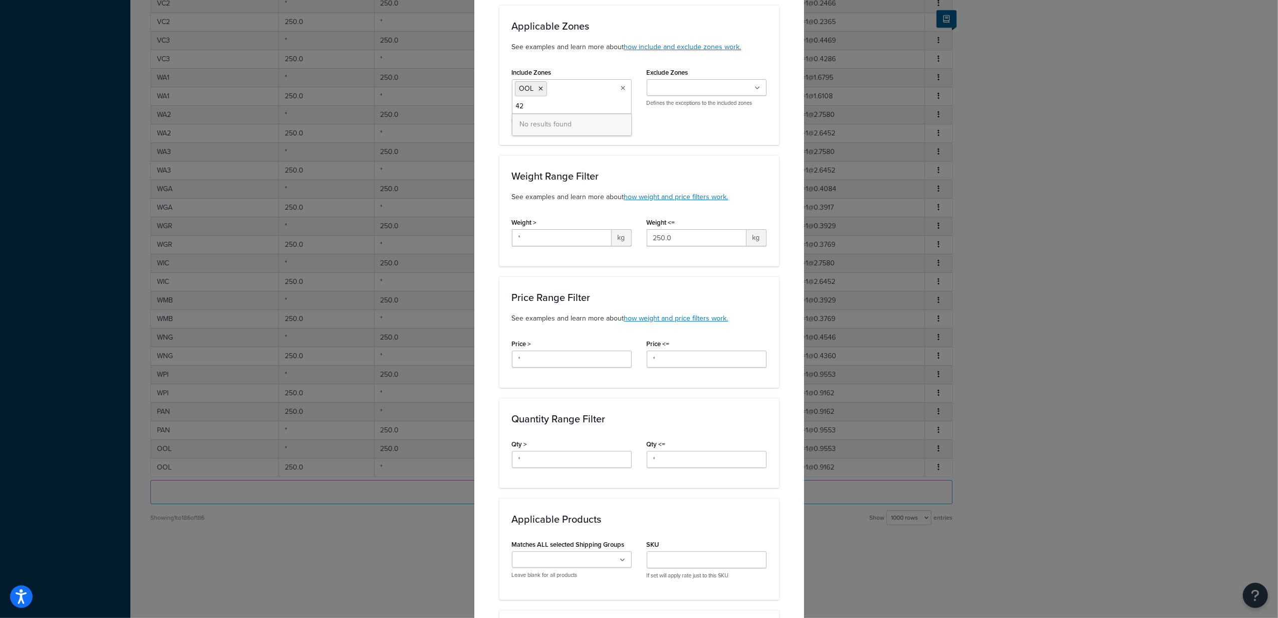
type input "4"
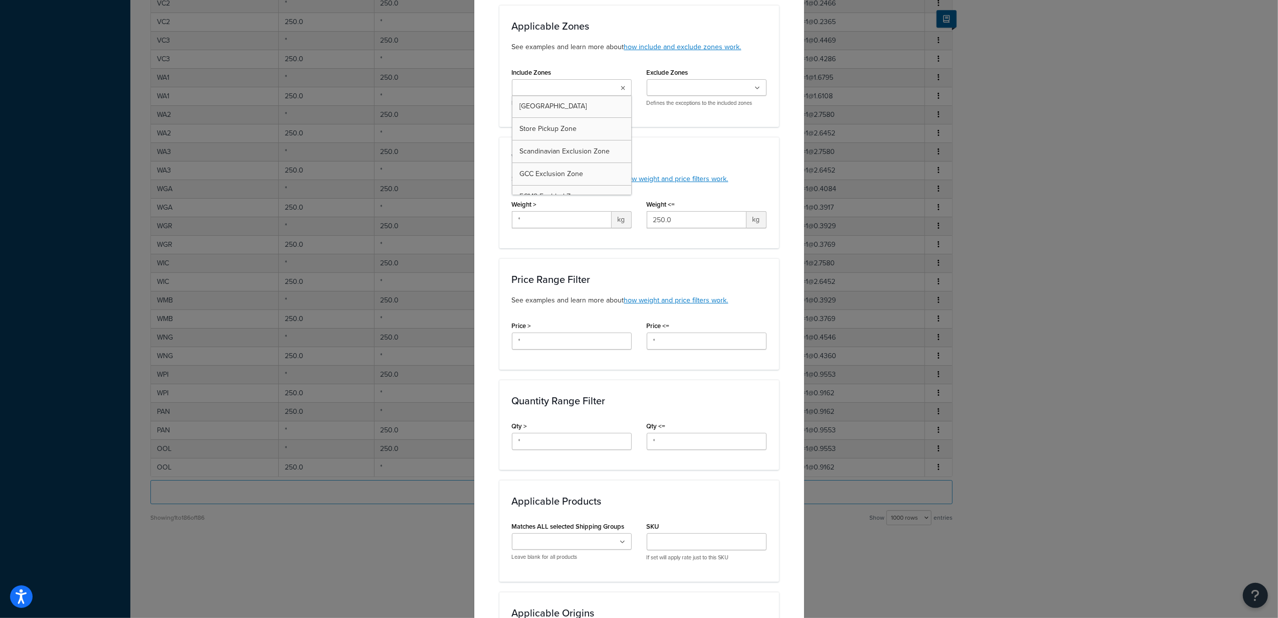
type input "Q"
type input "O"
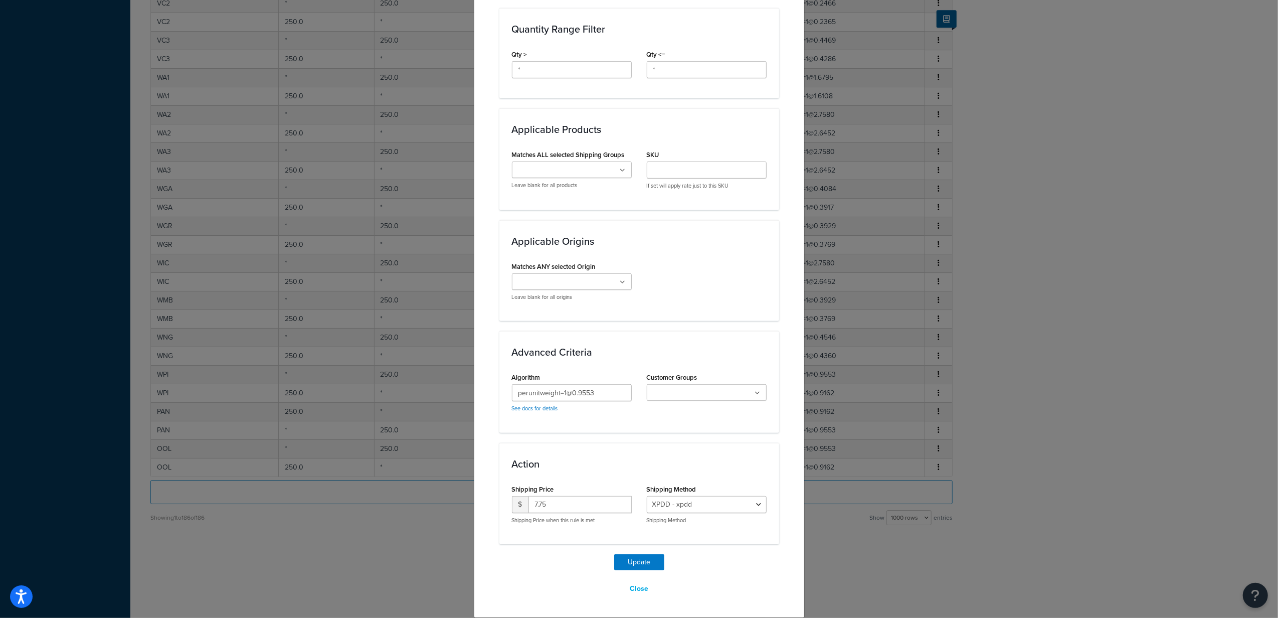
scroll to position [440, 0]
click at [640, 588] on button "Close" at bounding box center [639, 588] width 32 height 17
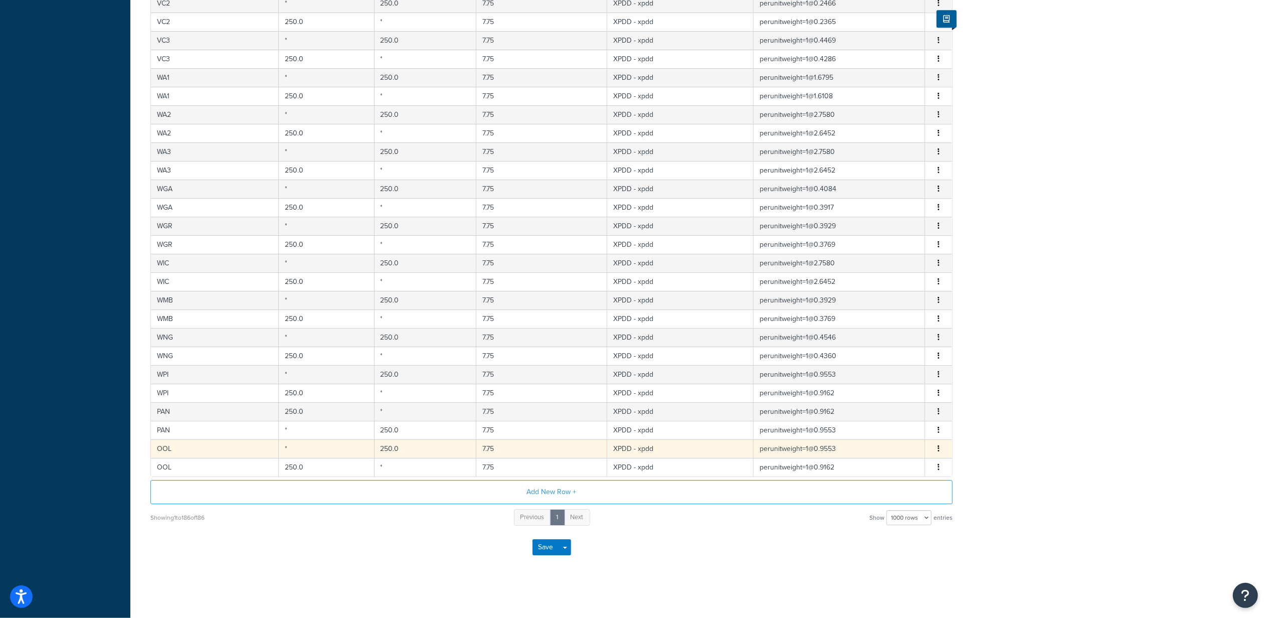
click at [552, 450] on td "7.75" at bounding box center [541, 448] width 131 height 19
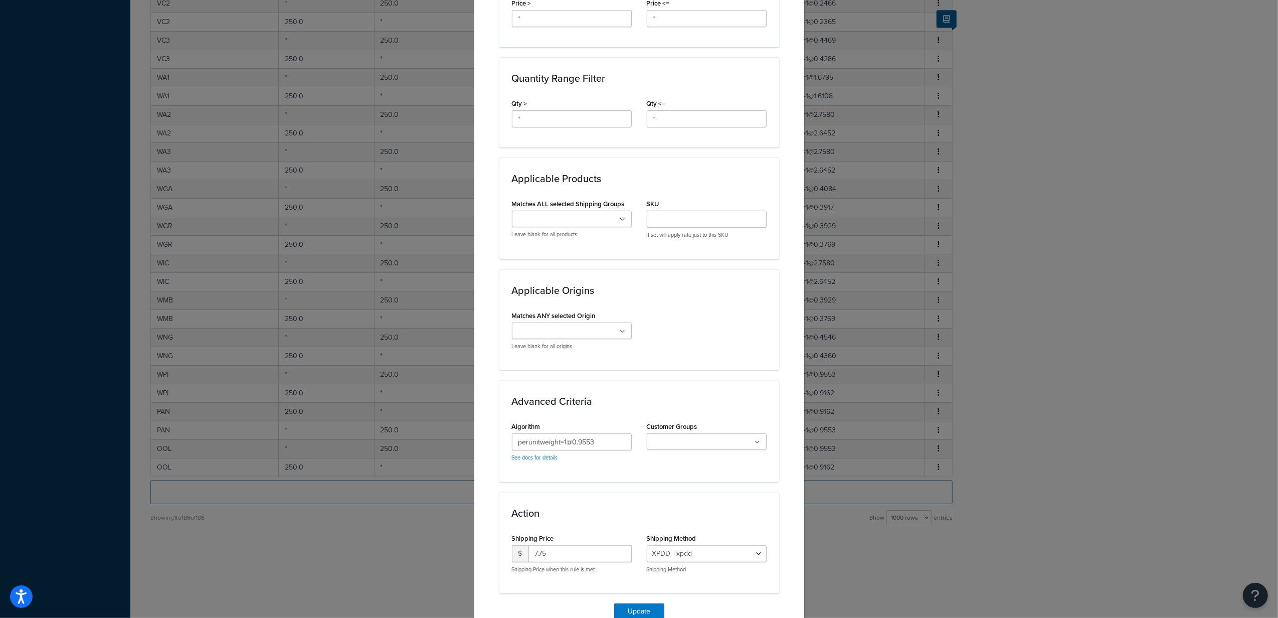
scroll to position [392, 0]
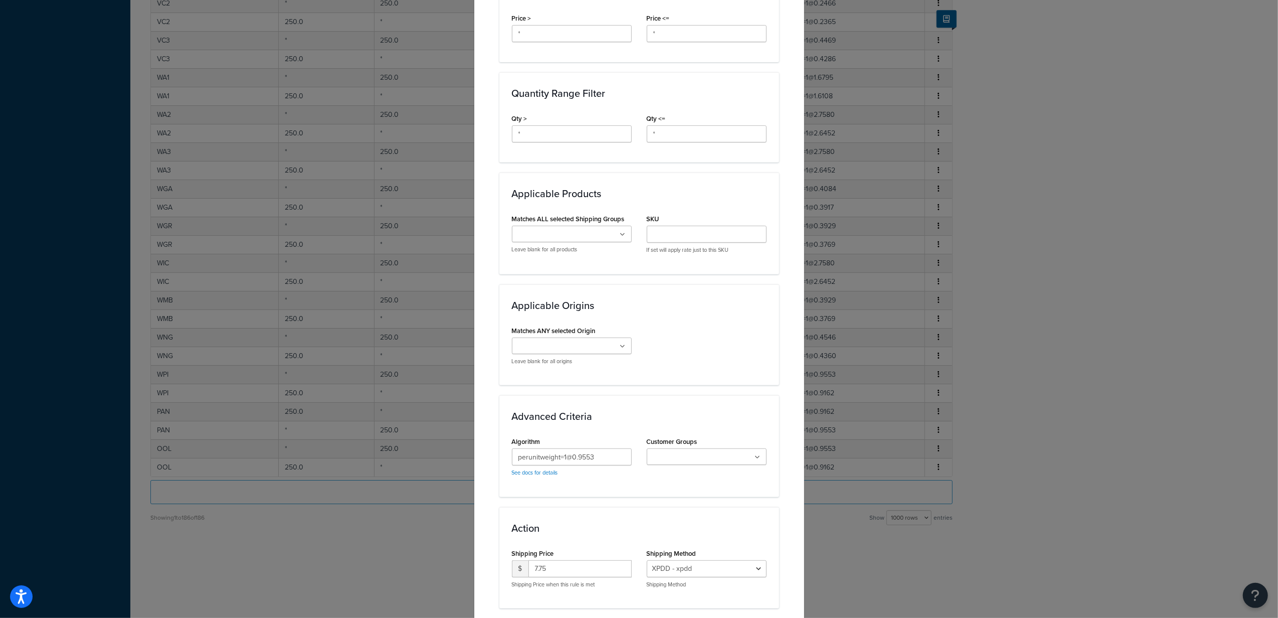
click at [620, 349] on icon at bounding box center [623, 346] width 6 height 6
click at [662, 321] on div "Applicable Origins Matches ANY selected Origin STEDI RUNVA - Melbourne Leave bl…" at bounding box center [639, 334] width 280 height 101
click at [621, 238] on icon at bounding box center [623, 235] width 5 height 6
click at [655, 279] on div "Applicable Zones See examples and learn more about how include and exclude zone…" at bounding box center [639, 144] width 280 height 928
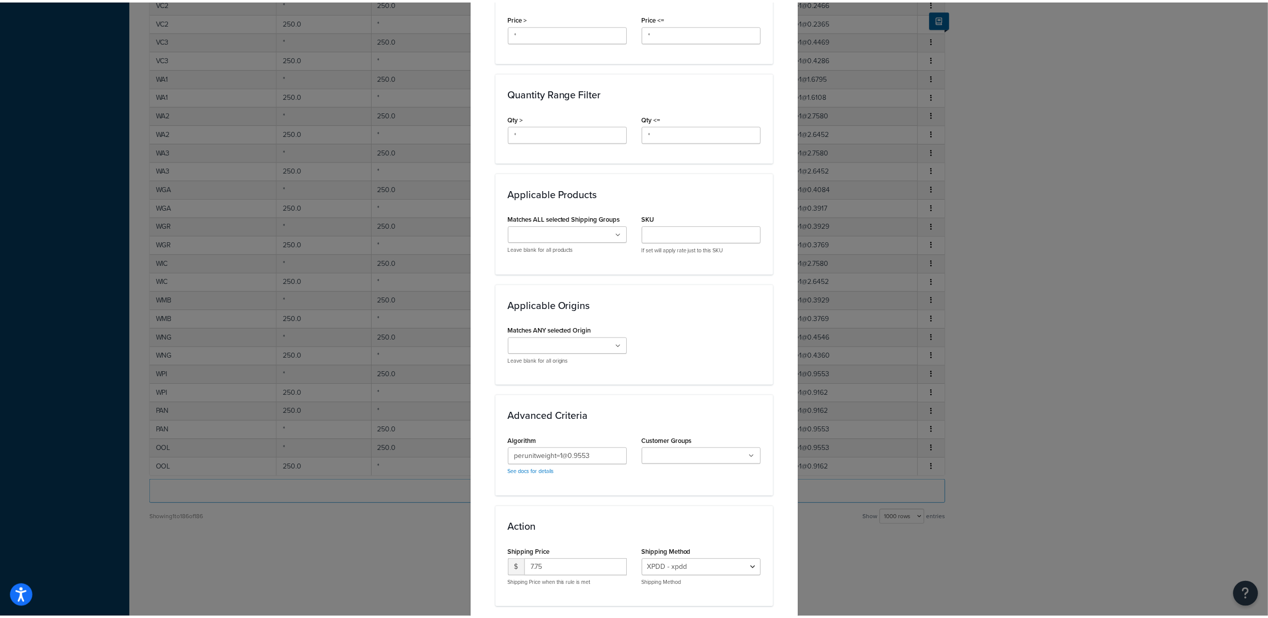
scroll to position [459, 0]
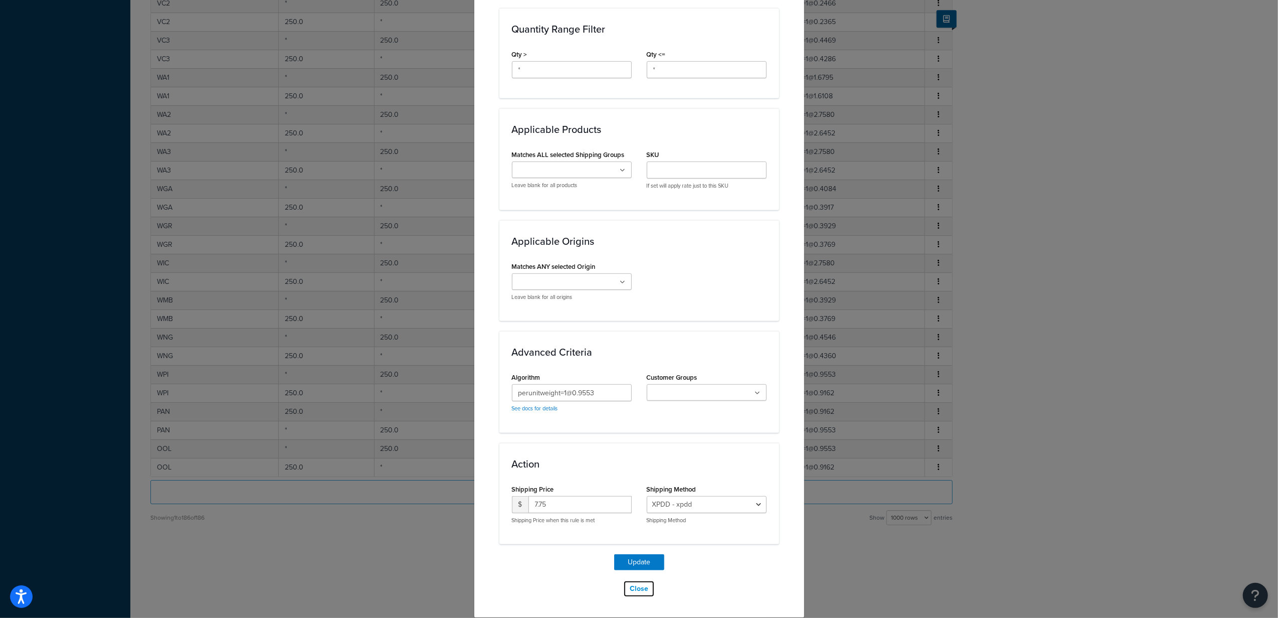
click at [635, 583] on button "Close" at bounding box center [639, 588] width 32 height 17
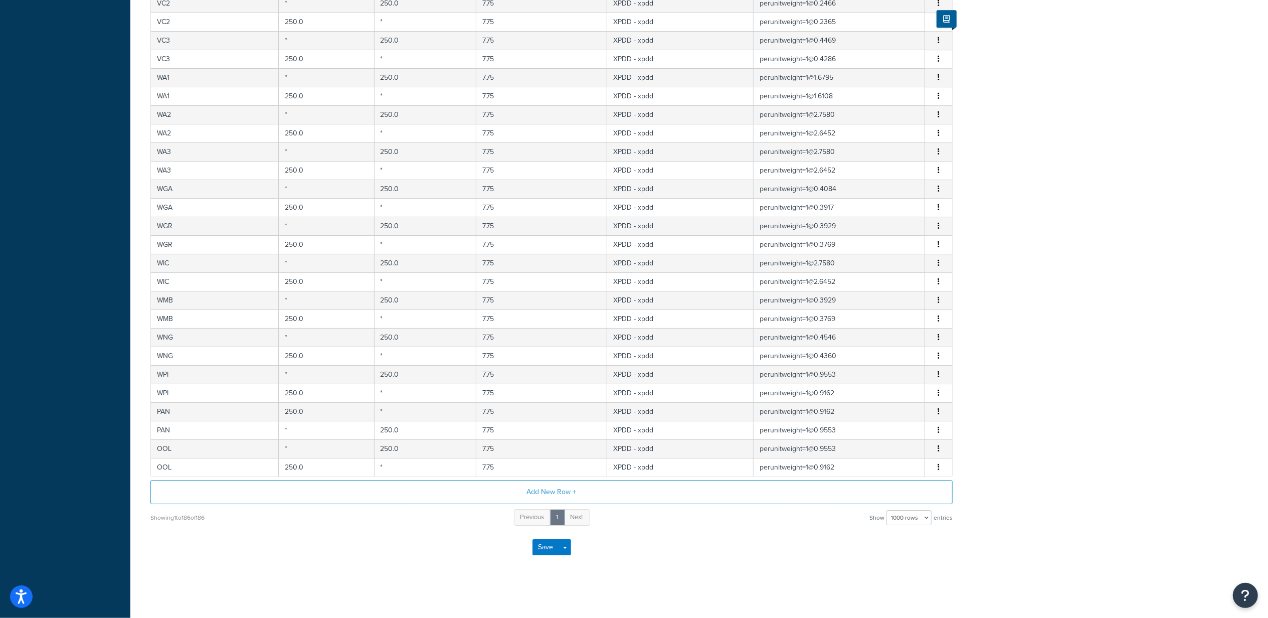
scroll to position [0, 0]
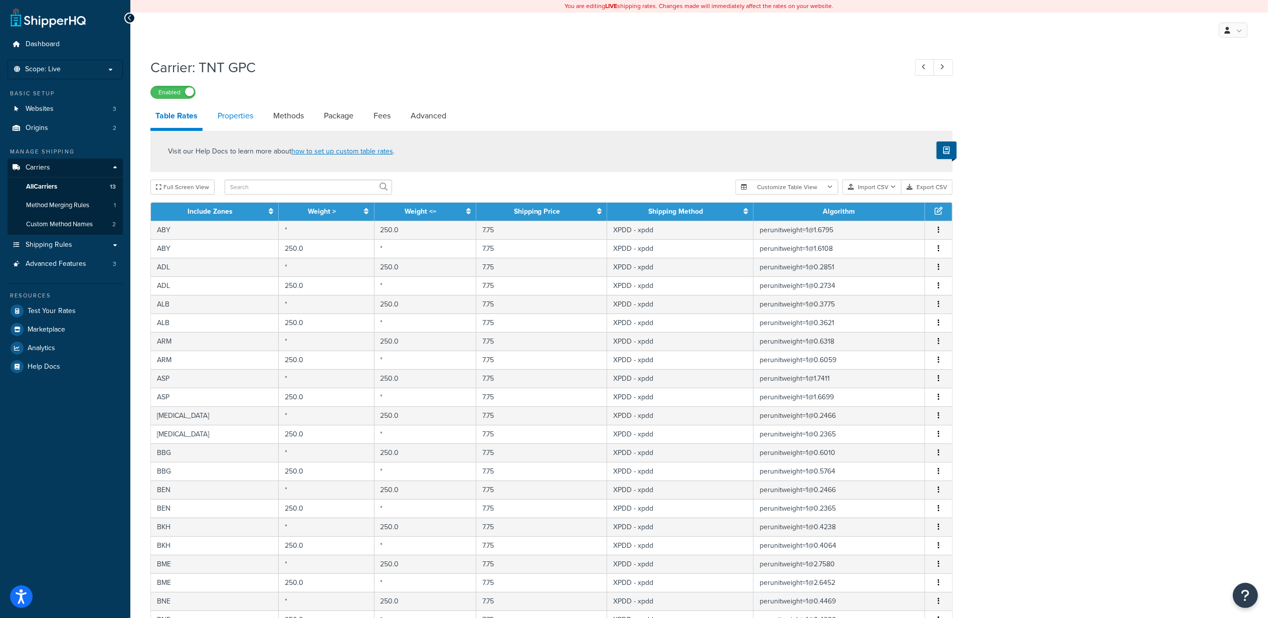
click at [237, 125] on link "Properties" at bounding box center [236, 116] width 46 height 24
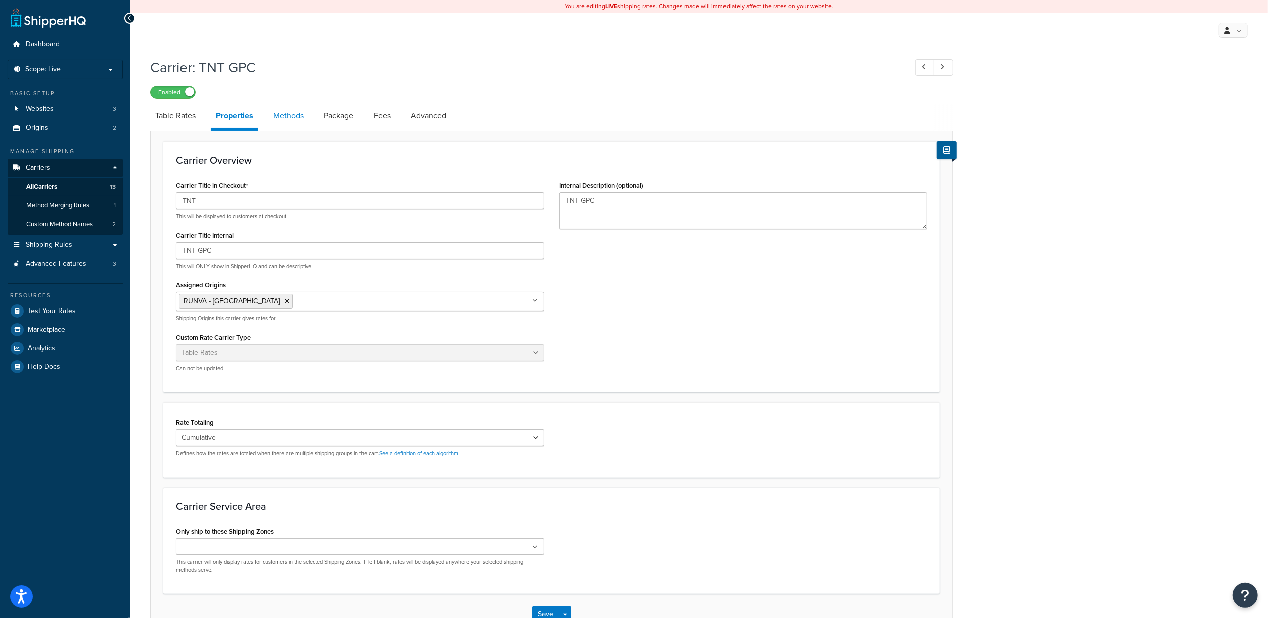
click at [305, 113] on link "Methods" at bounding box center [288, 116] width 41 height 24
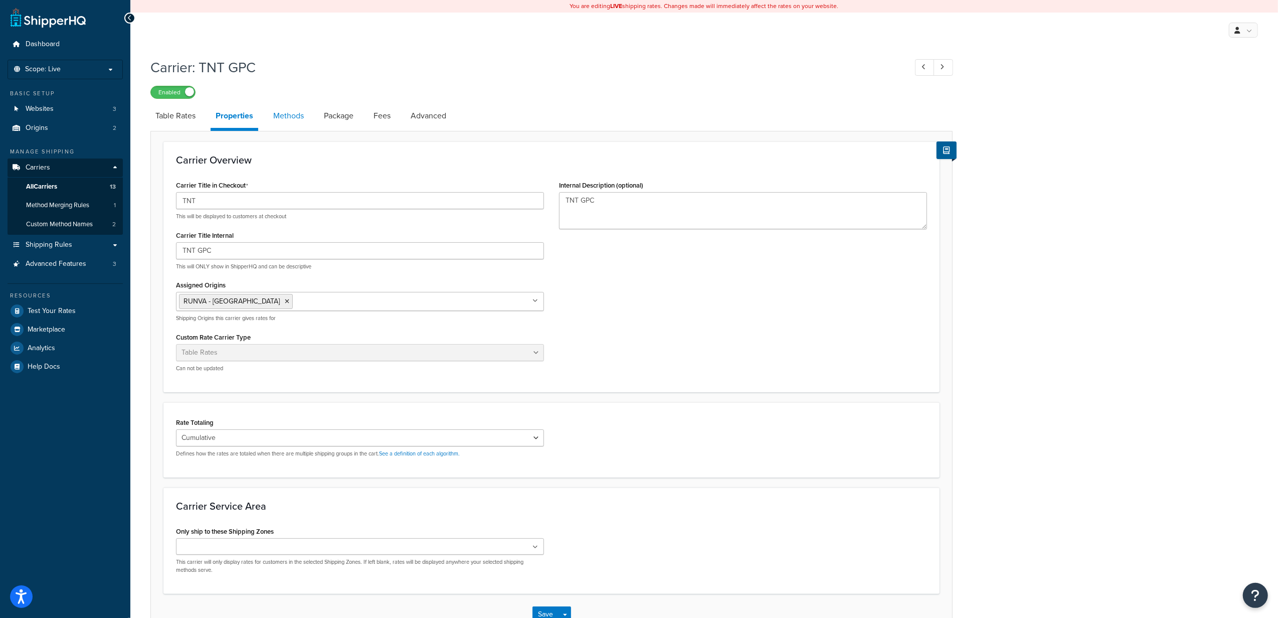
select select "25"
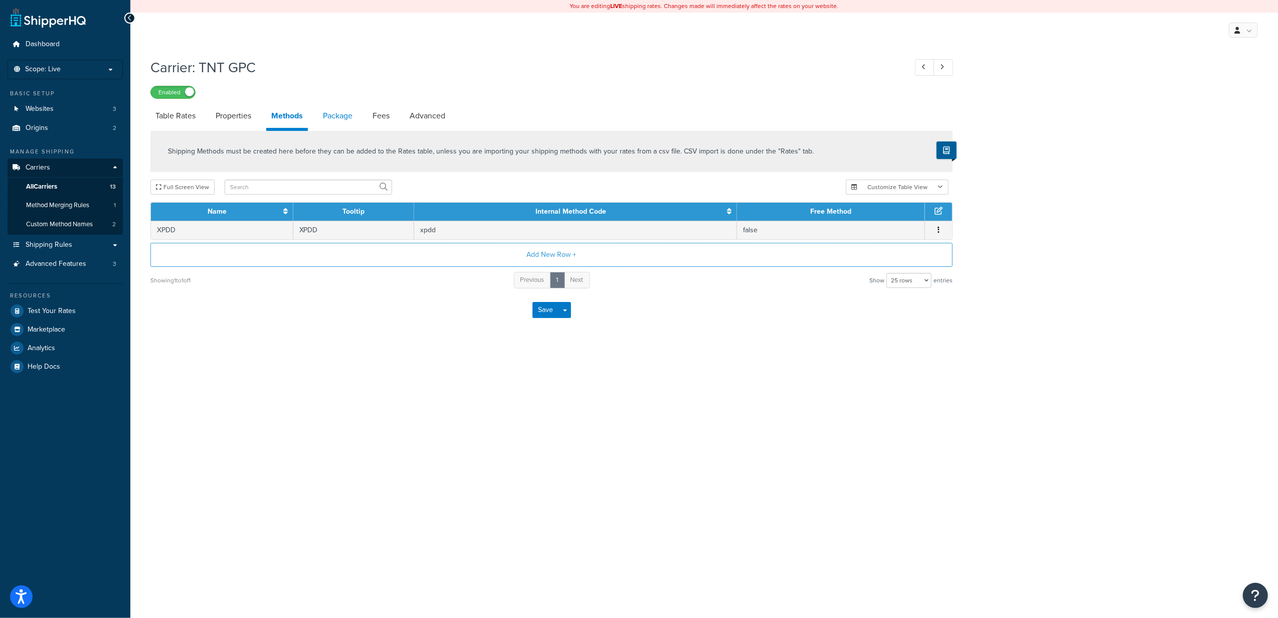
click at [353, 123] on link "Package" at bounding box center [338, 116] width 40 height 24
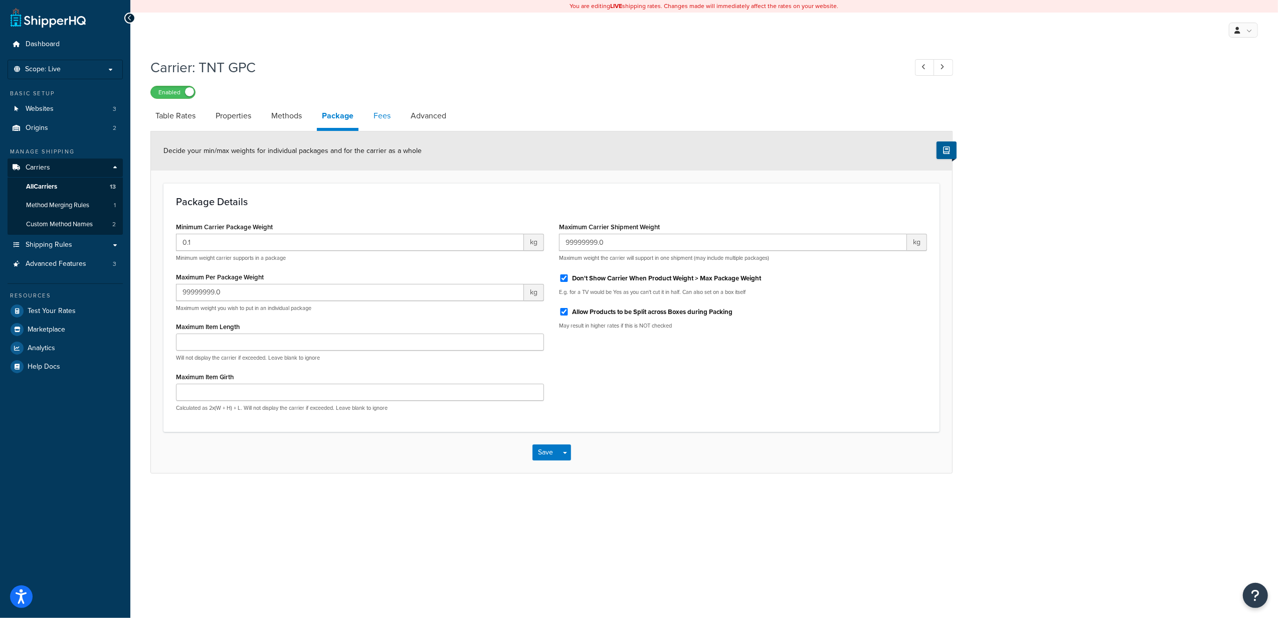
click at [394, 119] on link "Fees" at bounding box center [381, 116] width 27 height 24
select select "AFTER"
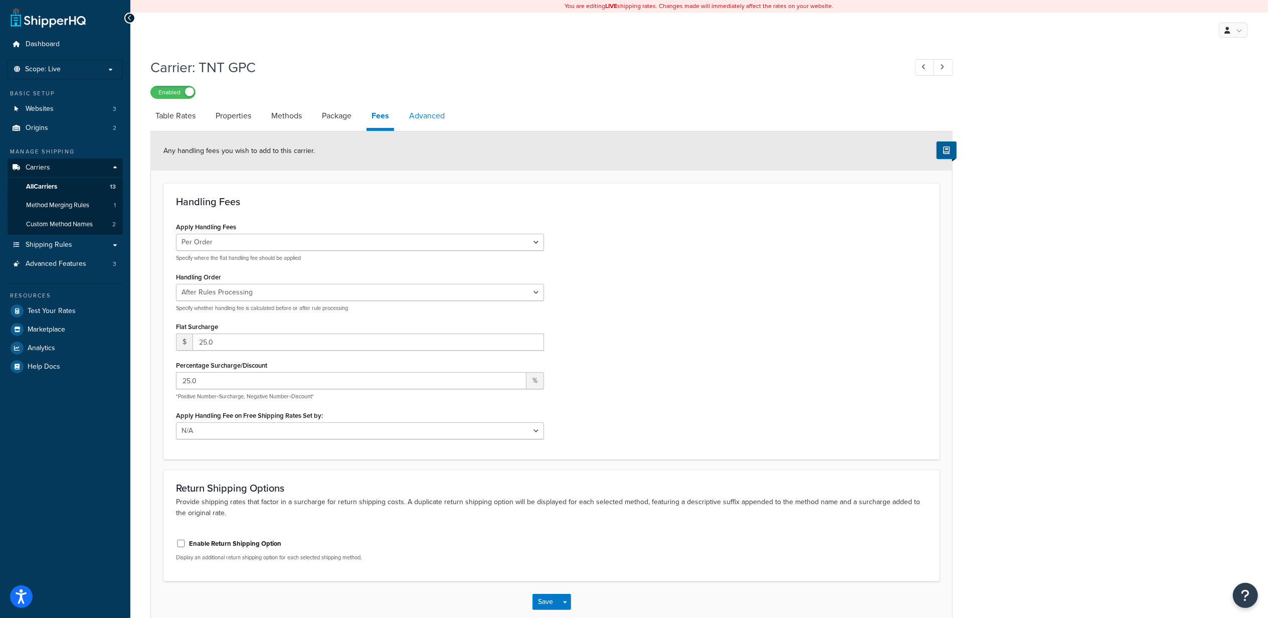
click at [431, 121] on link "Advanced" at bounding box center [427, 116] width 46 height 24
select select "false"
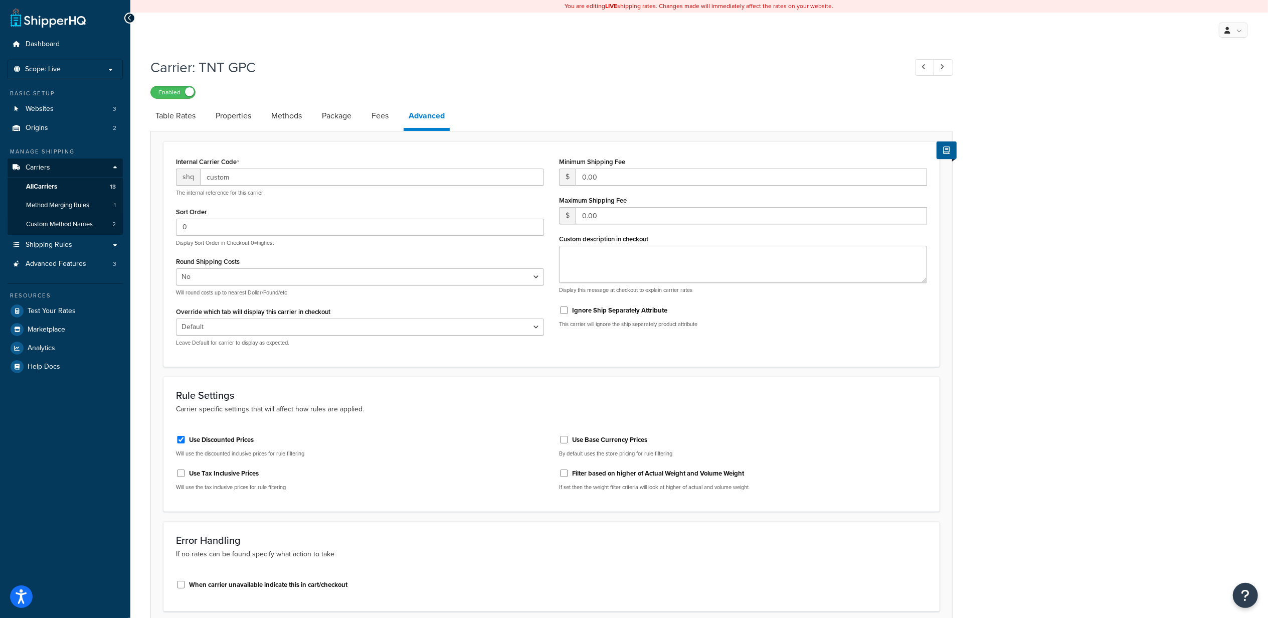
click at [484, 75] on h1 "Carrier: TNT GPC" at bounding box center [523, 68] width 746 height 20
click at [78, 203] on span "Method Merging Rules" at bounding box center [57, 205] width 63 height 9
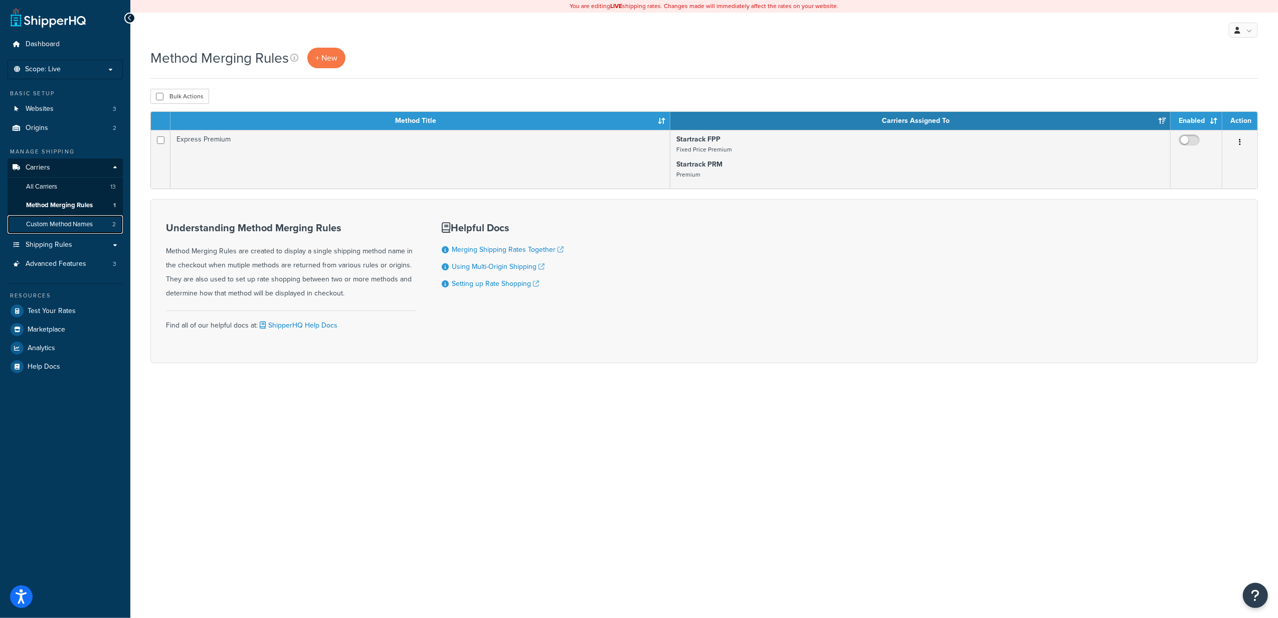
click at [65, 222] on span "Custom Method Names" at bounding box center [59, 224] width 67 height 9
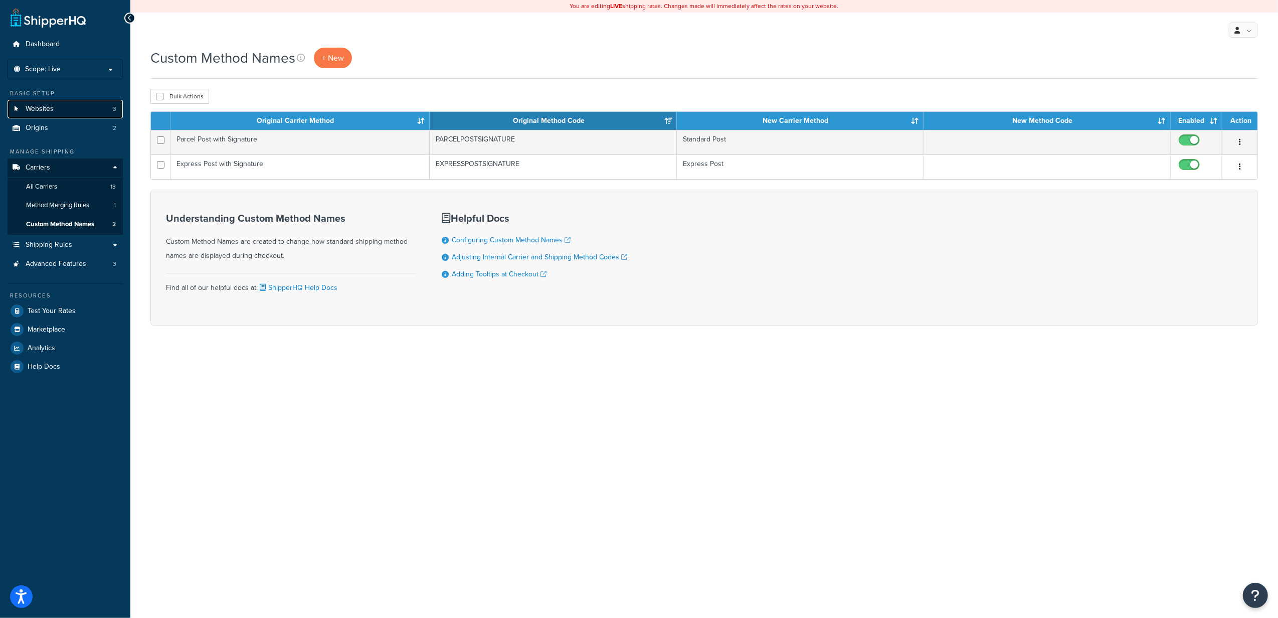
click at [61, 107] on link "Websites 3" at bounding box center [65, 109] width 115 height 19
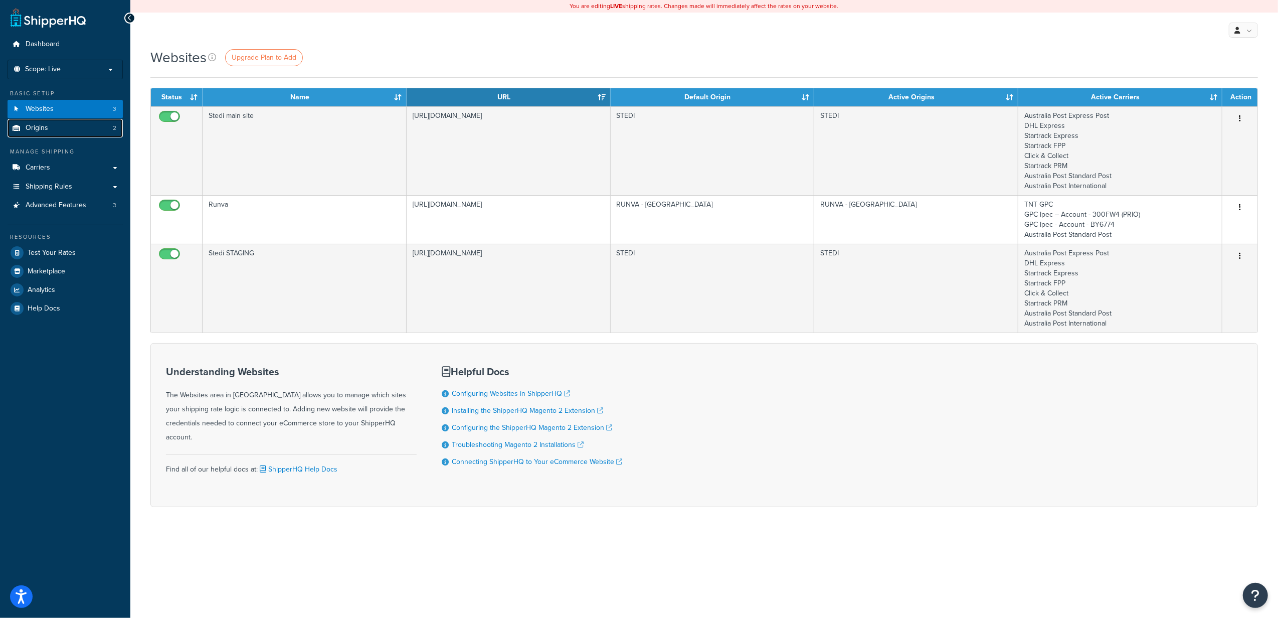
click at [66, 128] on link "Origins 2" at bounding box center [65, 128] width 115 height 19
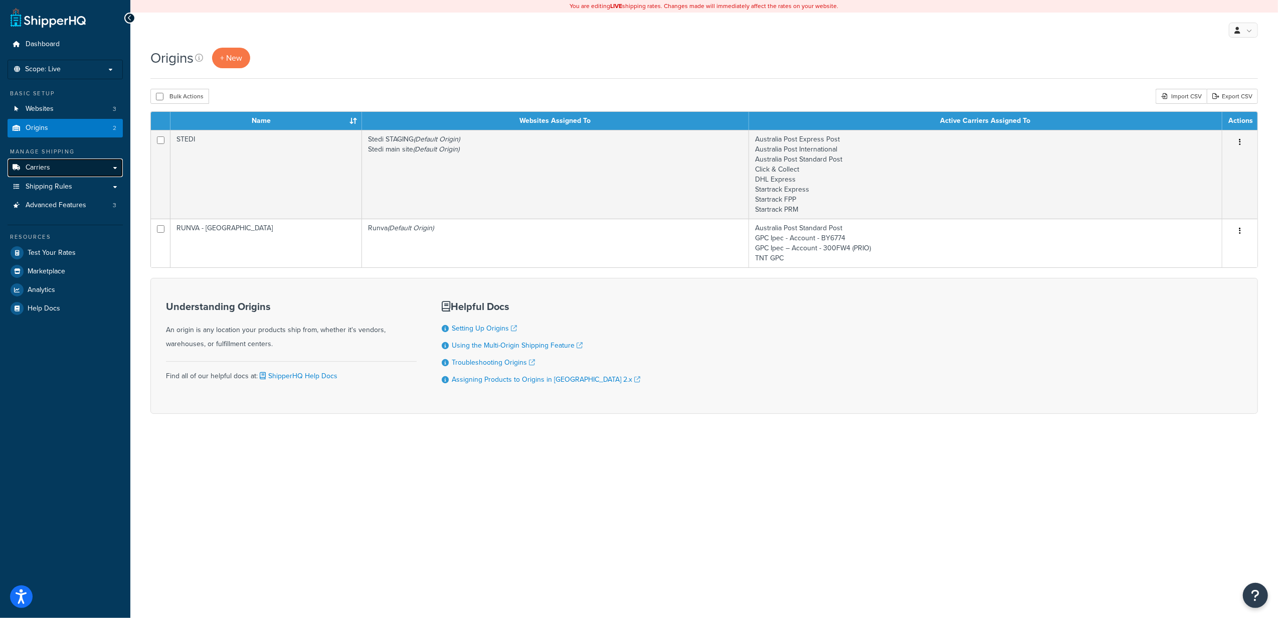
click at [68, 173] on link "Carriers" at bounding box center [65, 167] width 115 height 19
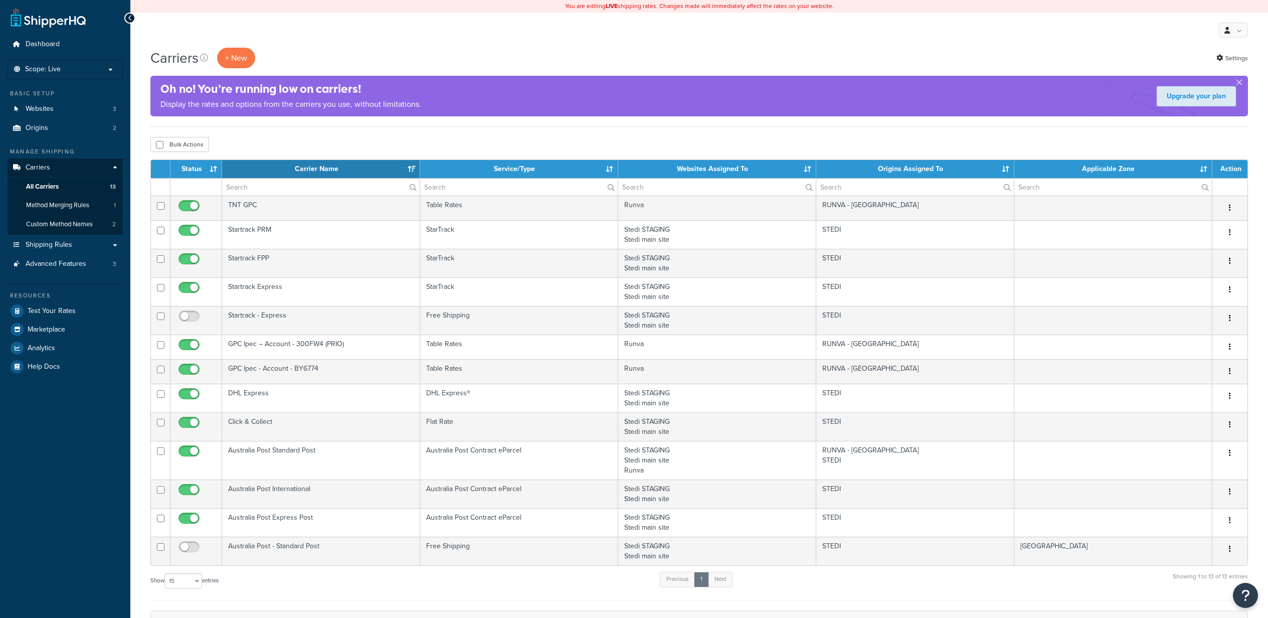
select select "15"
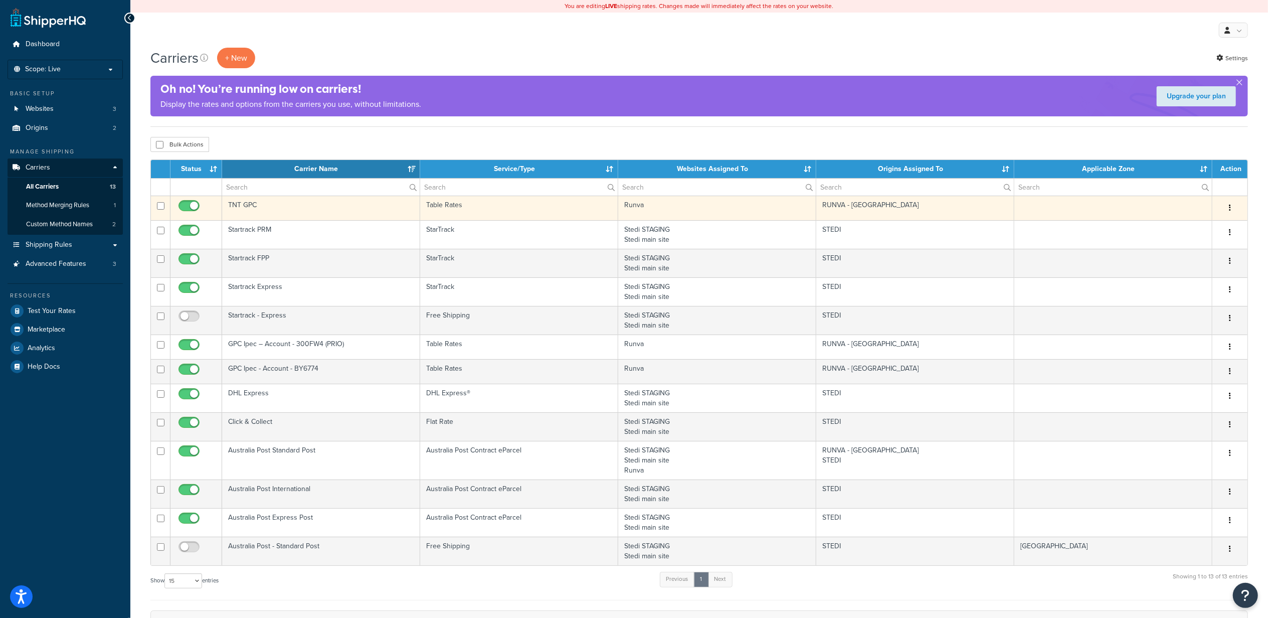
click at [318, 211] on td "TNT GPC" at bounding box center [321, 208] width 198 height 25
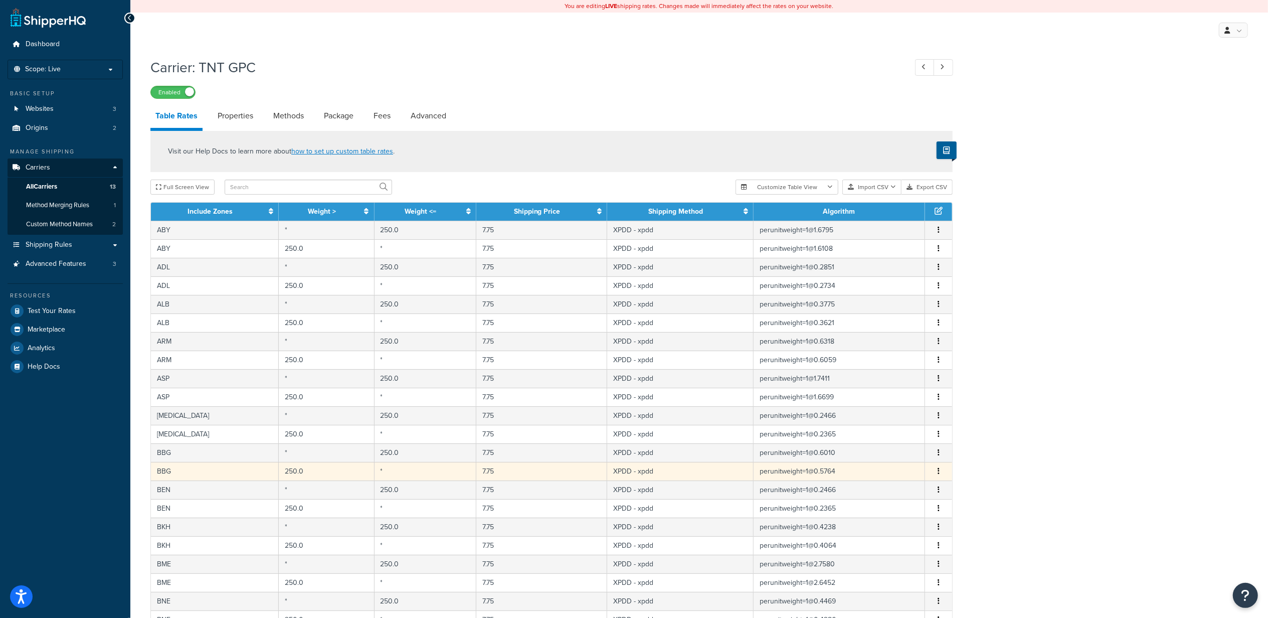
scroll to position [213, 0]
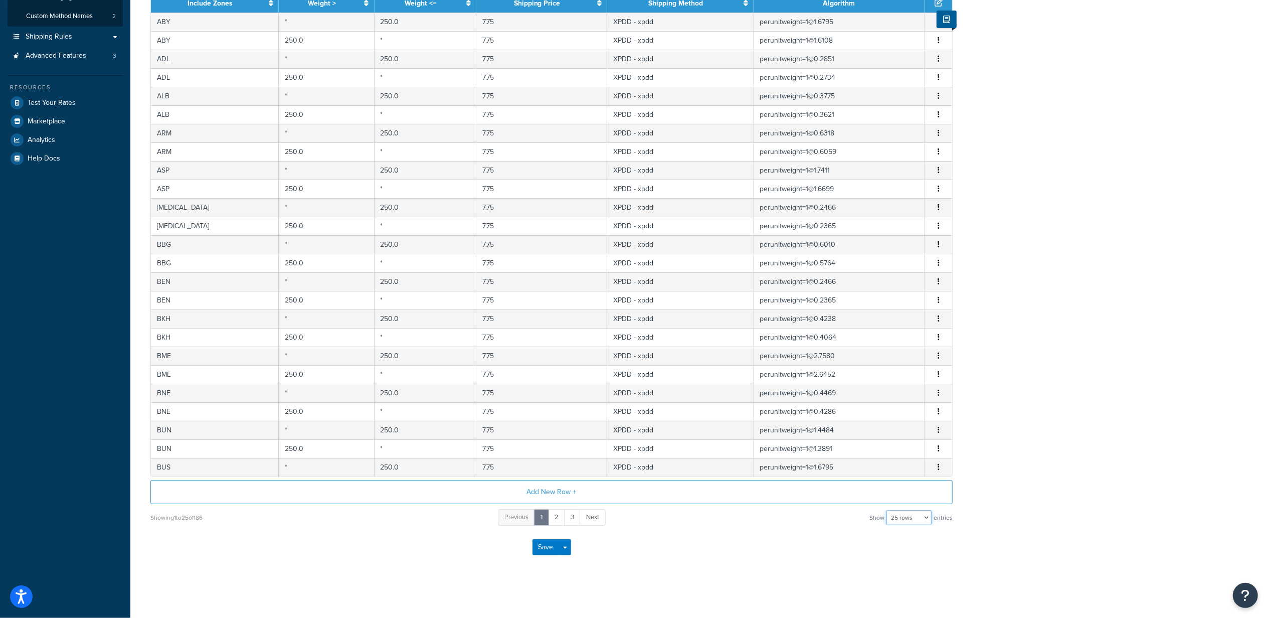
click at [897, 518] on select "10 rows 15 rows 25 rows 50 rows 100 rows 1000 rows" at bounding box center [908, 517] width 45 height 15
click at [907, 508] on div "Showing 1 to 25 of 186 Previous 1 2 3 Next Show 10 rows 15 rows 25 rows 50 rows…" at bounding box center [551, 517] width 802 height 19
click at [903, 516] on select "10 rows 15 rows 25 rows 50 rows 100 rows 1000 rows" at bounding box center [908, 517] width 45 height 15
select select "1000"
click at [887, 510] on select "10 rows 15 rows 25 rows 50 rows 100 rows 1000 rows" at bounding box center [908, 517] width 45 height 15
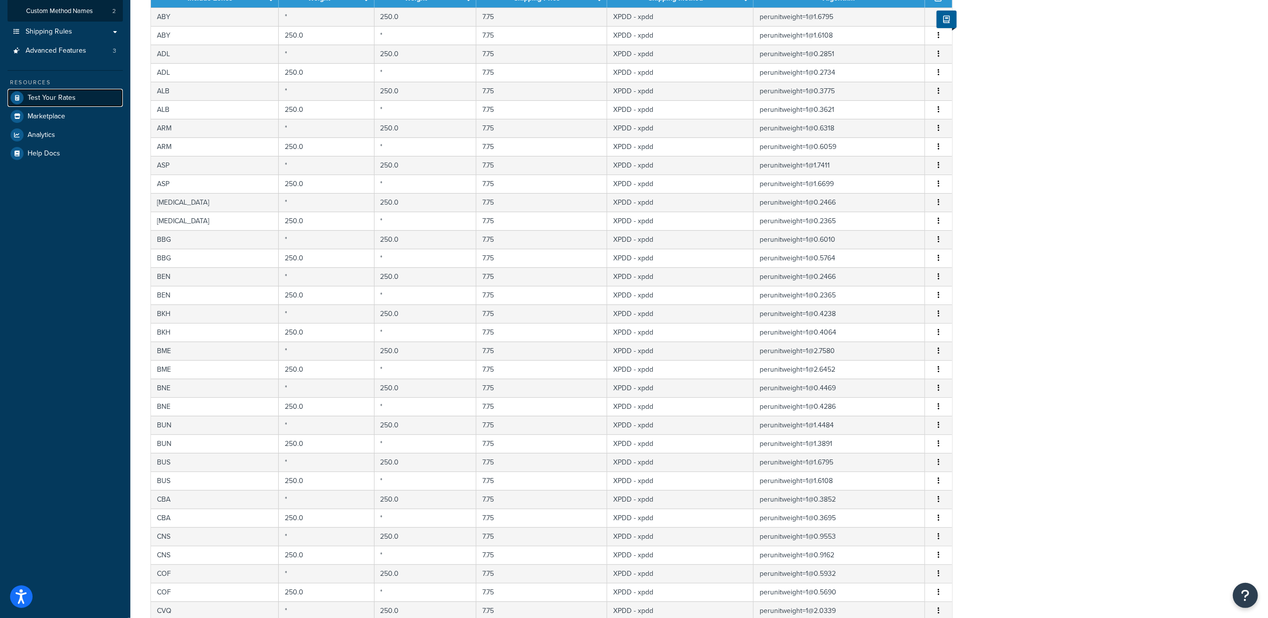
click at [75, 97] on link "Test Your Rates" at bounding box center [65, 98] width 115 height 18
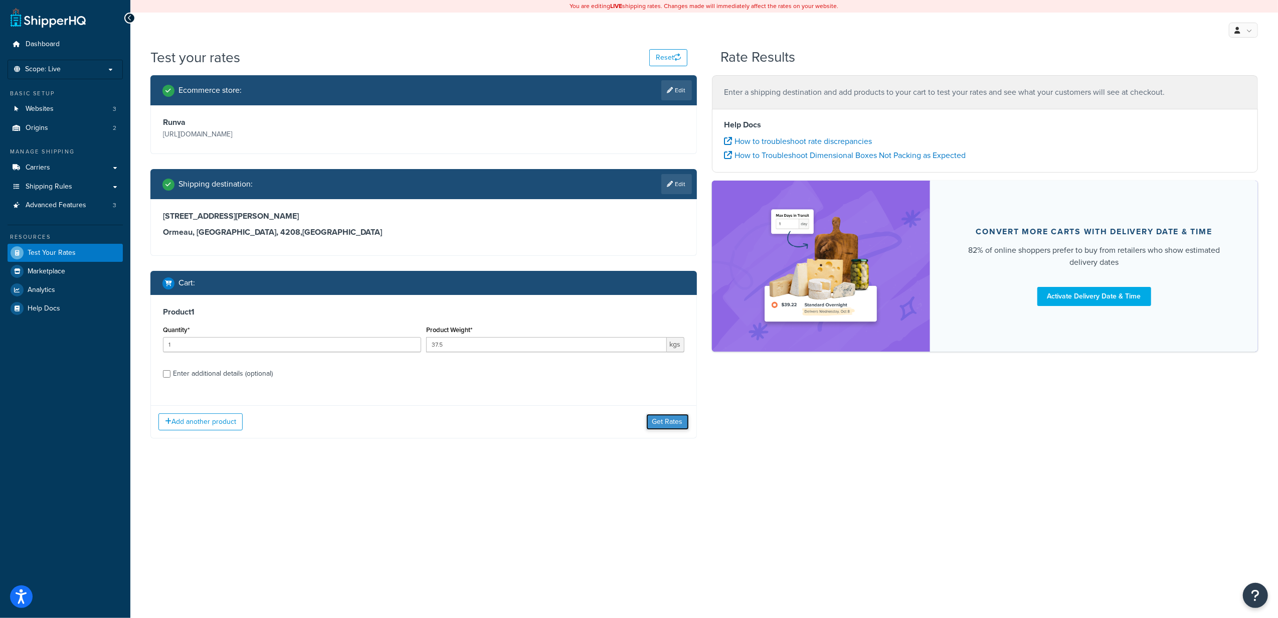
click at [670, 424] on button "Get Rates" at bounding box center [667, 422] width 43 height 16
